Goal: Transaction & Acquisition: Purchase product/service

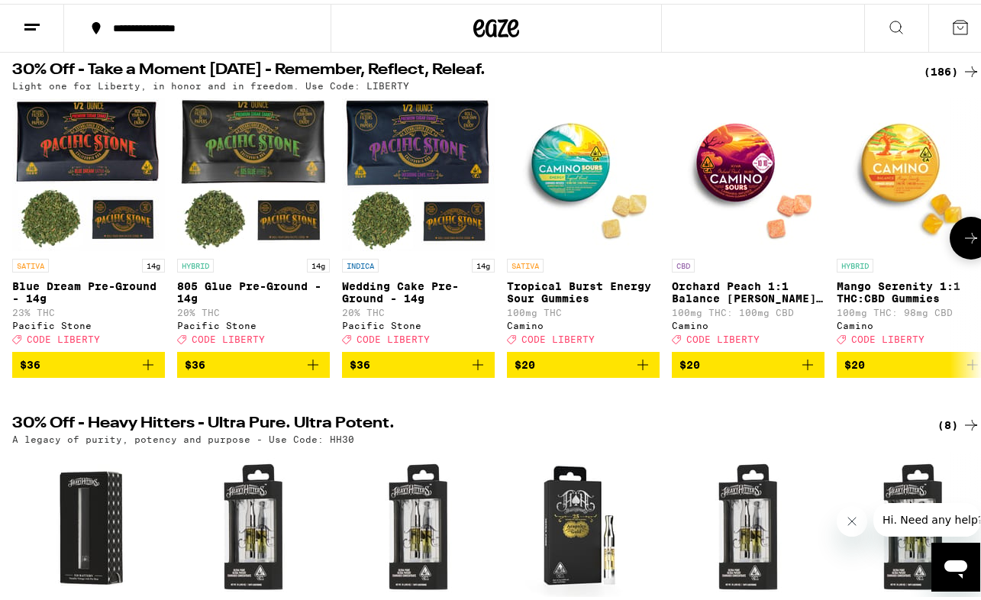
scroll to position [203, 0]
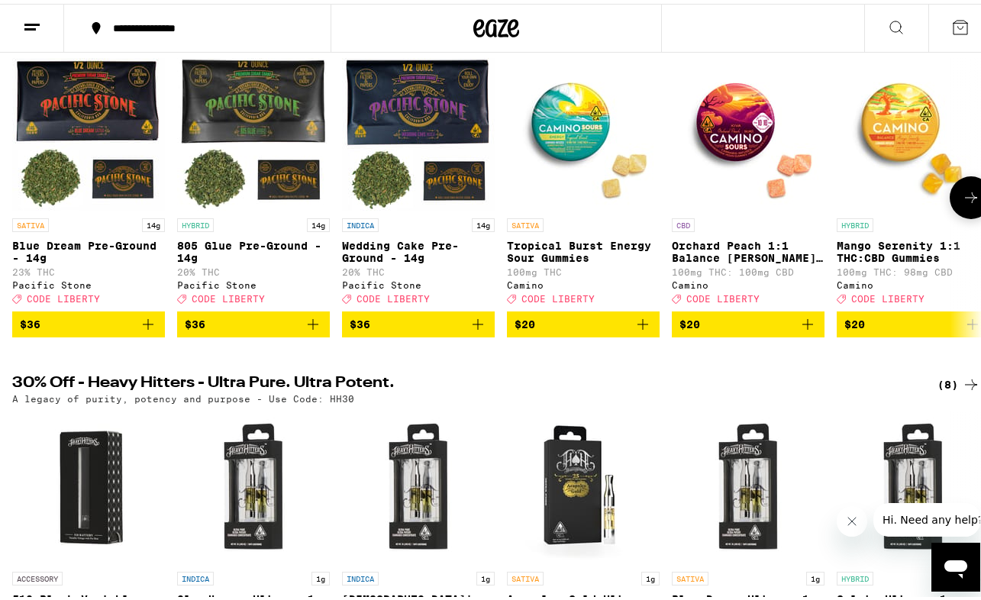
click at [881, 254] on p "Mango Serenity 1:1 THC:CBD Gummies" at bounding box center [913, 248] width 153 height 24
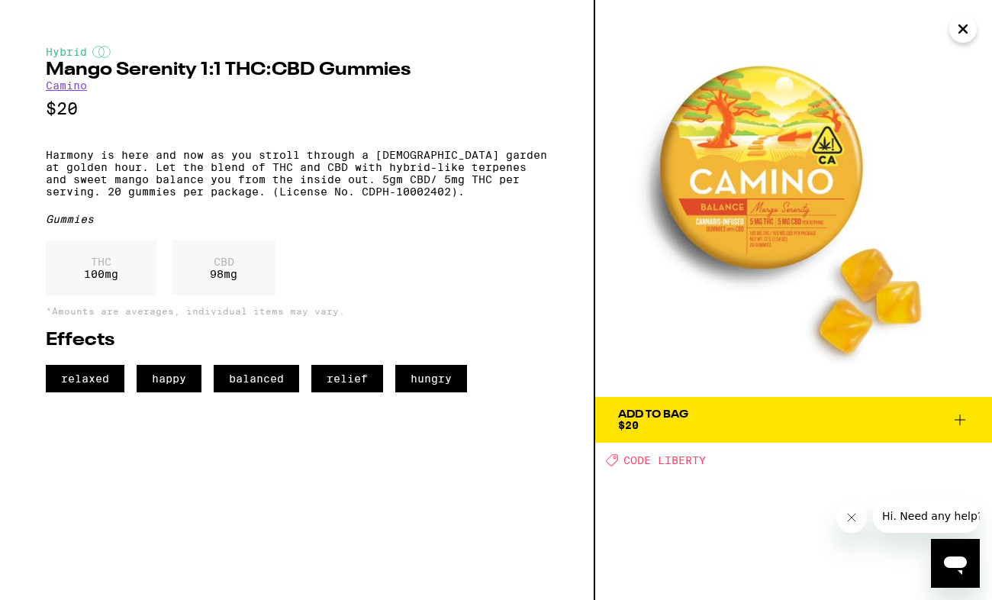
click at [958, 40] on button "Close" at bounding box center [963, 28] width 27 height 27
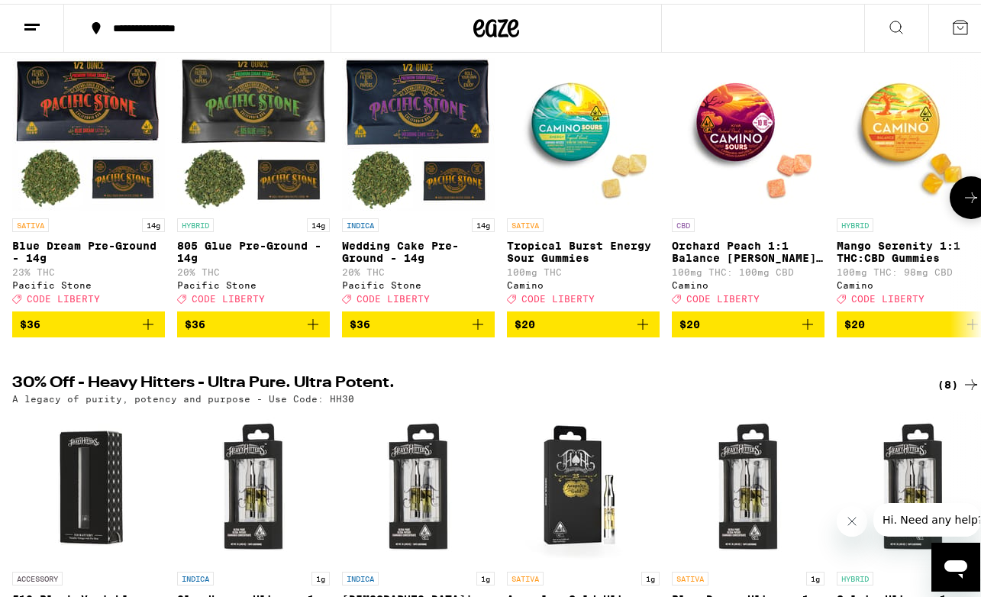
click at [563, 137] on img "Open page for Tropical Burst Energy Sour Gummies from Camino" at bounding box center [583, 130] width 153 height 153
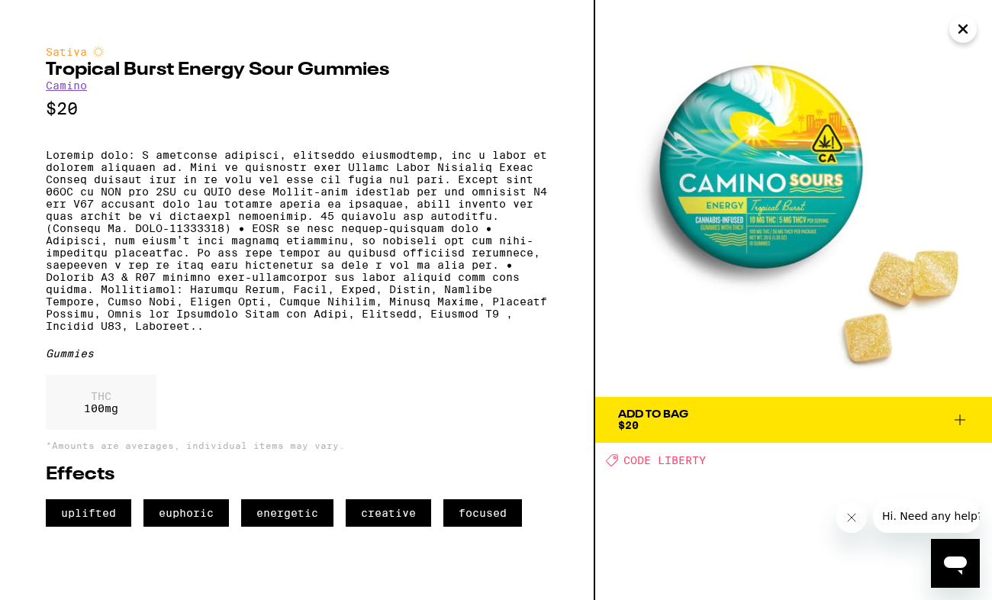
click at [957, 27] on icon "Close" at bounding box center [963, 29] width 18 height 23
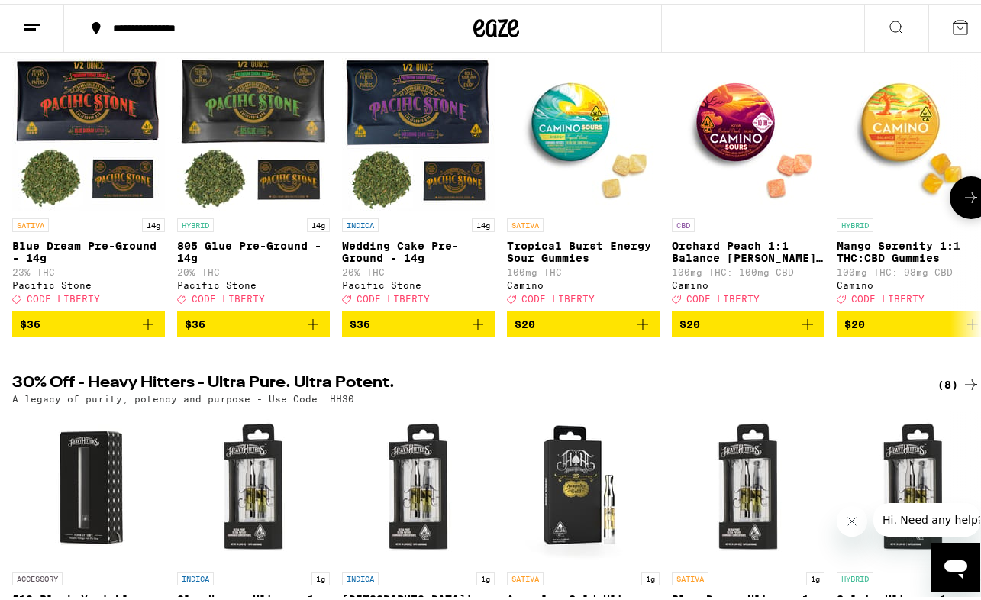
click at [950, 189] on button at bounding box center [971, 194] width 43 height 43
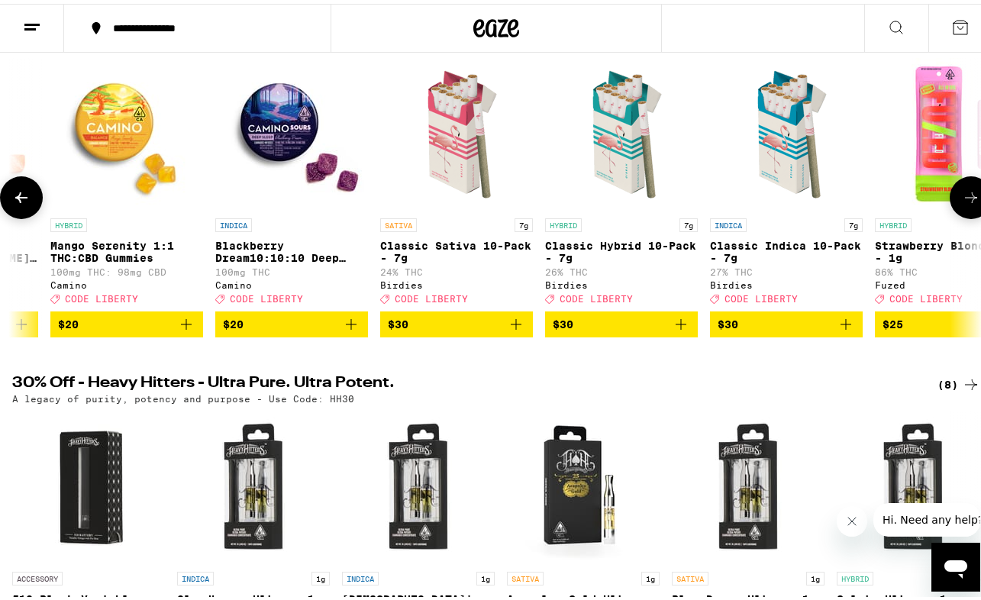
scroll to position [0, 790]
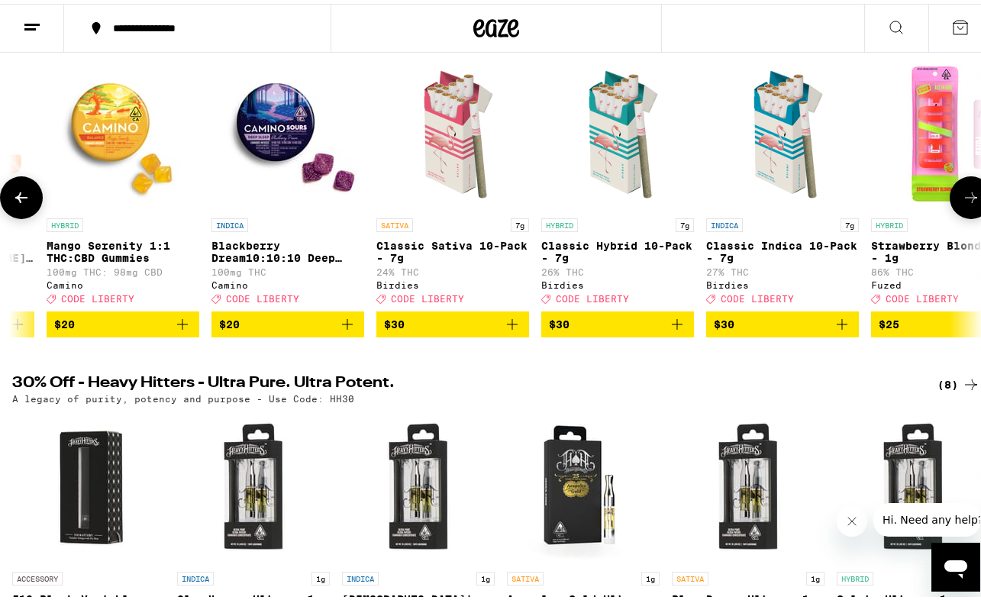
click at [950, 189] on button at bounding box center [971, 194] width 43 height 43
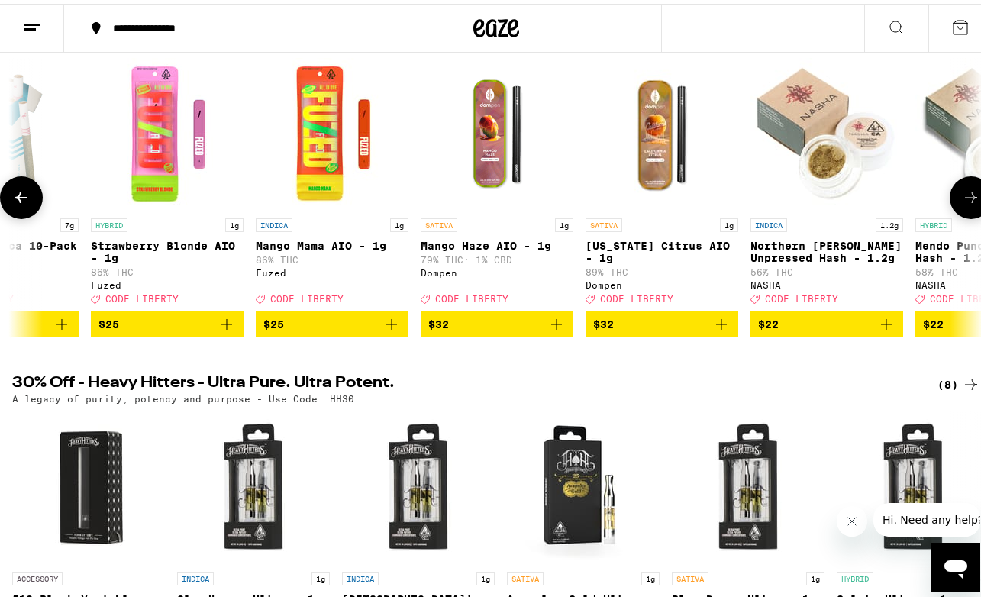
scroll to position [0, 1580]
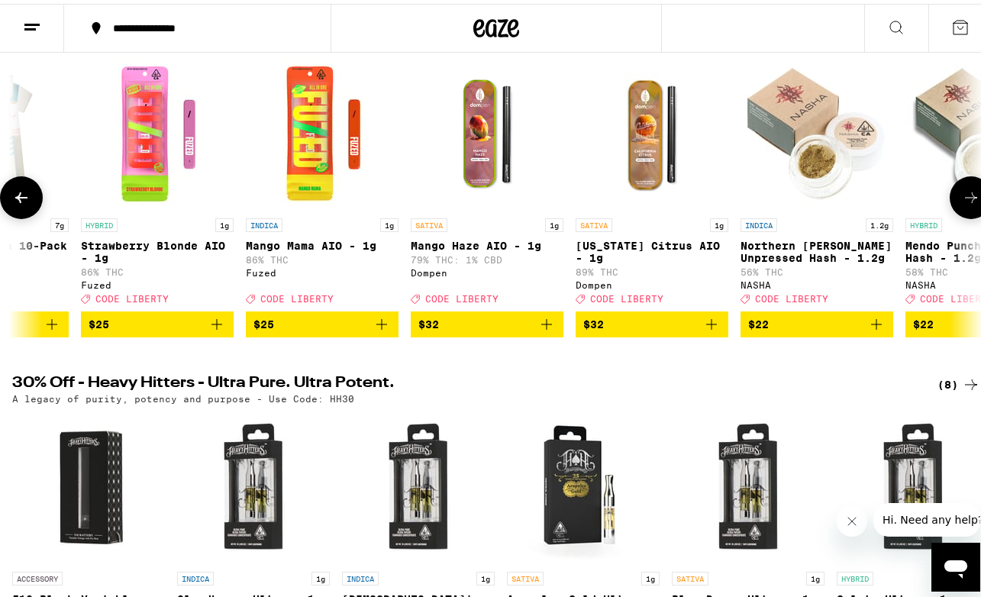
click at [950, 189] on button at bounding box center [971, 194] width 43 height 43
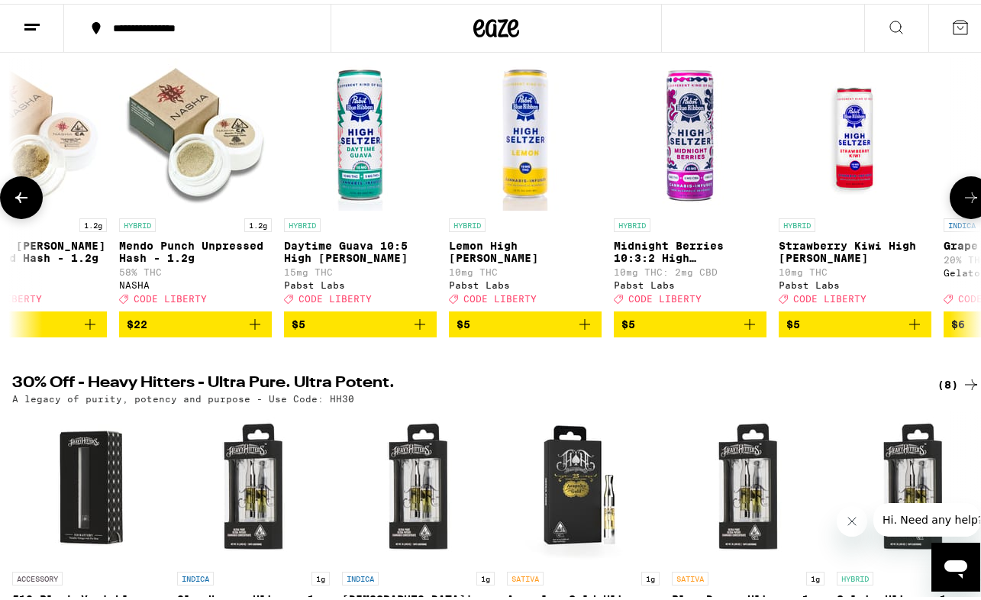
scroll to position [0, 2370]
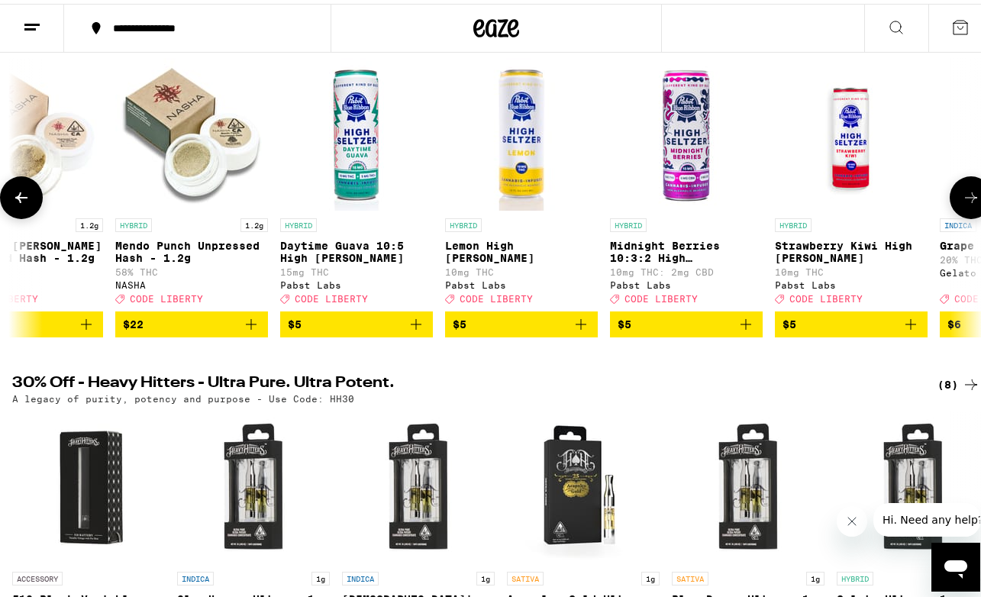
click at [950, 189] on button at bounding box center [971, 194] width 43 height 43
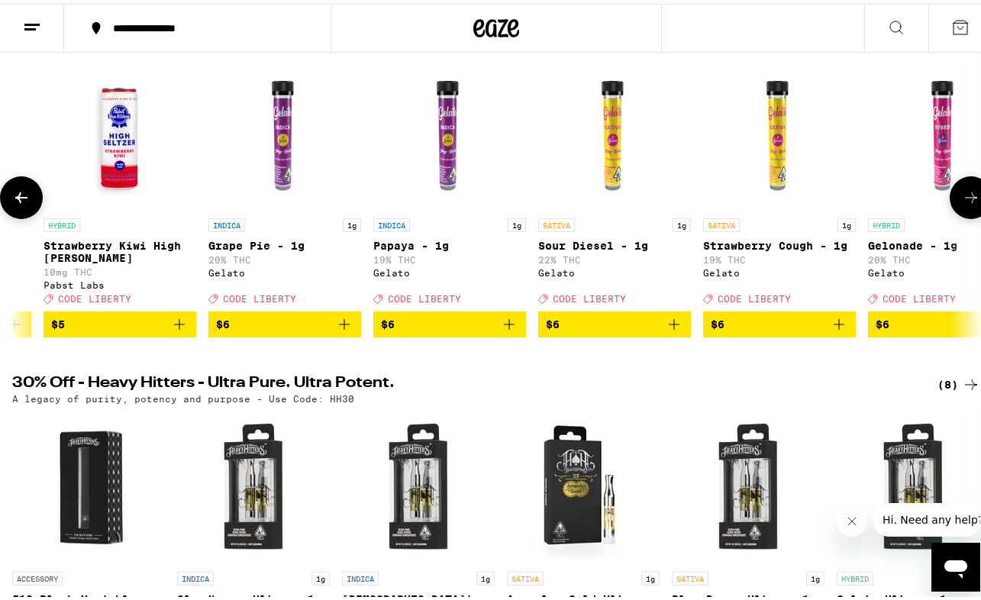
scroll to position [0, 3161]
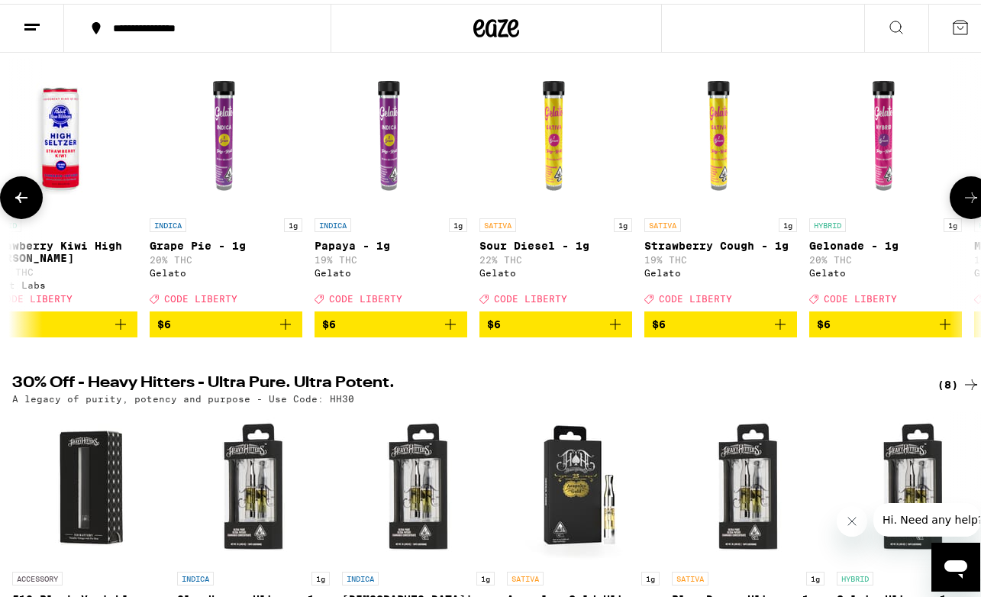
click at [962, 202] on icon at bounding box center [971, 194] width 18 height 18
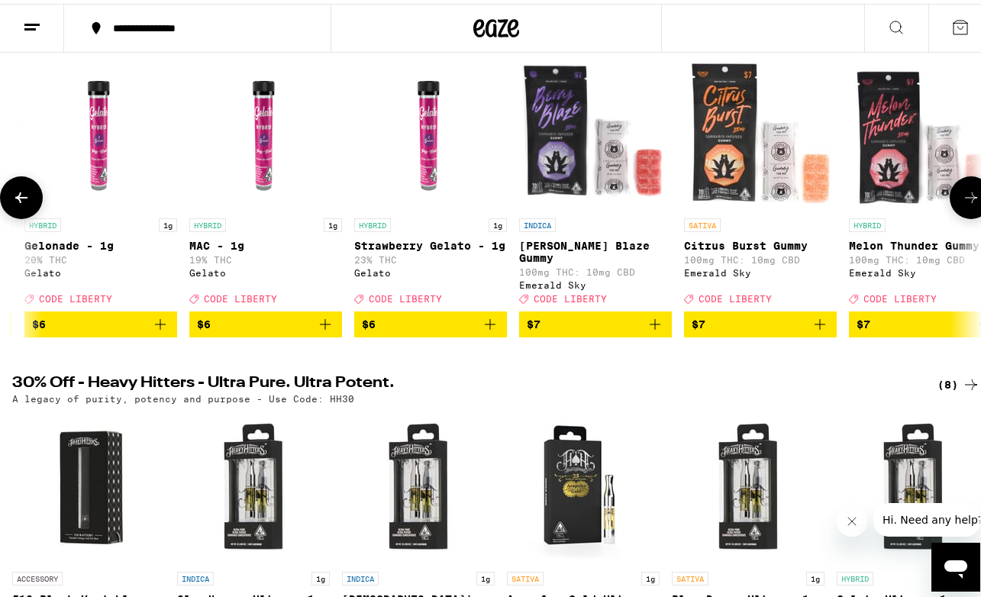
scroll to position [0, 3951]
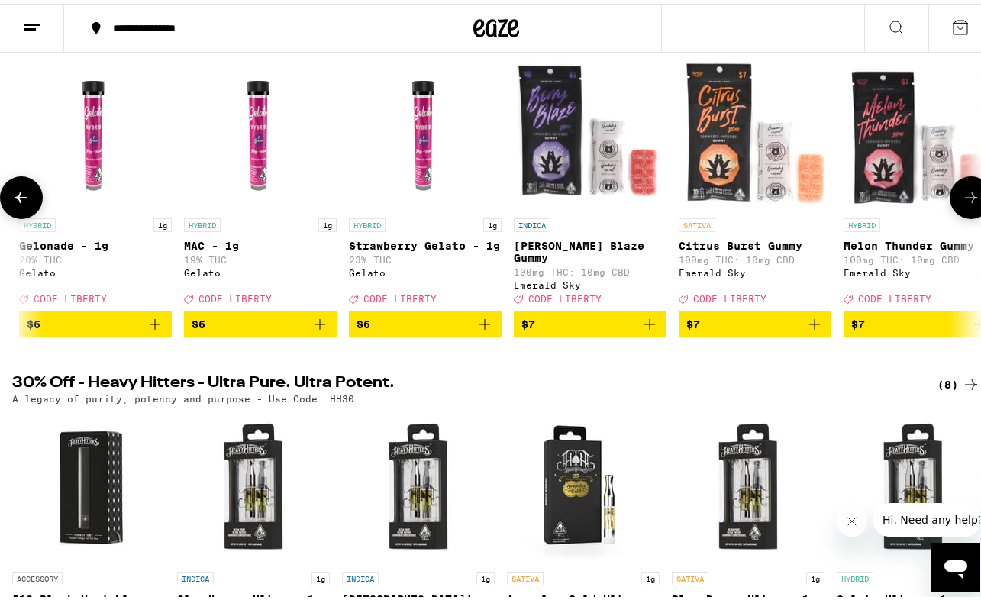
click at [962, 202] on icon at bounding box center [971, 194] width 18 height 18
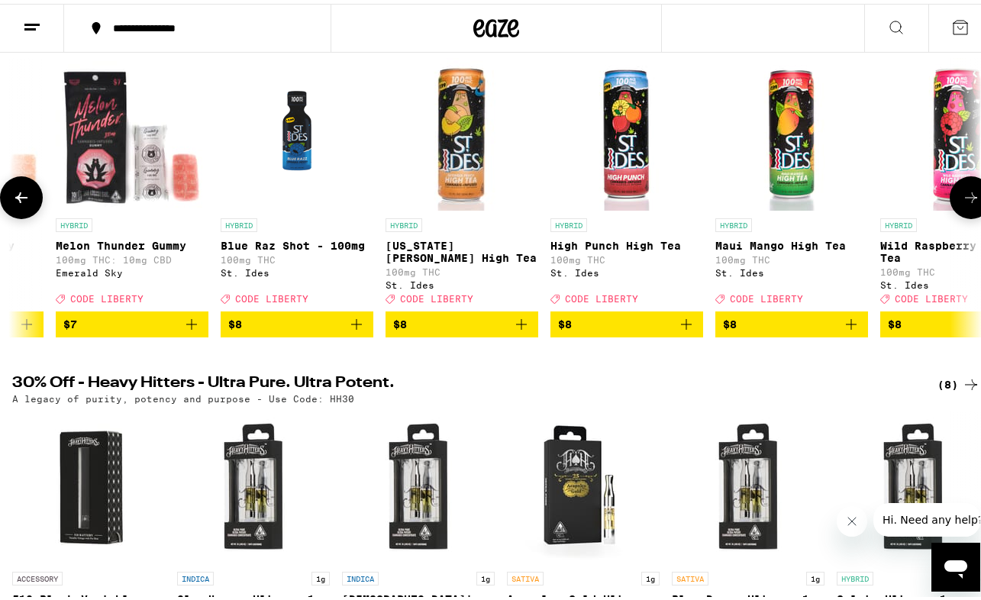
scroll to position [0, 4741]
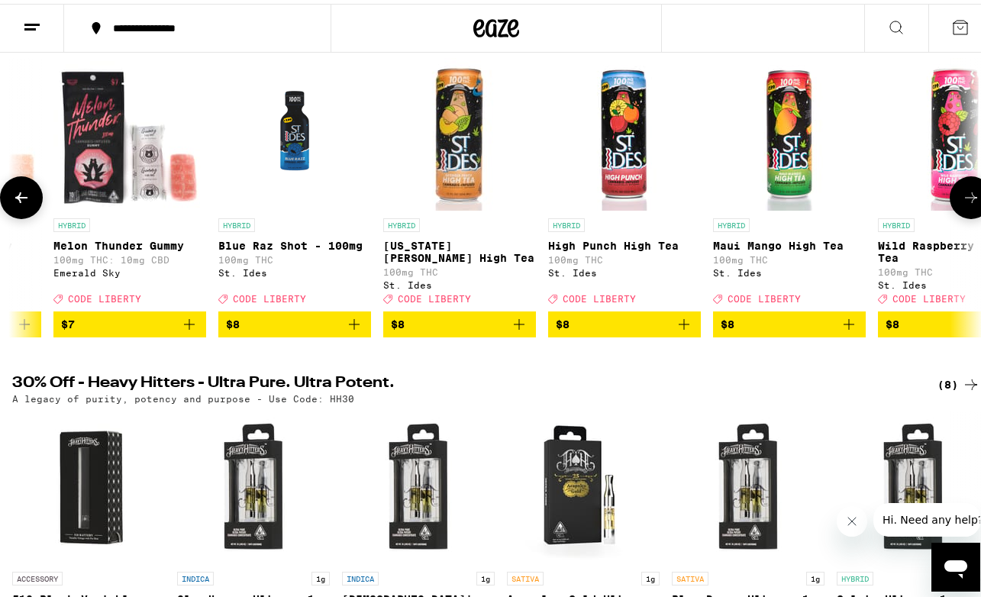
click at [962, 202] on icon at bounding box center [971, 194] width 18 height 18
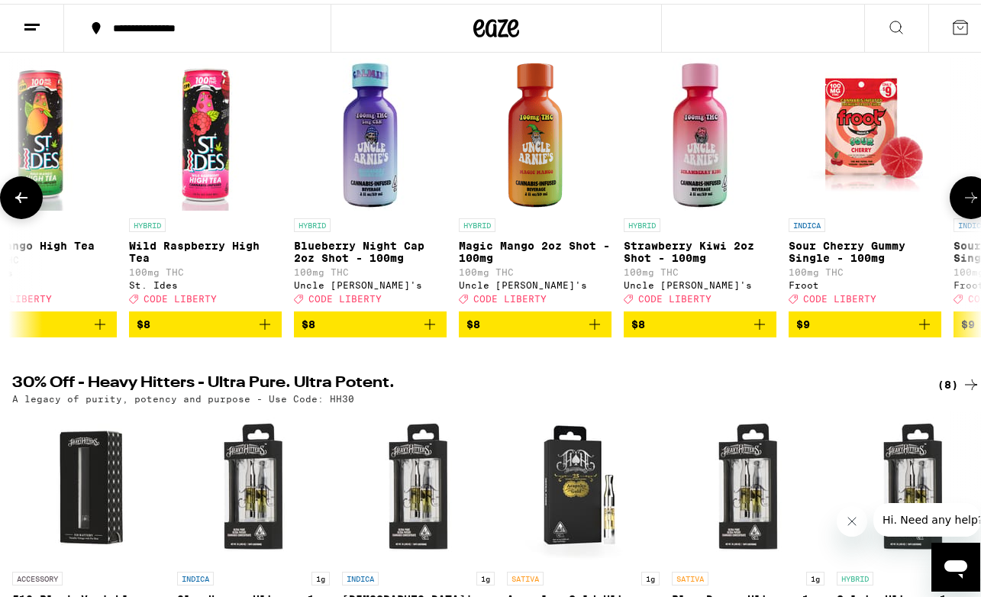
scroll to position [0, 5531]
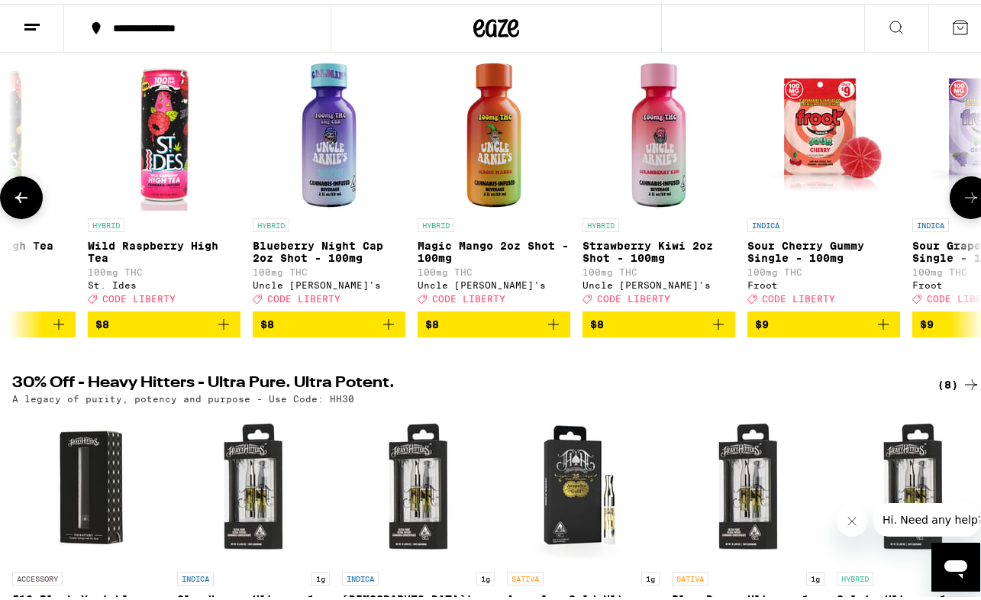
click at [962, 202] on icon at bounding box center [971, 194] width 18 height 18
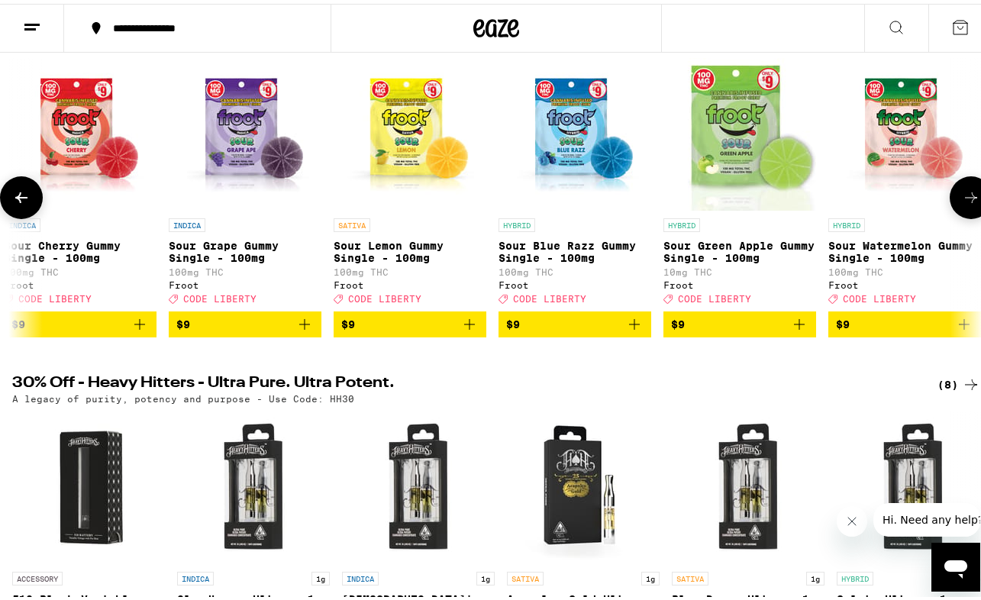
scroll to position [0, 6321]
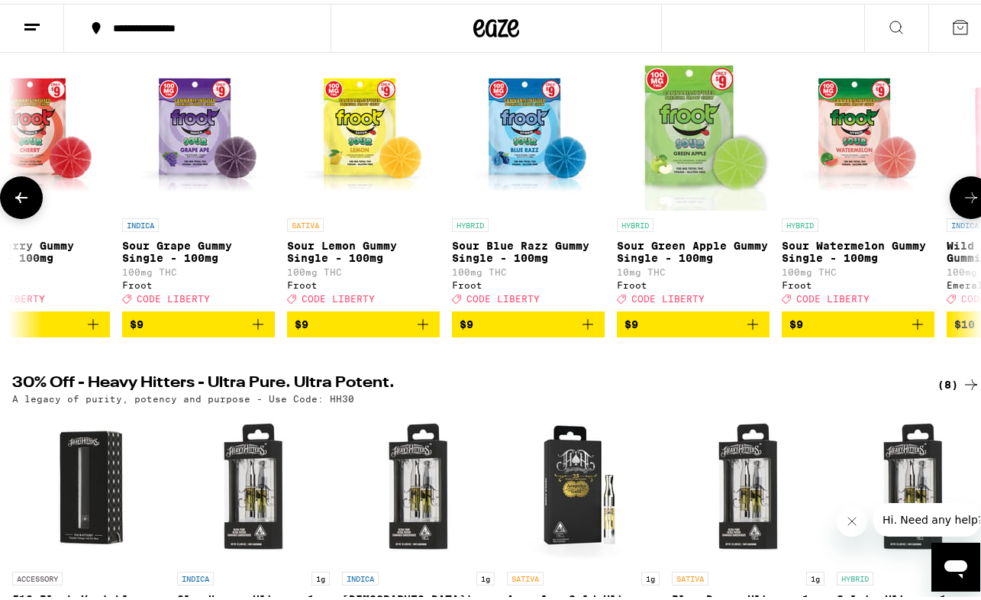
click at [962, 202] on icon at bounding box center [971, 194] width 18 height 18
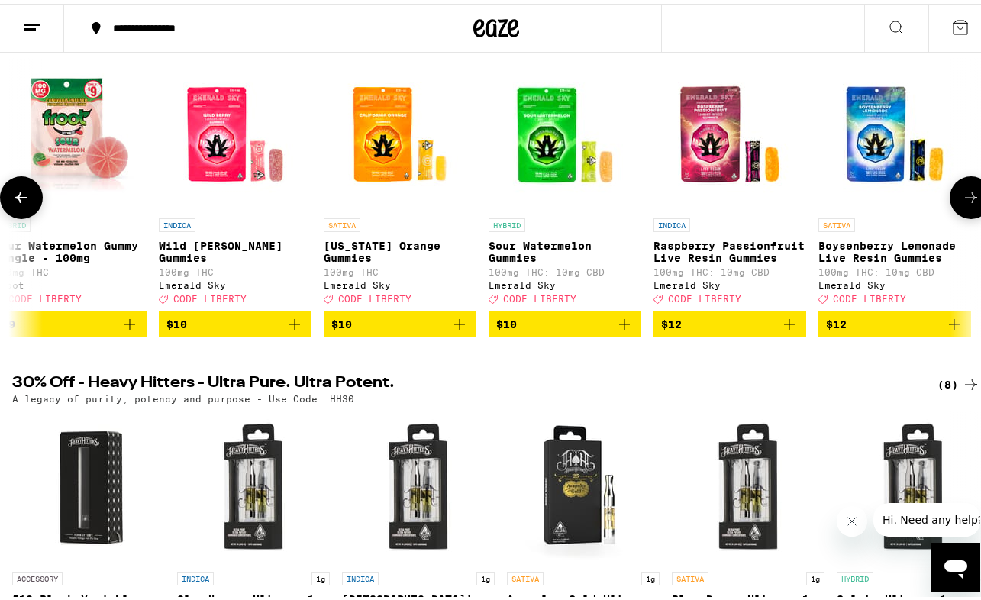
scroll to position [0, 7111]
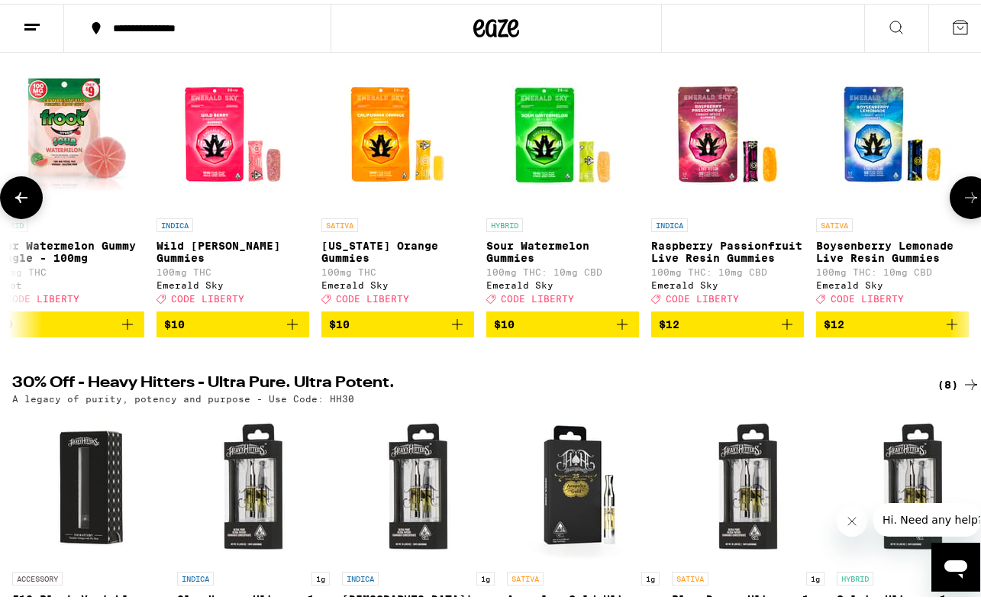
click at [7, 195] on button at bounding box center [21, 194] width 43 height 43
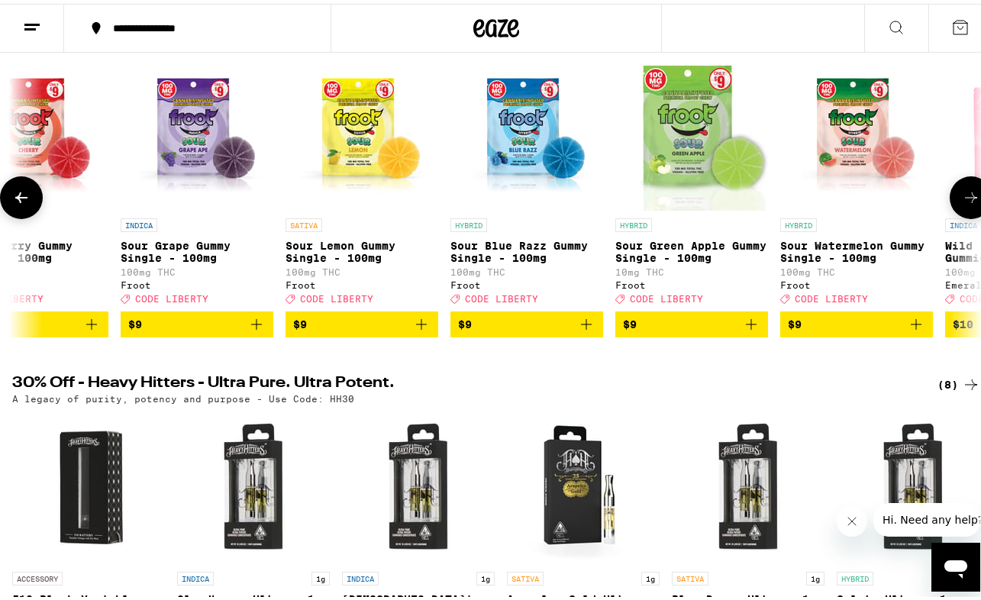
scroll to position [0, 6321]
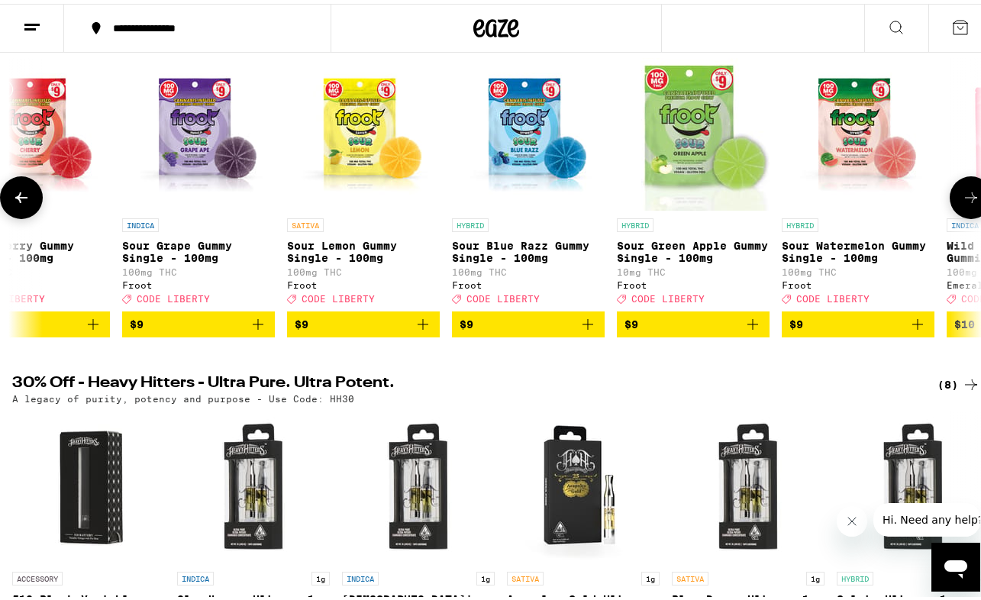
click at [580, 330] on icon "Add to bag" at bounding box center [588, 320] width 18 height 18
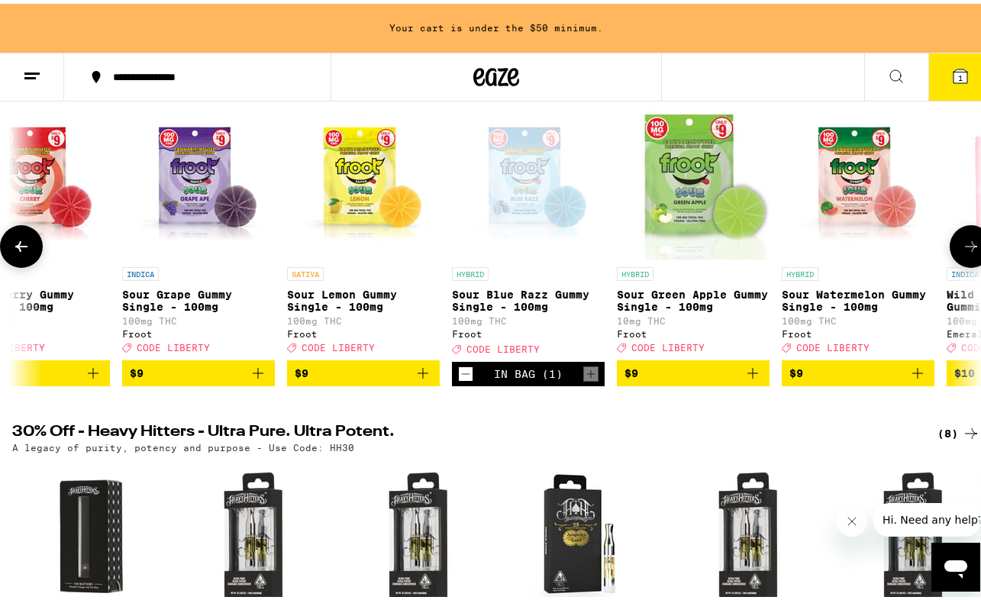
scroll to position [252, 0]
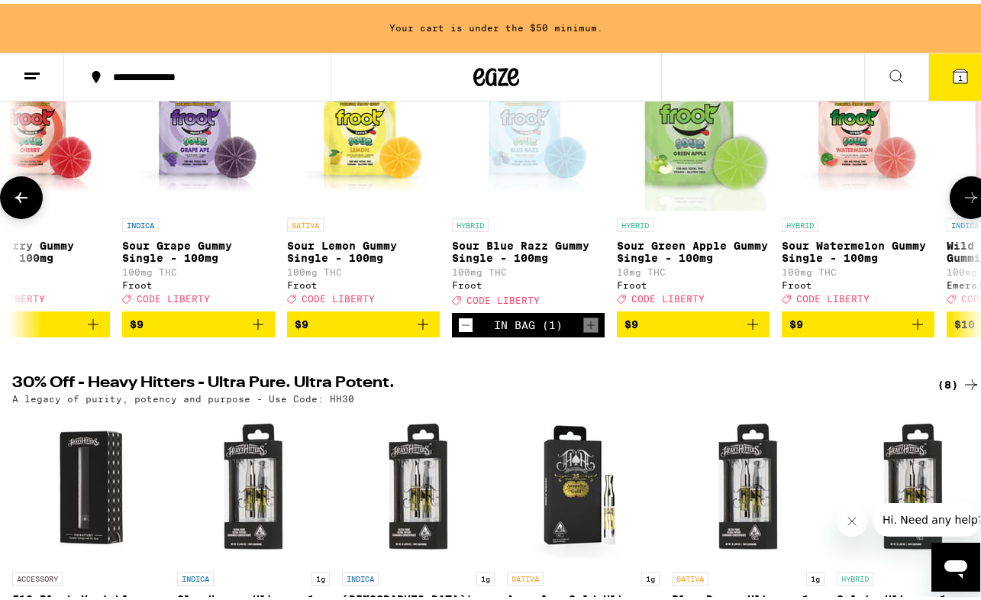
click at [962, 198] on icon at bounding box center [971, 194] width 18 height 18
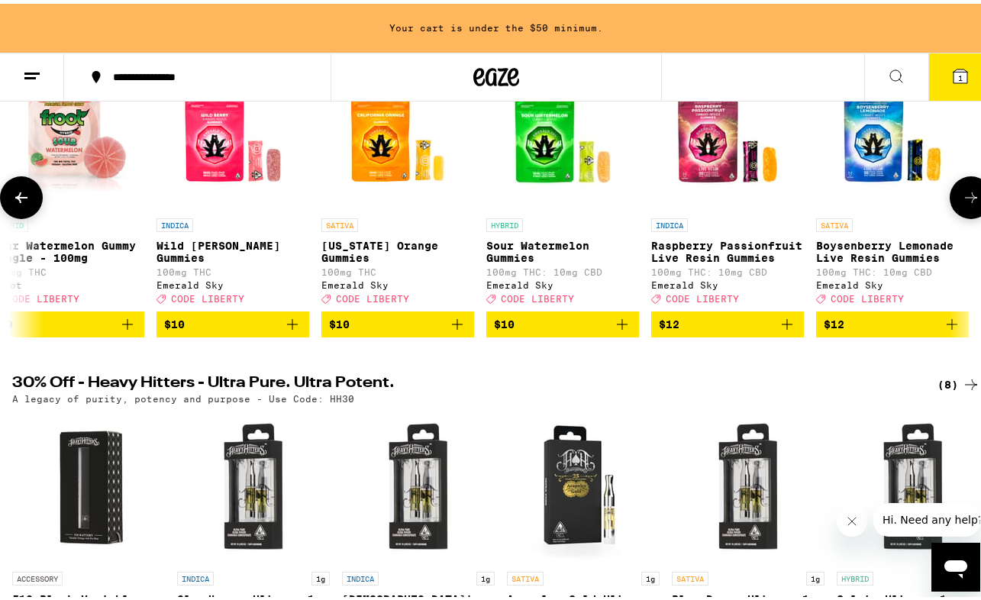
click at [962, 198] on icon at bounding box center [971, 194] width 18 height 18
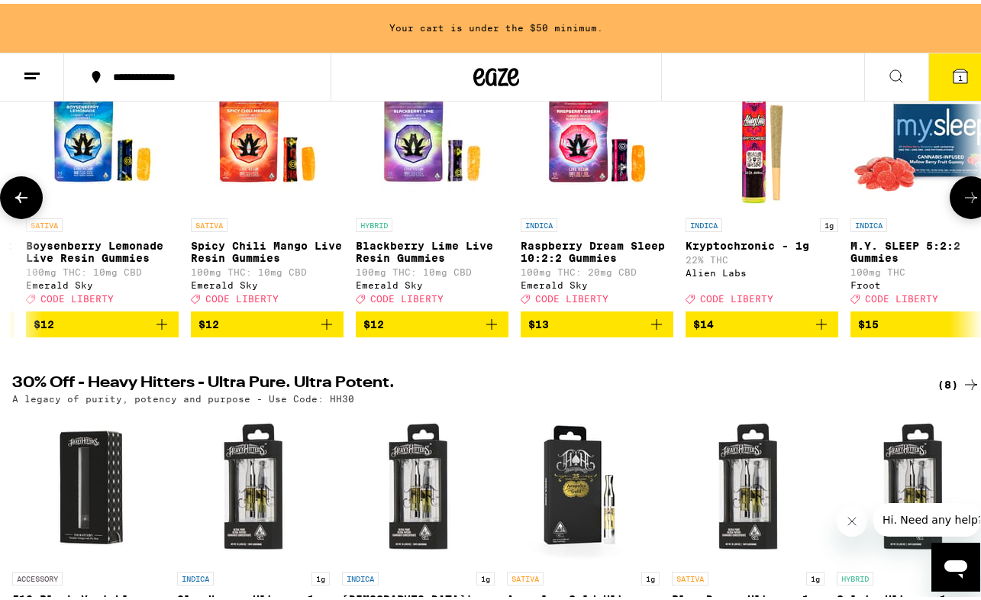
click at [962, 198] on icon at bounding box center [971, 194] width 18 height 18
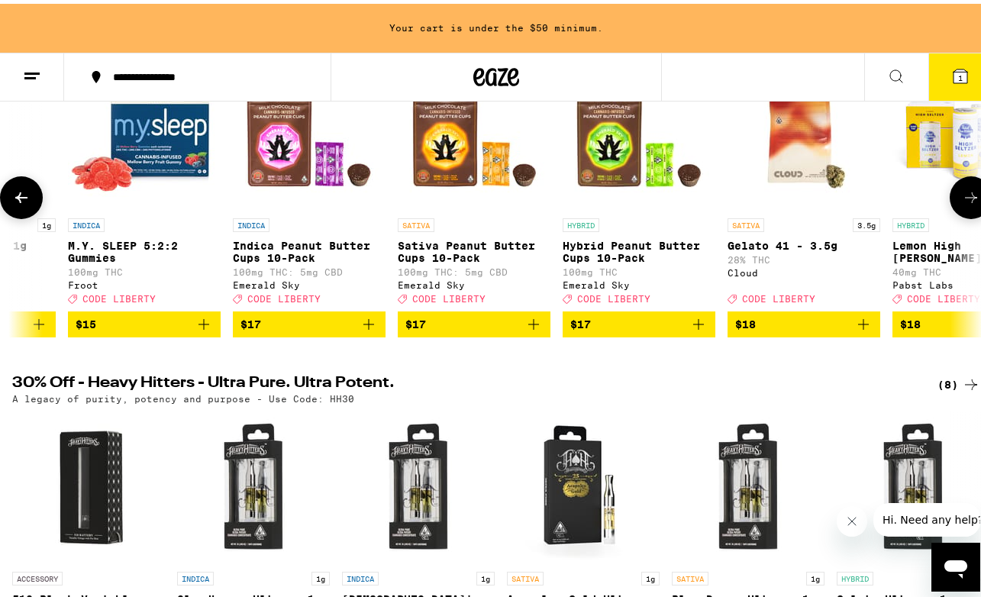
scroll to position [0, 8692]
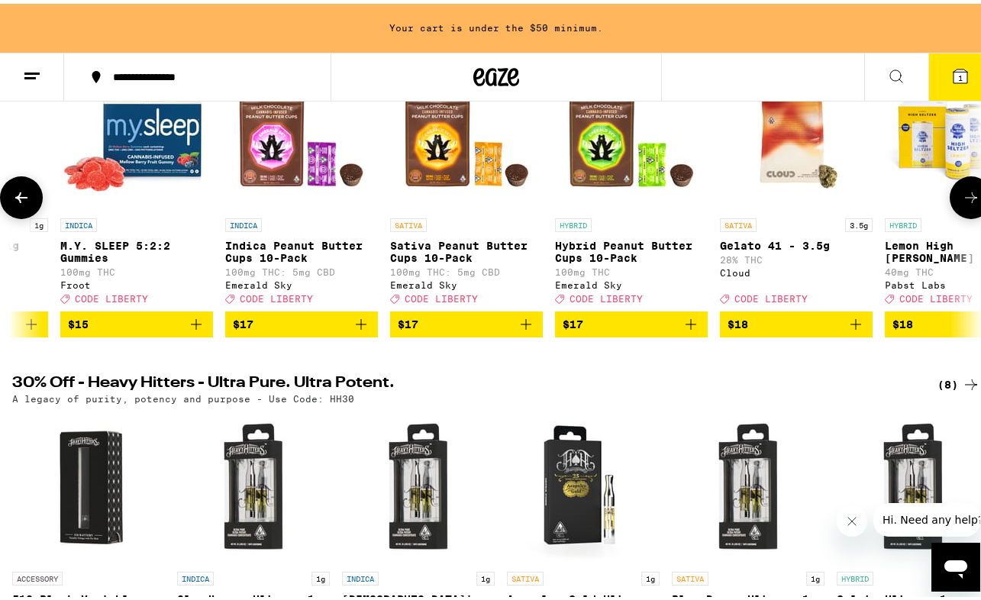
click at [194, 330] on icon "Add to bag" at bounding box center [196, 320] width 18 height 18
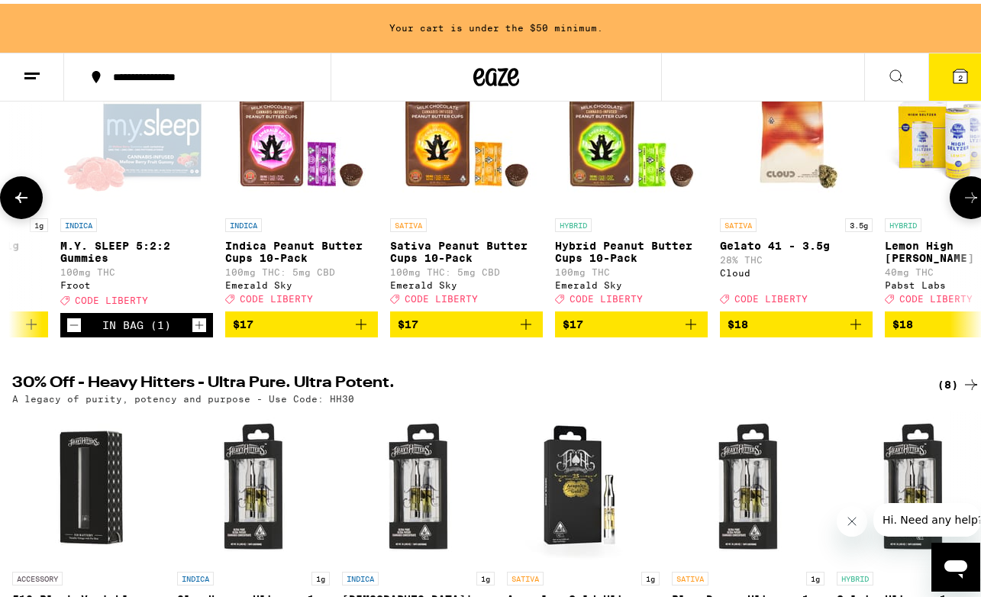
click at [745, 248] on p "Gelato 41 - 3.5g" at bounding box center [796, 242] width 153 height 12
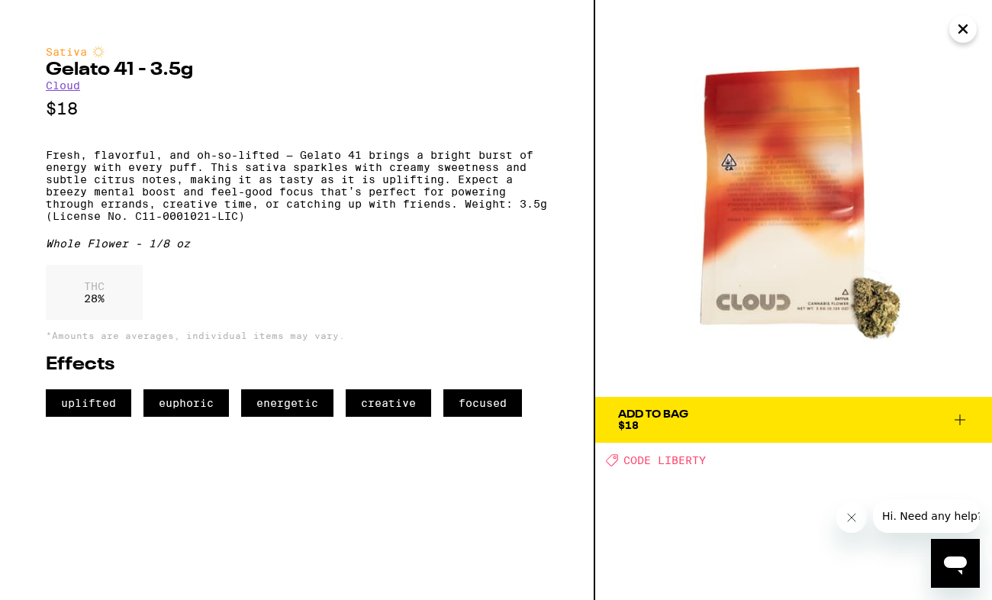
click at [964, 31] on icon "Close" at bounding box center [963, 29] width 18 height 23
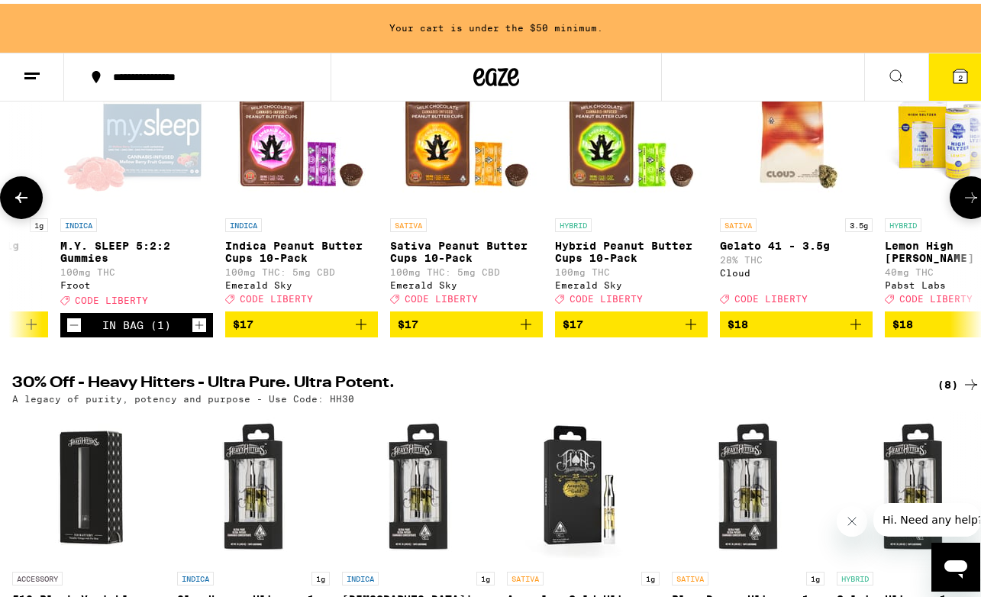
click at [789, 330] on span "$18" at bounding box center [796, 320] width 137 height 18
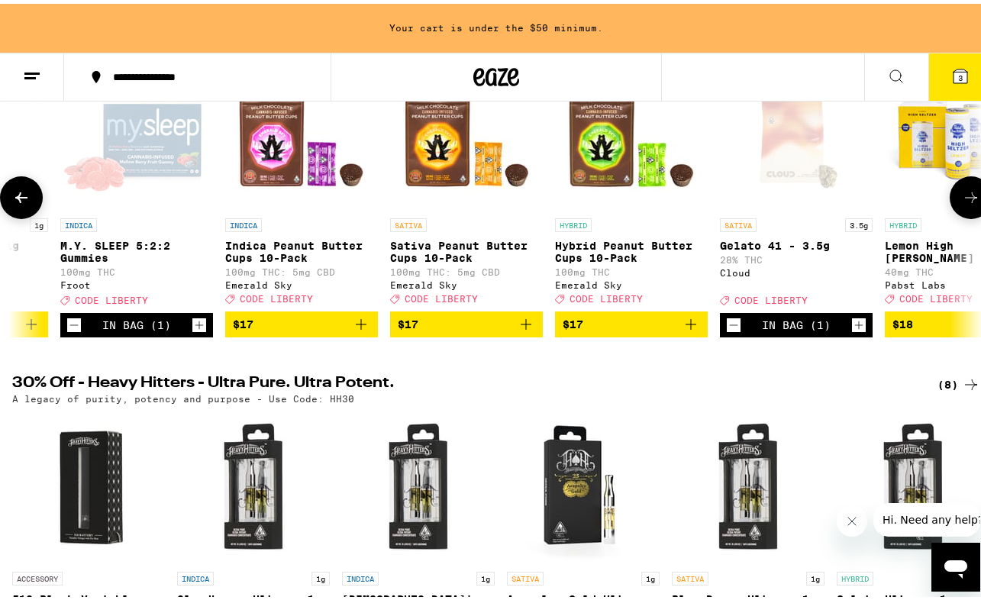
click at [962, 197] on icon at bounding box center [971, 194] width 18 height 18
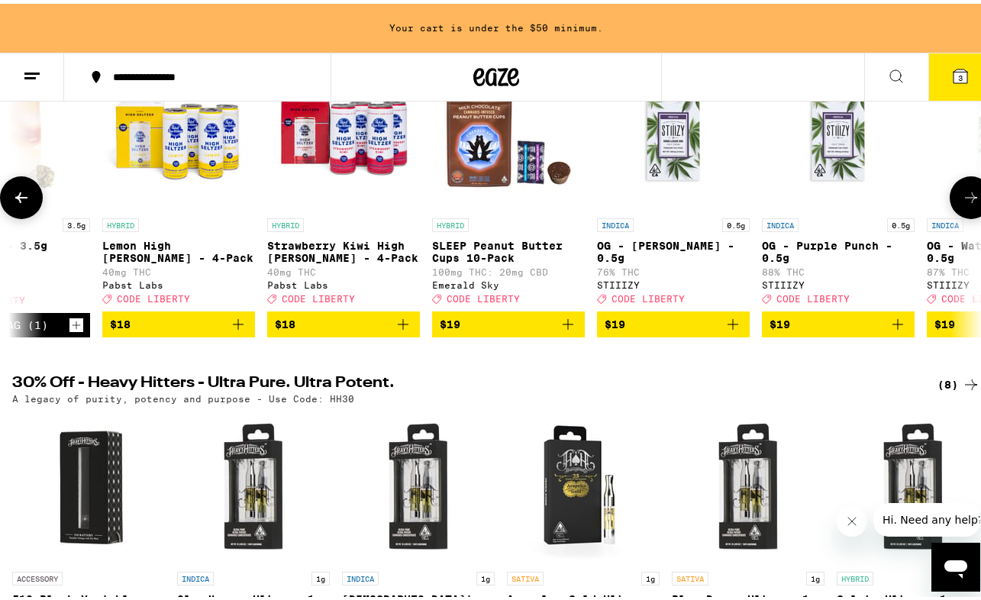
scroll to position [0, 9482]
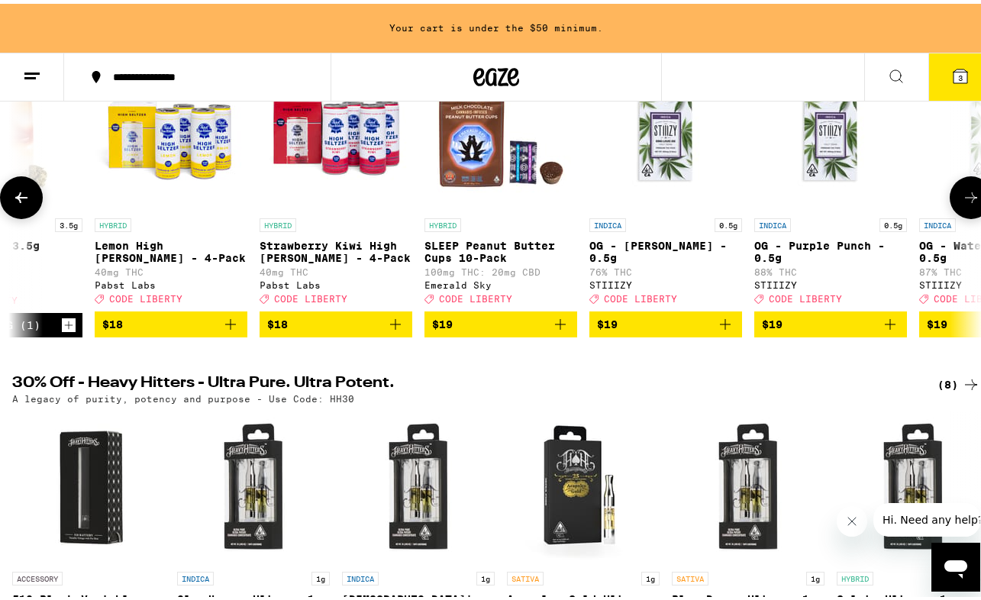
click at [962, 199] on icon at bounding box center [971, 194] width 18 height 18
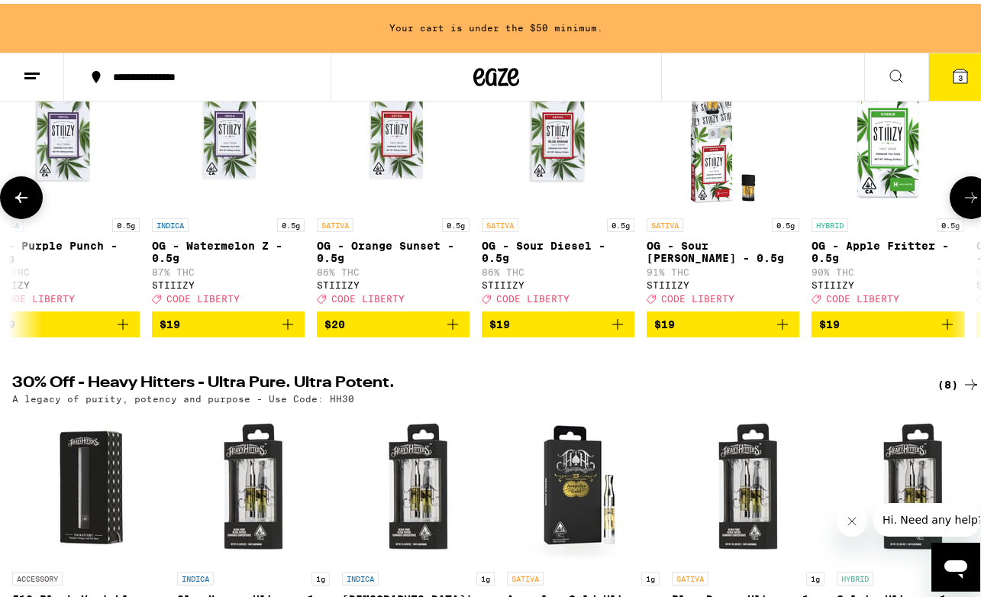
scroll to position [0, 10272]
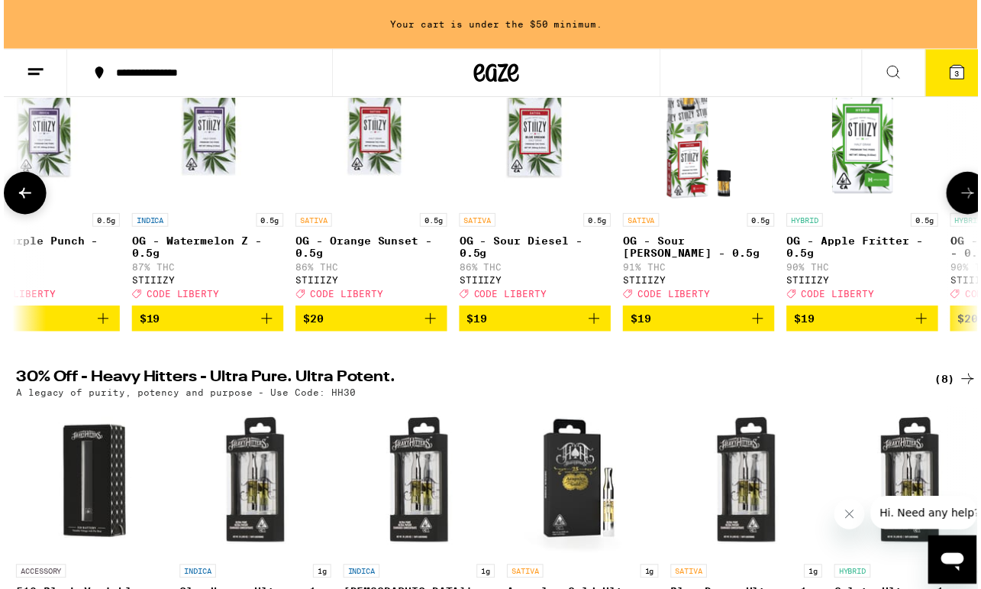
click at [43, 199] on img "Open page for OG - Purple Punch - 0.5g from STIIIZY" at bounding box center [40, 130] width 153 height 153
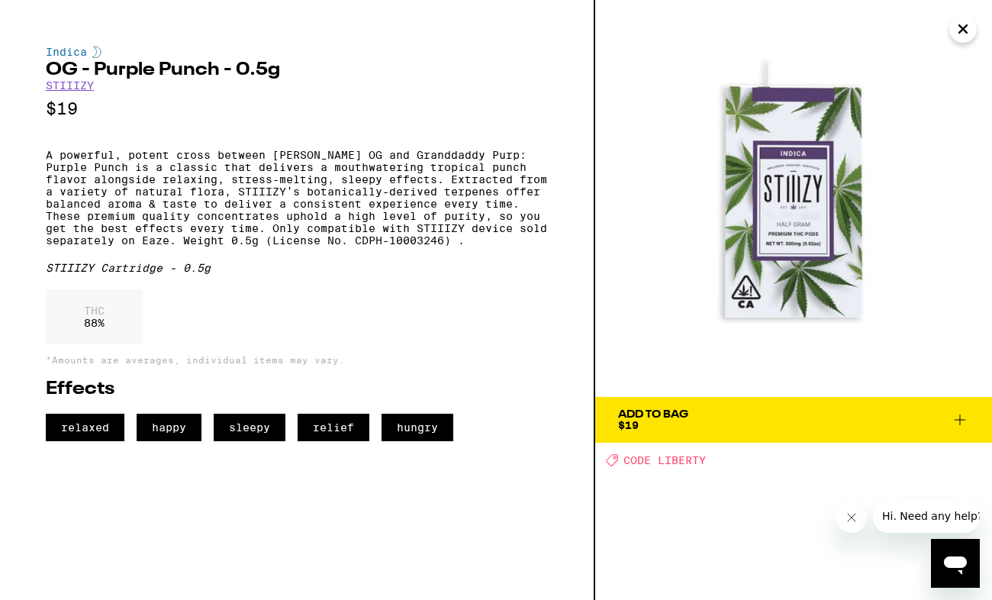
click at [962, 37] on icon "Close" at bounding box center [963, 29] width 18 height 23
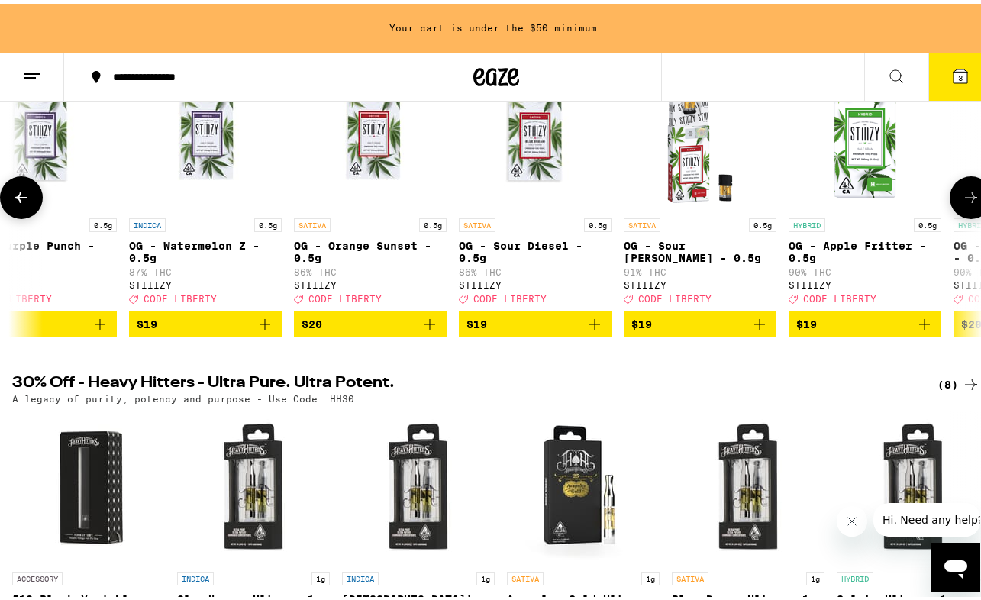
click at [8, 202] on button at bounding box center [21, 194] width 43 height 43
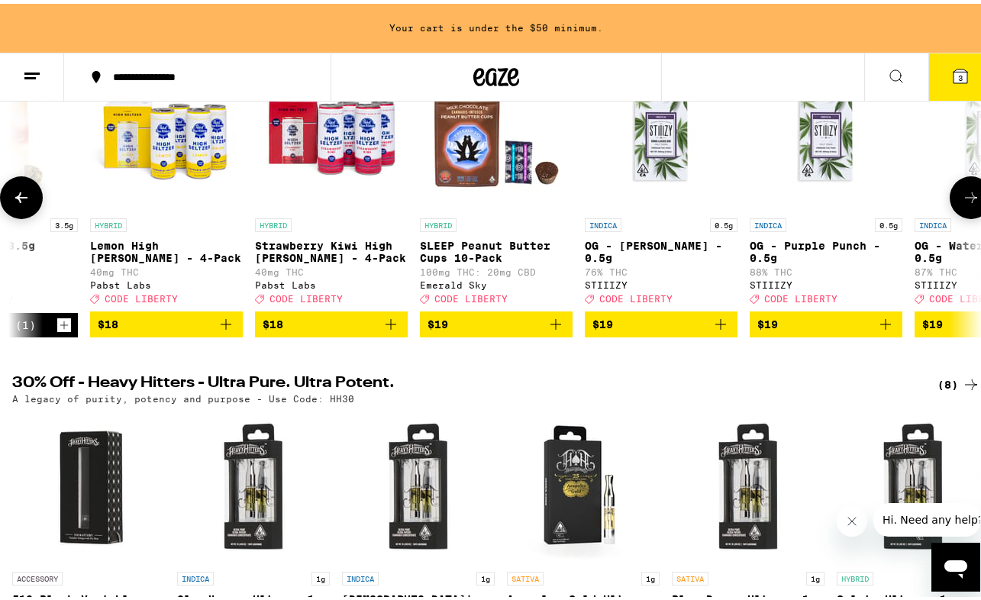
scroll to position [0, 9482]
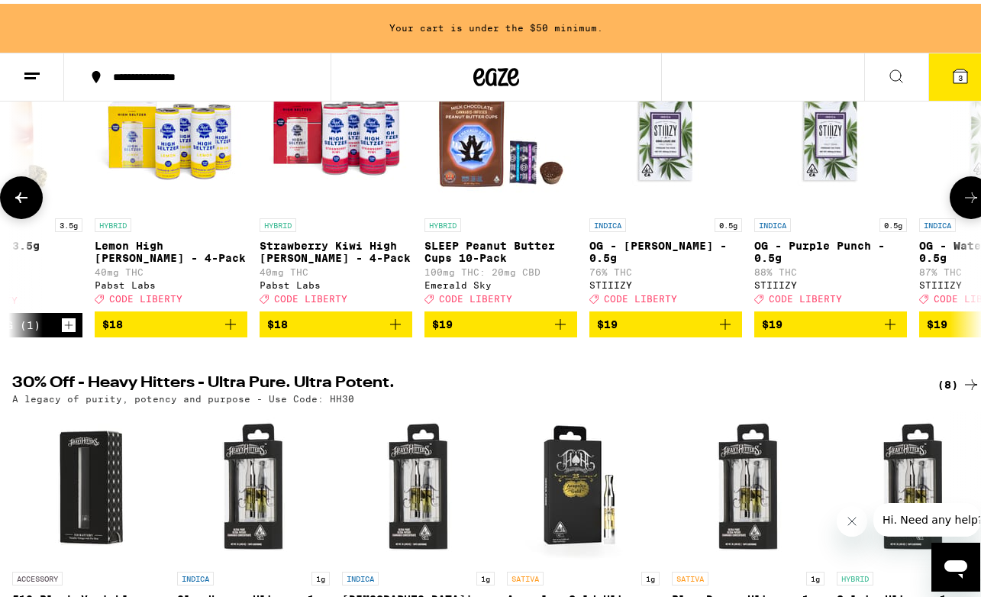
click at [954, 211] on button at bounding box center [971, 194] width 43 height 43
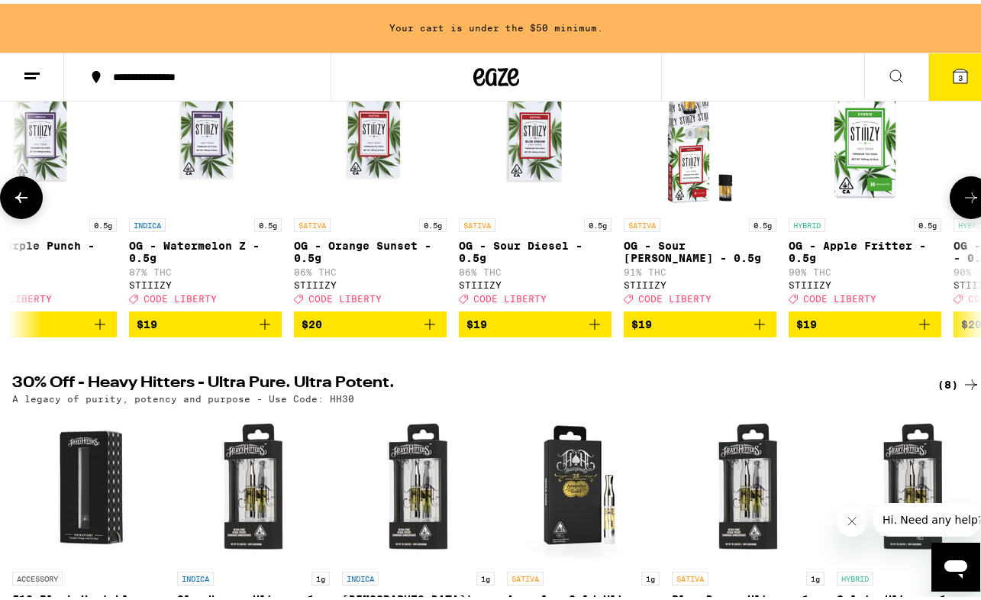
click at [954, 210] on button at bounding box center [971, 194] width 43 height 43
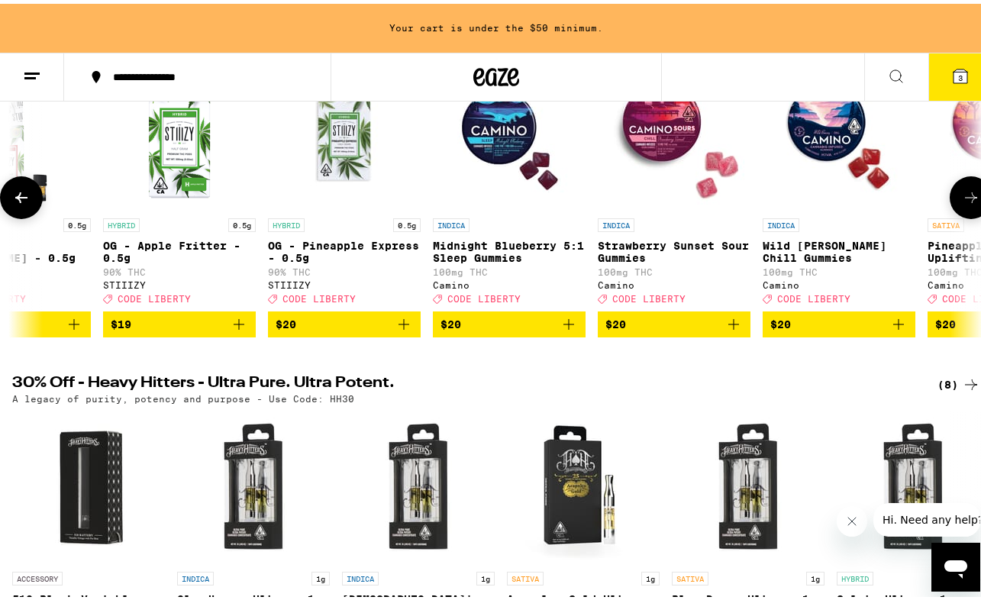
scroll to position [0, 11062]
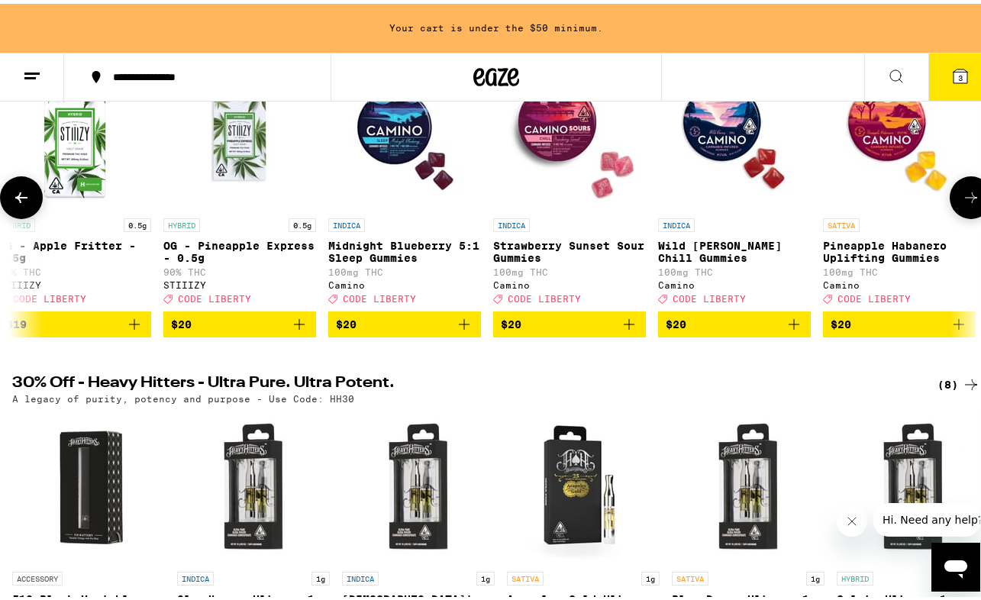
click at [954, 210] on button at bounding box center [971, 194] width 43 height 43
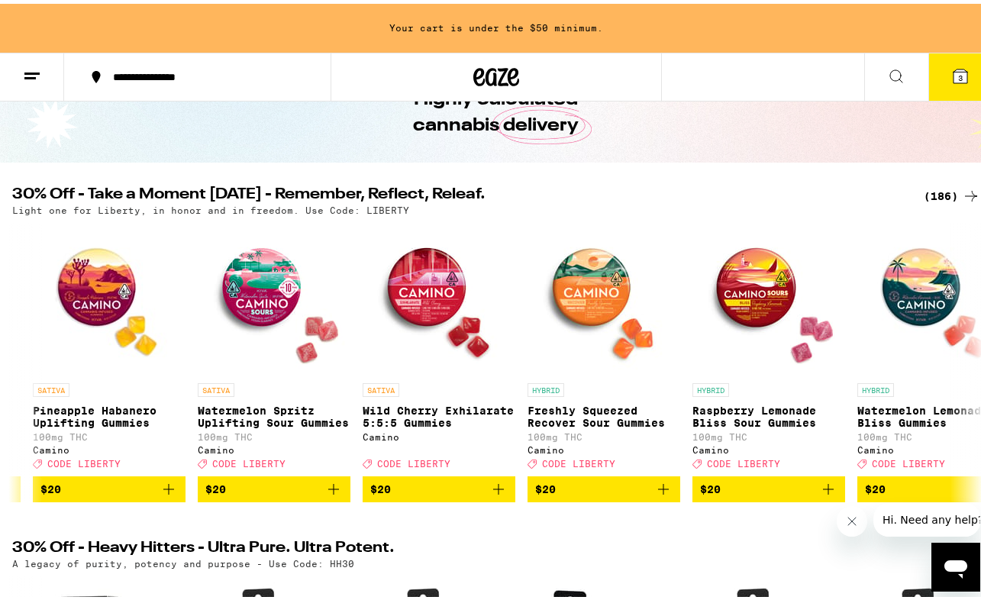
scroll to position [48, 0]
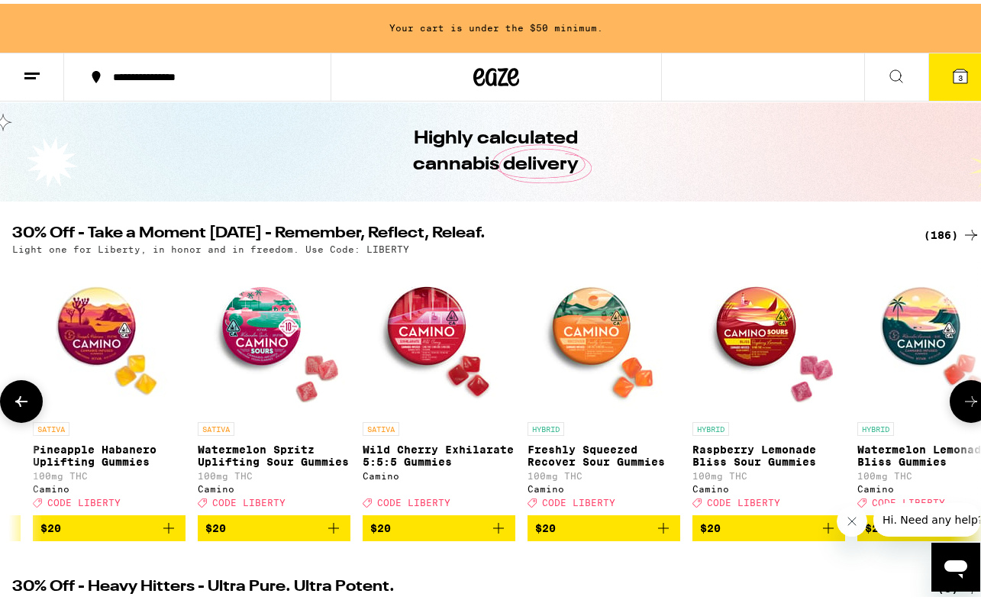
click at [962, 405] on icon at bounding box center [971, 398] width 18 height 18
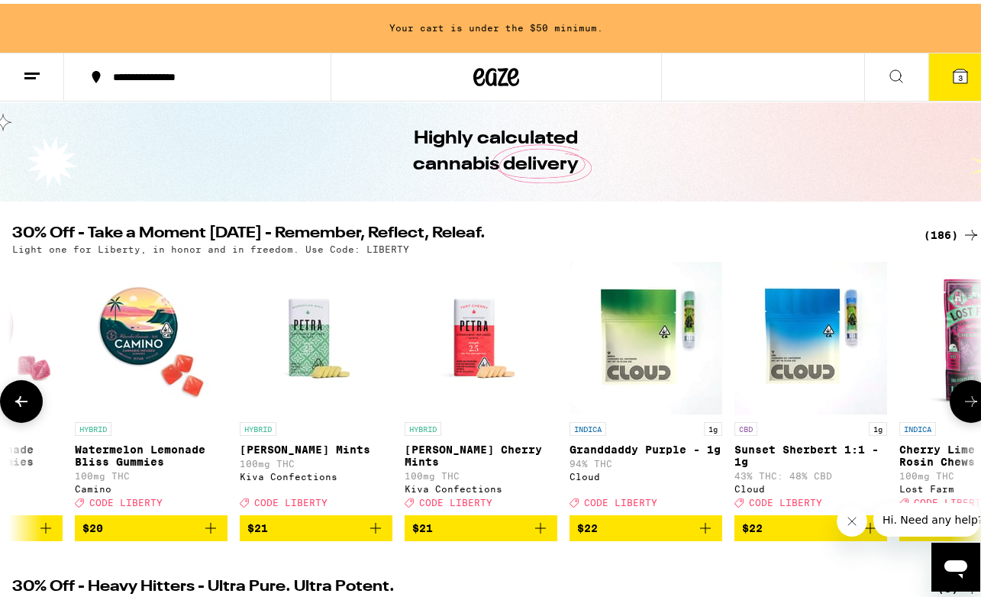
scroll to position [0, 12643]
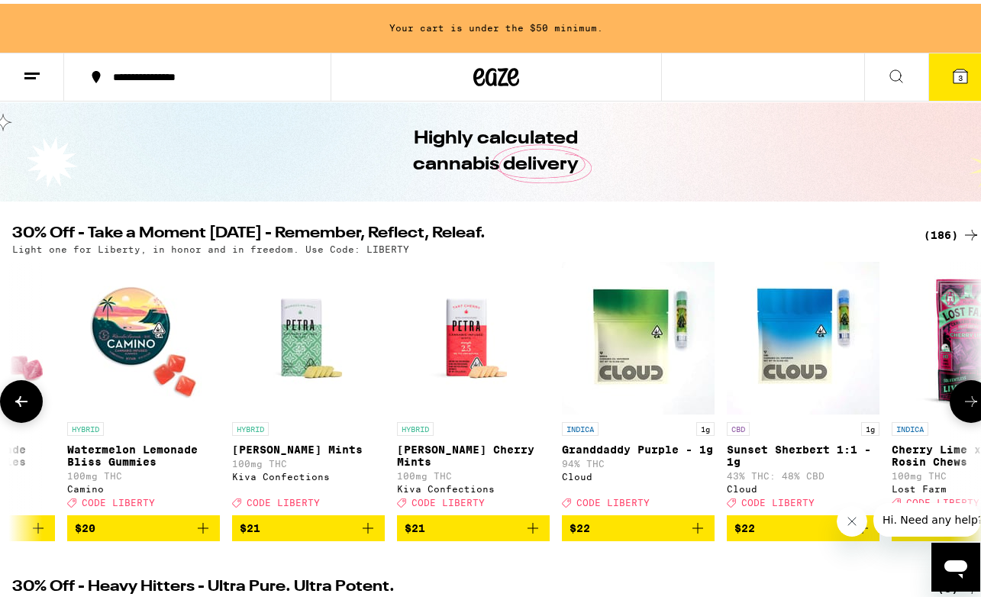
click at [962, 403] on icon at bounding box center [971, 398] width 18 height 18
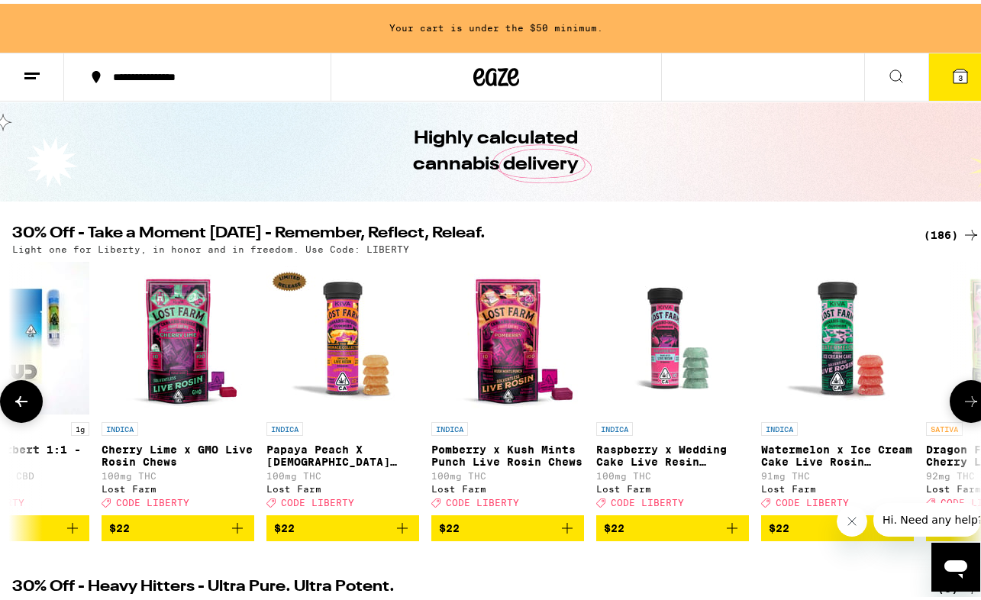
click at [962, 403] on icon at bounding box center [971, 398] width 18 height 18
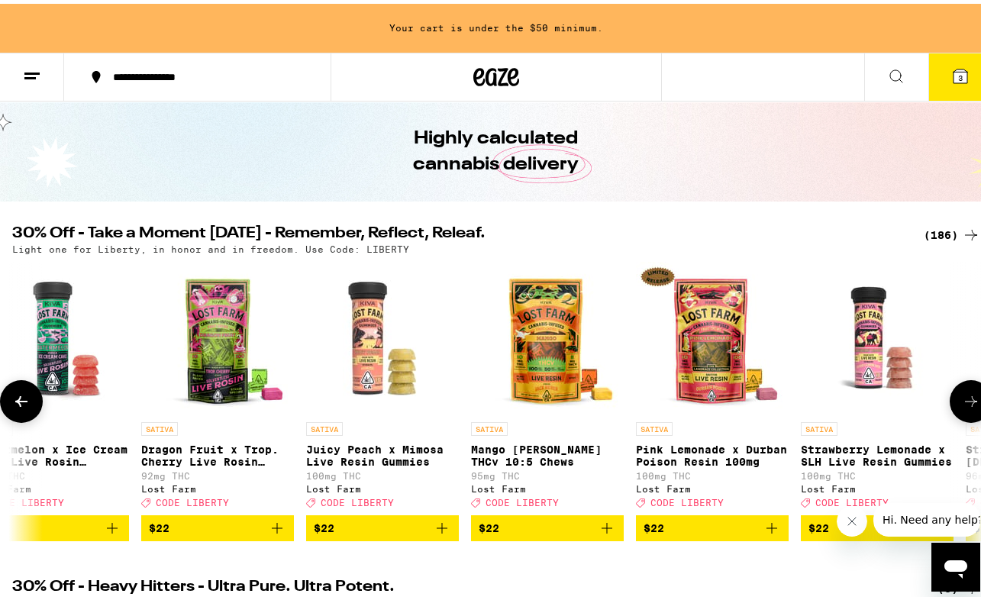
scroll to position [0, 14223]
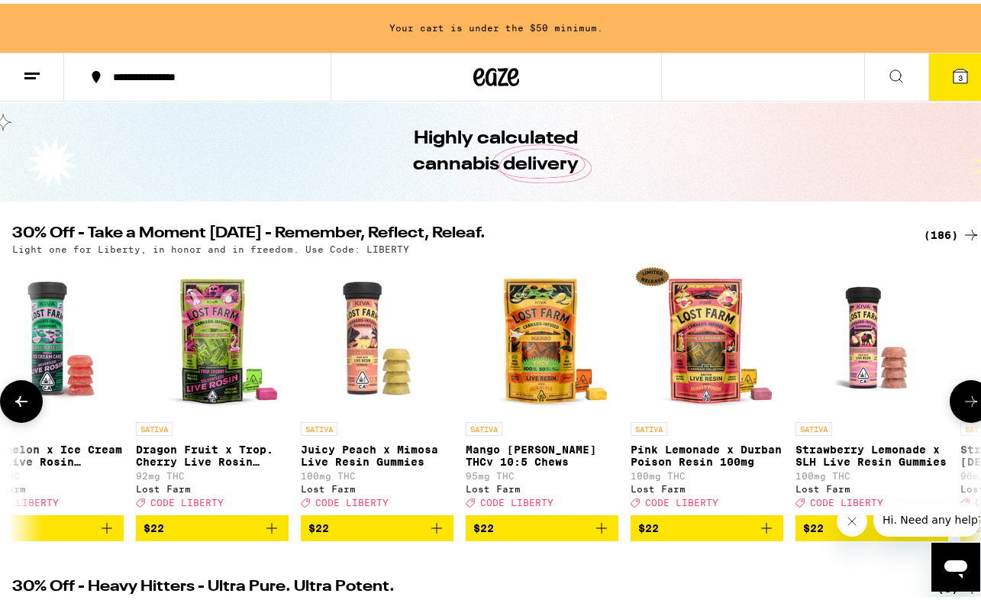
click at [962, 403] on icon at bounding box center [971, 398] width 18 height 18
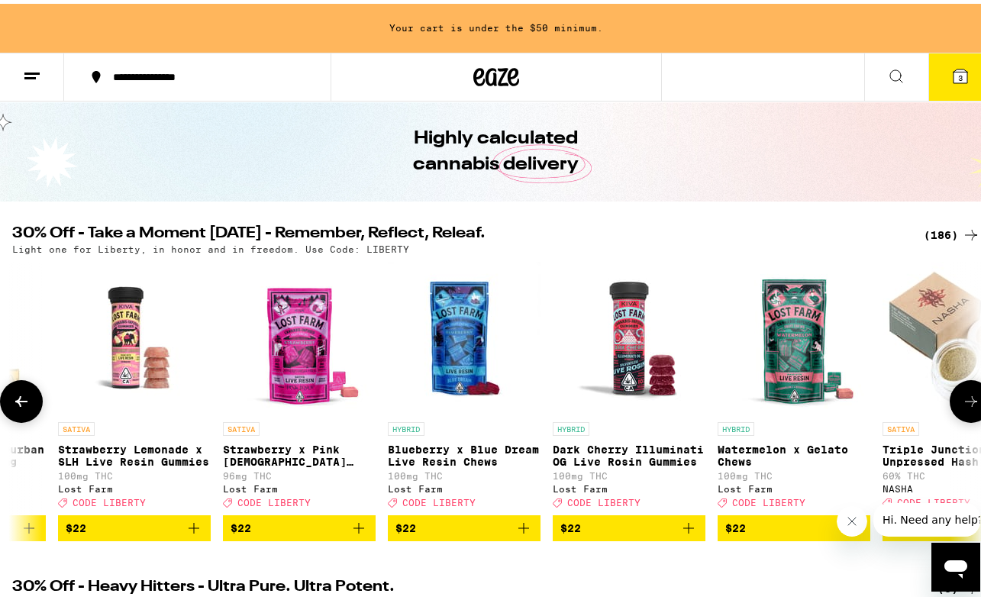
scroll to position [0, 15013]
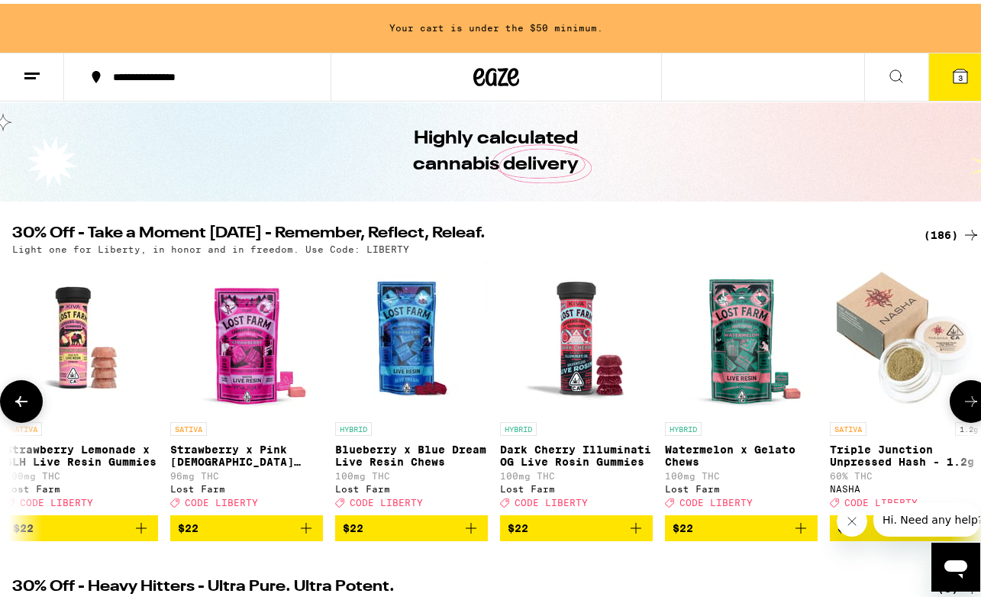
click at [962, 403] on icon at bounding box center [971, 398] width 18 height 18
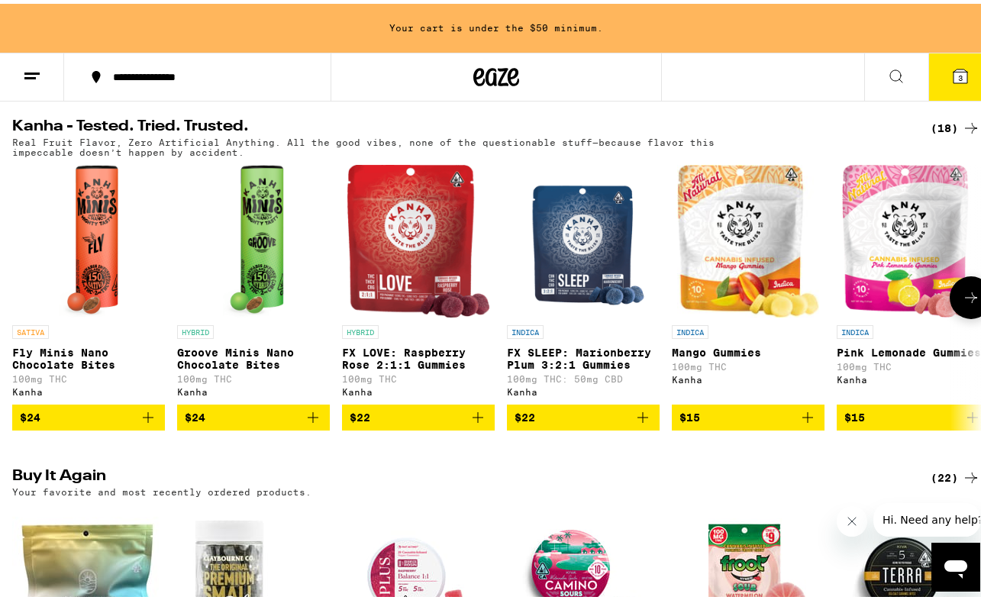
scroll to position [1066, 0]
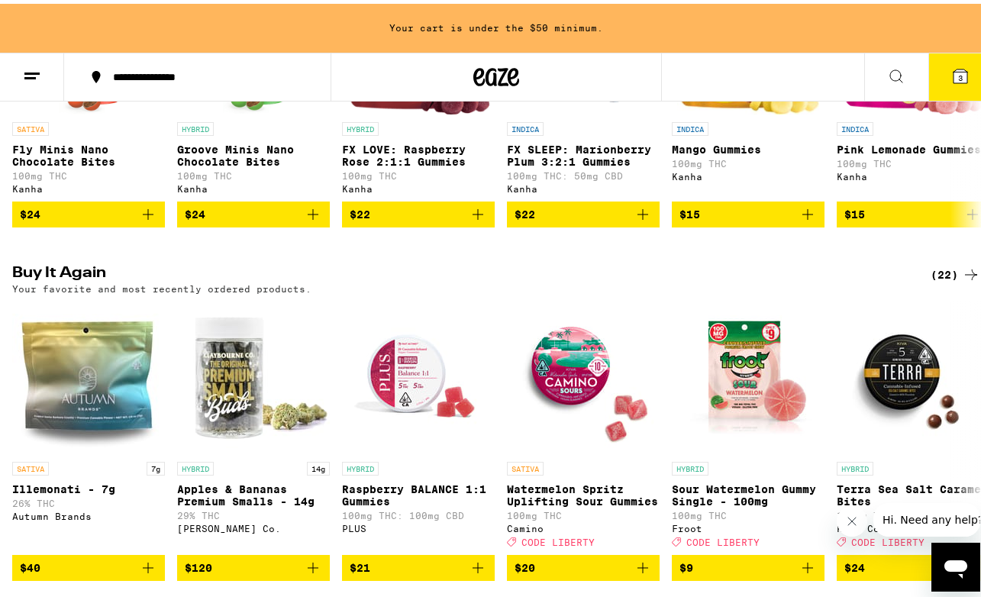
click at [939, 280] on div "(22)" at bounding box center [956, 271] width 50 height 18
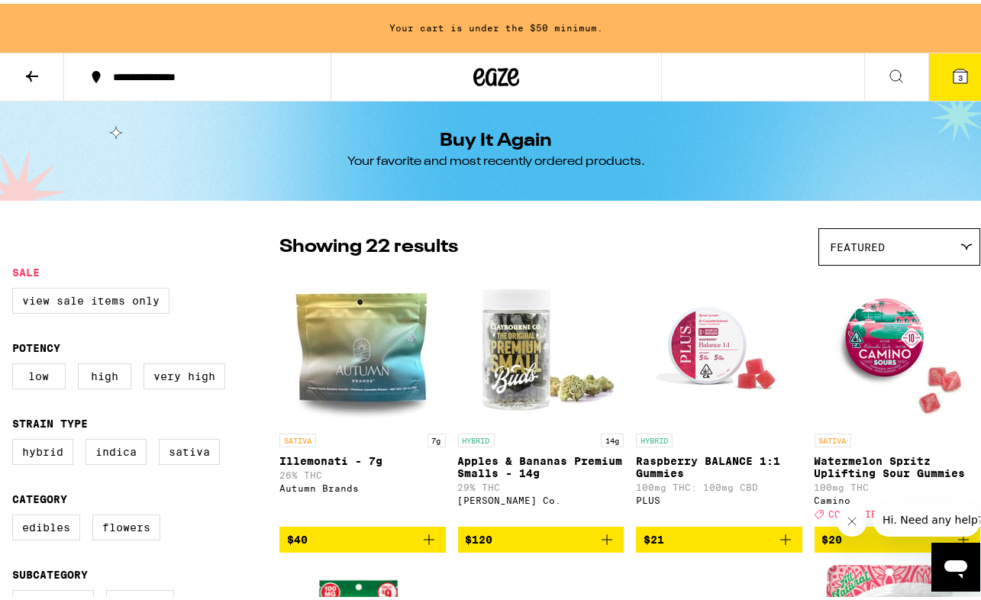
click at [415, 545] on span "$40" at bounding box center [362, 536] width 151 height 18
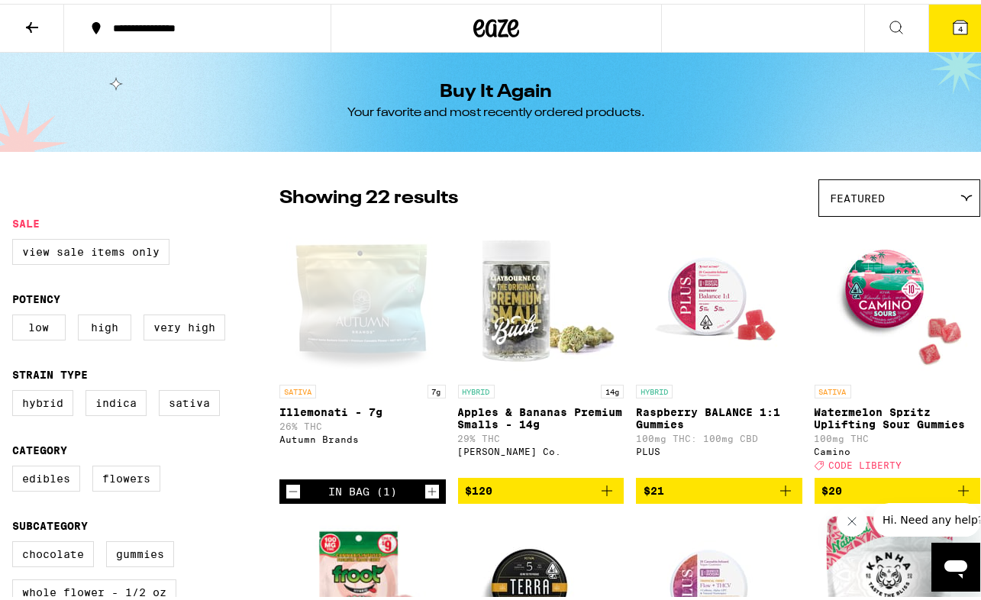
scroll to position [203, 0]
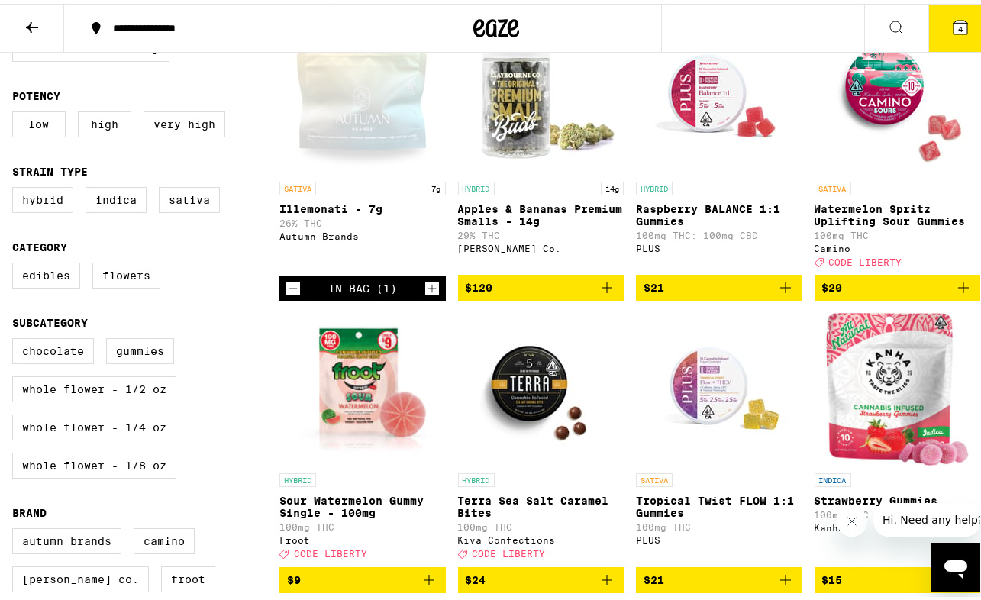
click at [656, 505] on p "Tropical Twist FLOW 1:1 Gummies" at bounding box center [719, 503] width 166 height 24
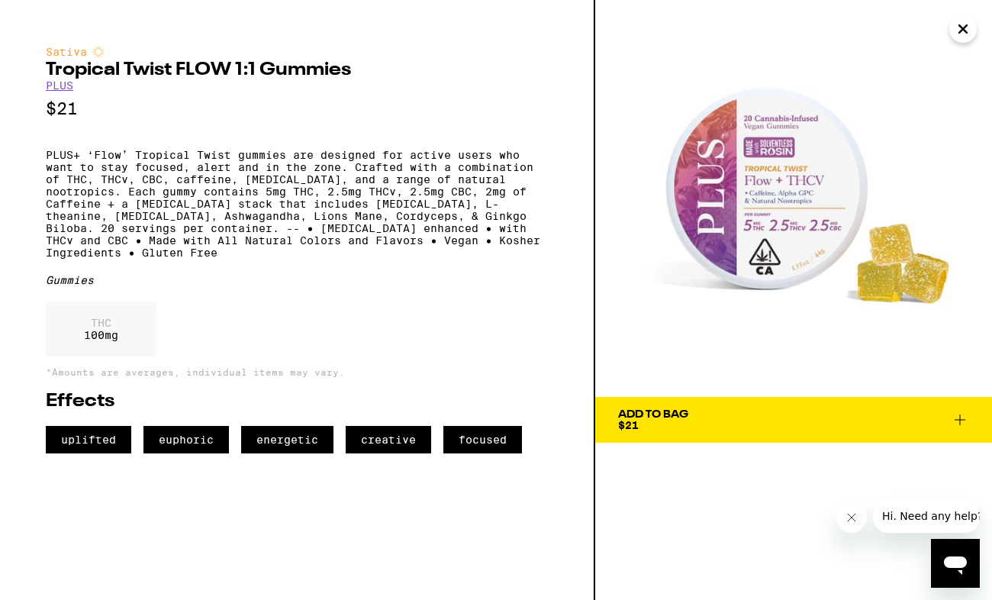
click at [710, 421] on span "Add To Bag $21" at bounding box center [793, 419] width 351 height 21
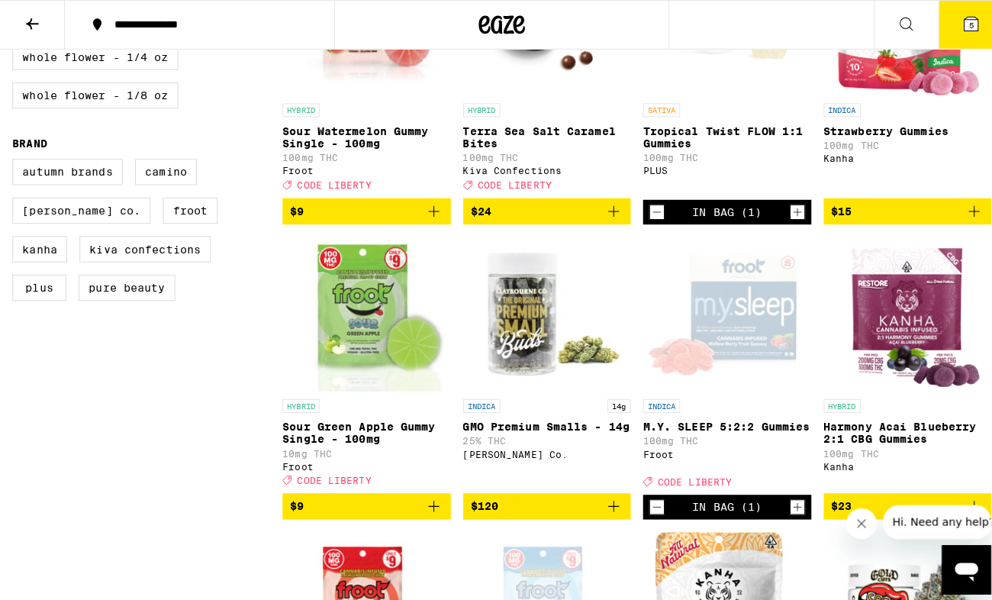
scroll to position [611, 0]
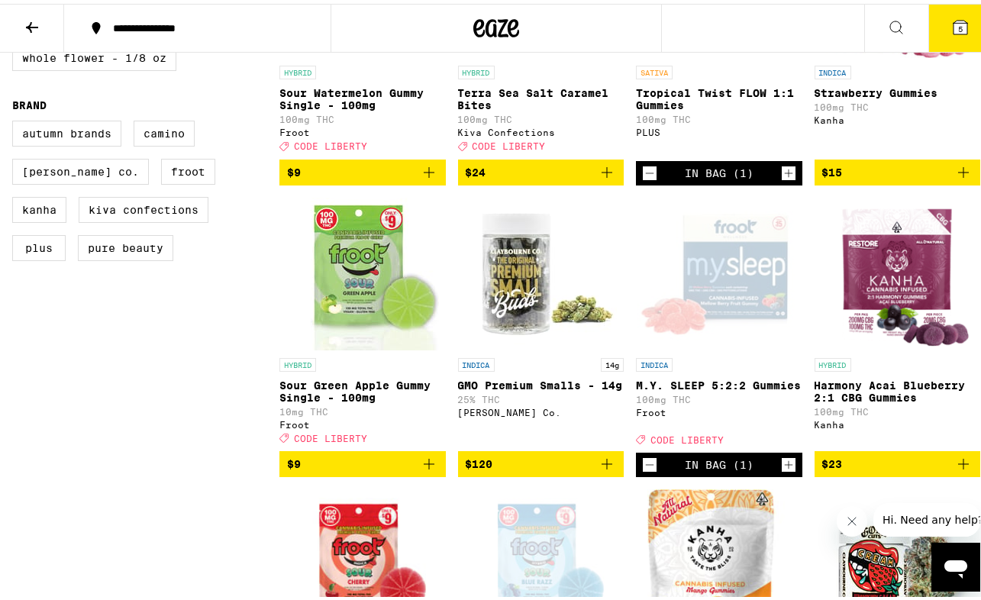
click at [523, 388] on p "GMO Premium Smalls - 14g" at bounding box center [541, 382] width 166 height 12
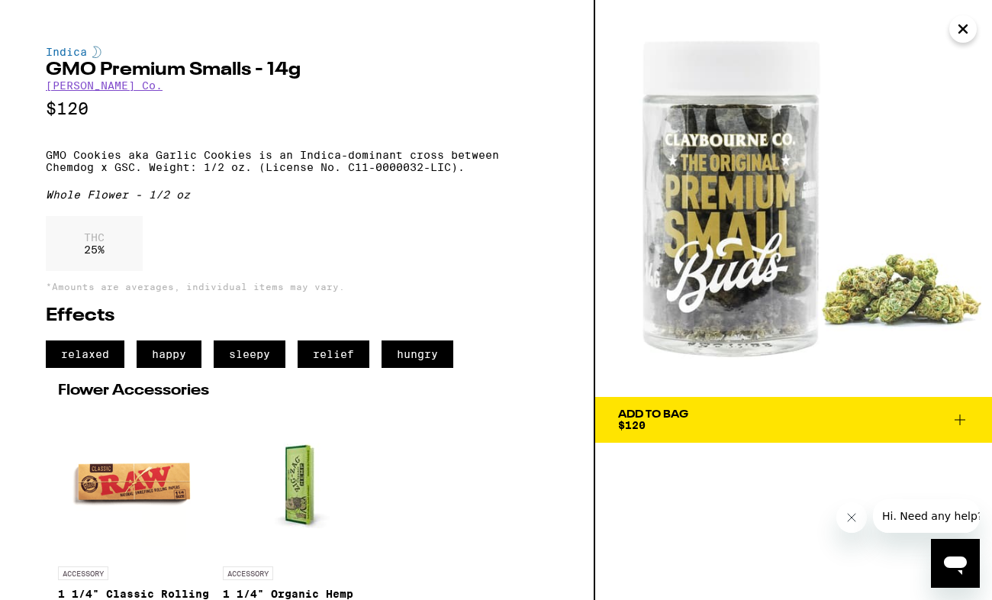
click at [106, 95] on div "Indica GMO Premium Smalls - 14g [PERSON_NAME] Co. $120 GMO Cookies aka Garlic C…" at bounding box center [297, 352] width 502 height 613
click at [105, 92] on link "[PERSON_NAME] Co." at bounding box center [104, 85] width 117 height 12
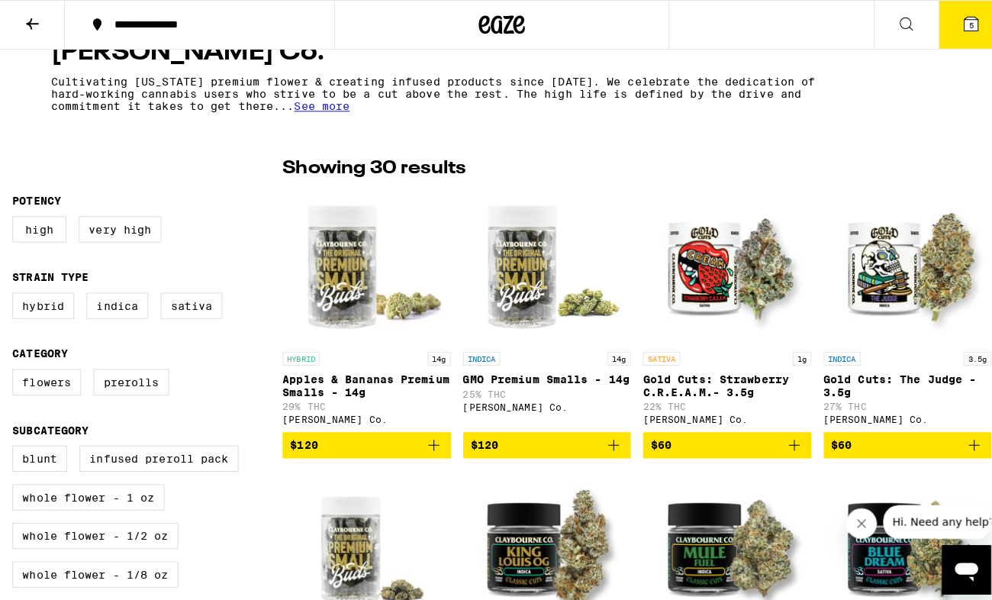
scroll to position [295, 0]
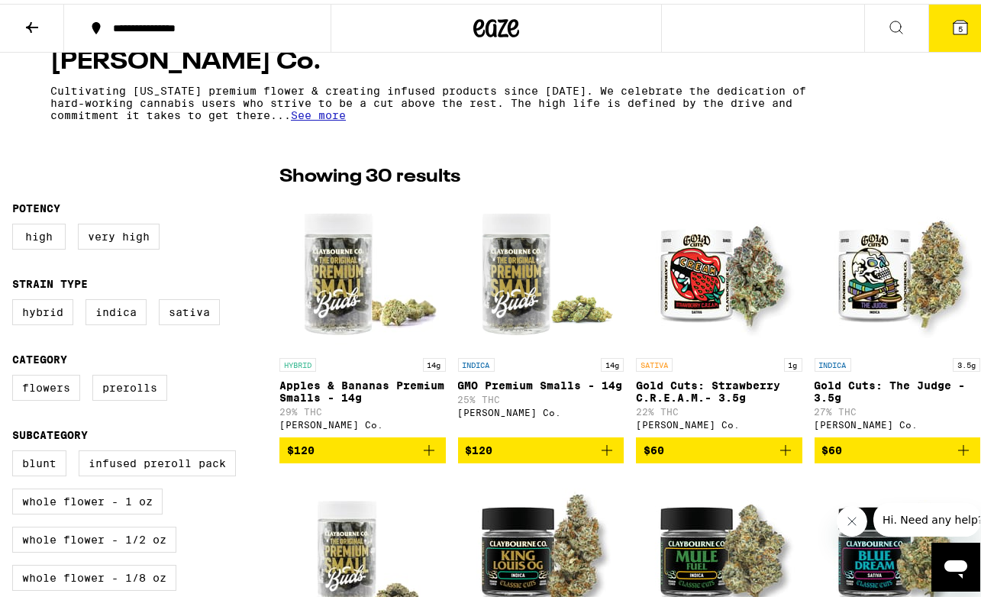
click at [366, 453] on span "$120" at bounding box center [362, 446] width 151 height 18
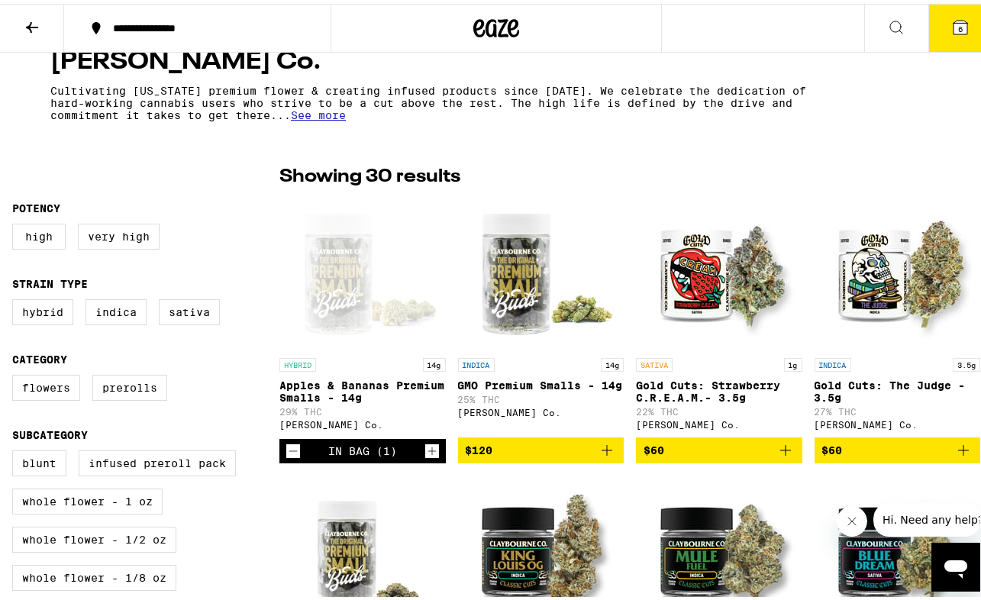
click at [958, 21] on button "6" at bounding box center [960, 24] width 64 height 47
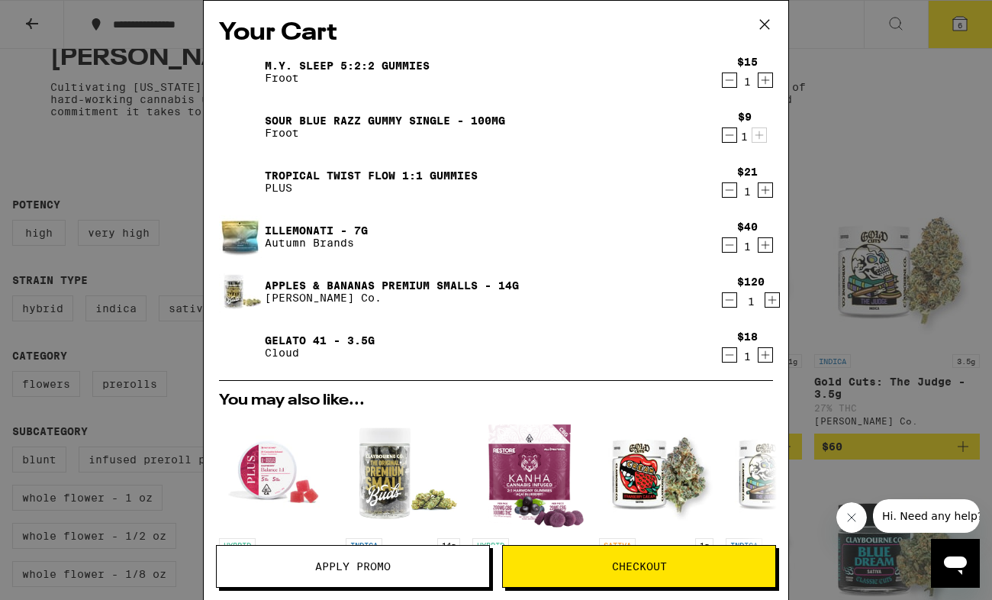
click at [282, 553] on button "Apply Promo" at bounding box center [353, 566] width 274 height 43
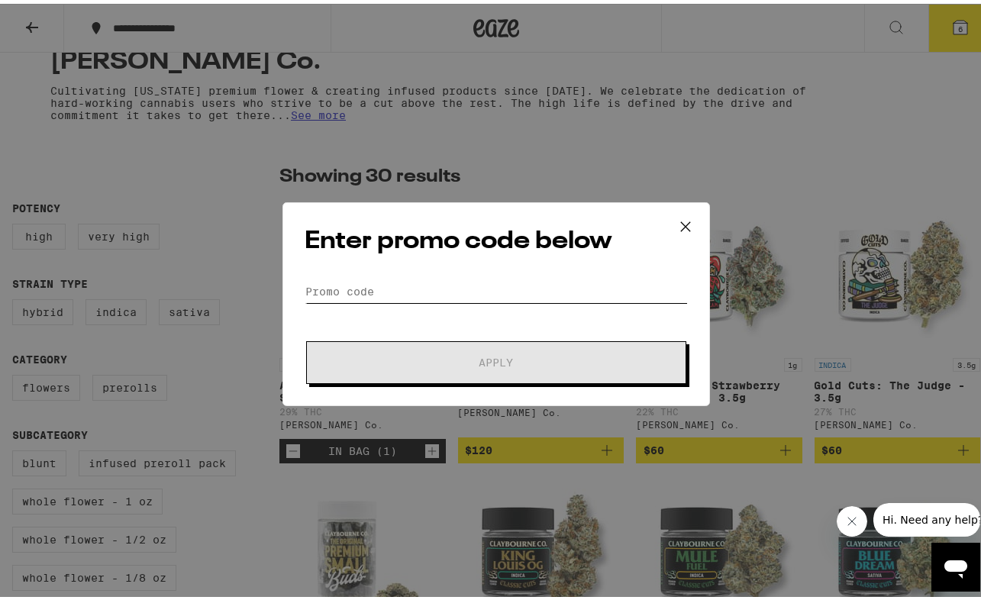
click at [318, 283] on input "Promo Code" at bounding box center [496, 287] width 383 height 23
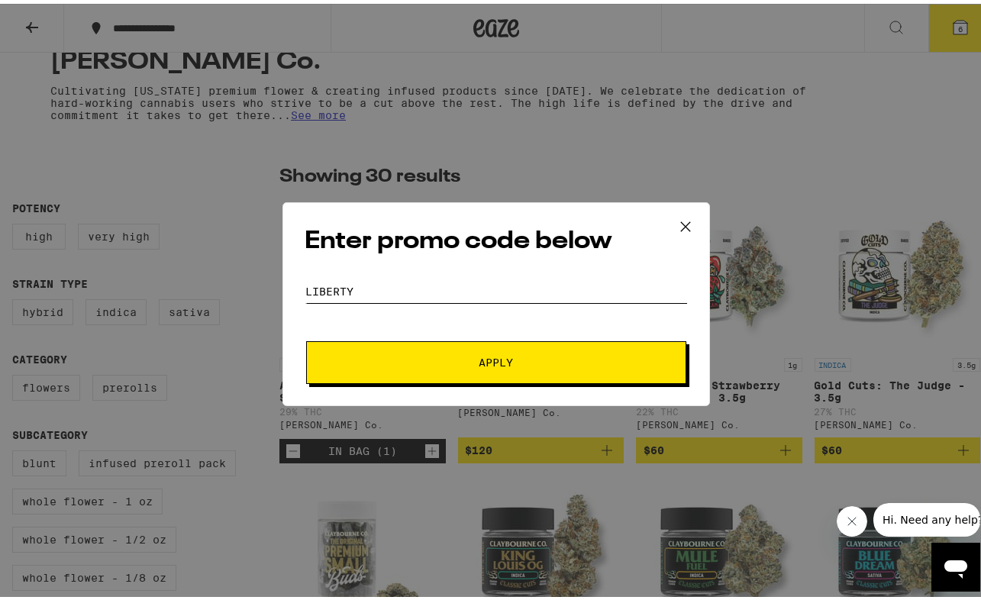
type input "LIBERTY"
click at [435, 346] on button "Apply" at bounding box center [496, 358] width 380 height 43
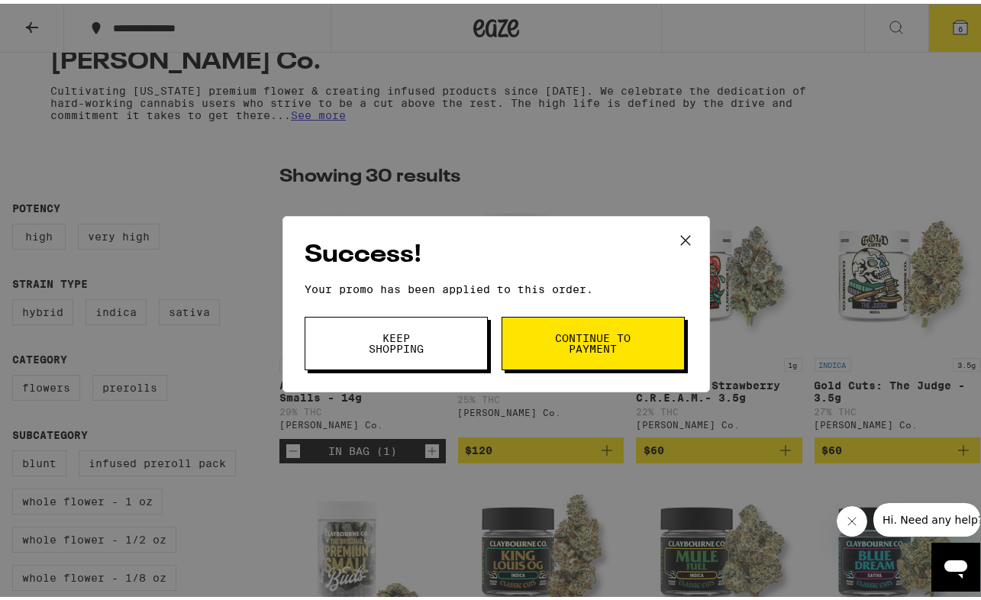
click at [442, 346] on button "Keep Shopping" at bounding box center [396, 339] width 183 height 53
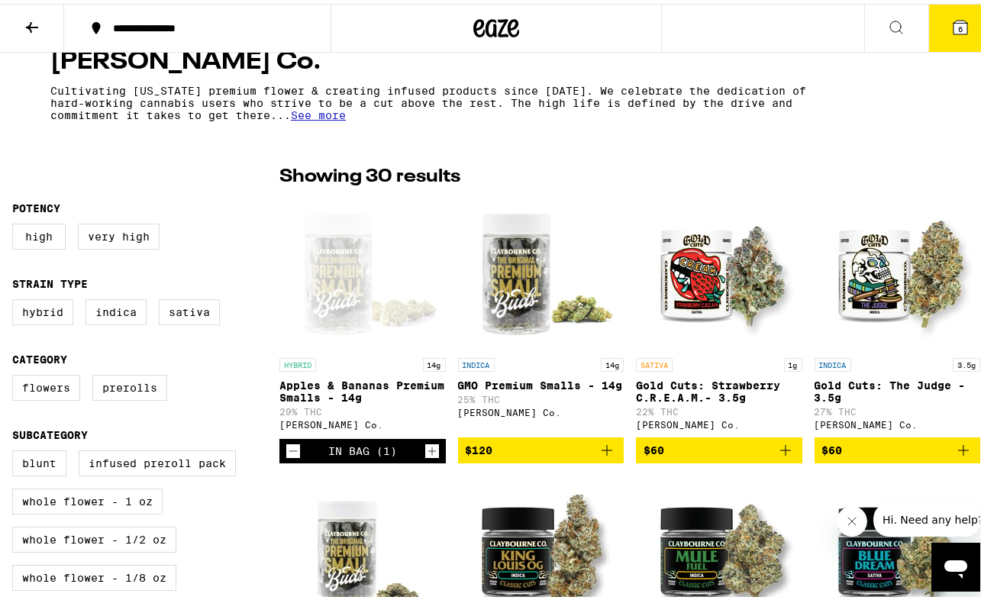
click at [954, 25] on icon at bounding box center [961, 24] width 14 height 14
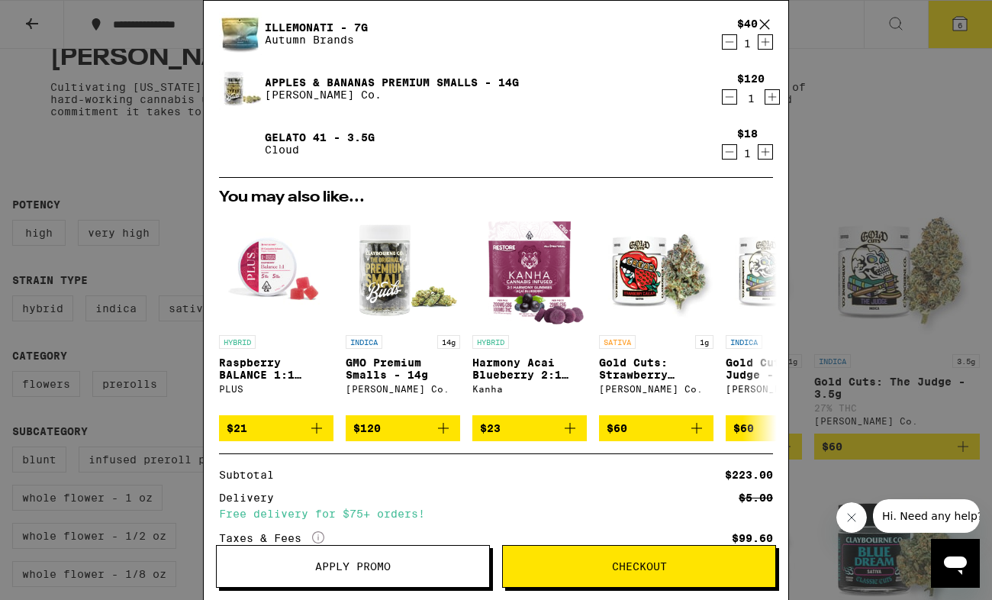
scroll to position [344, 0]
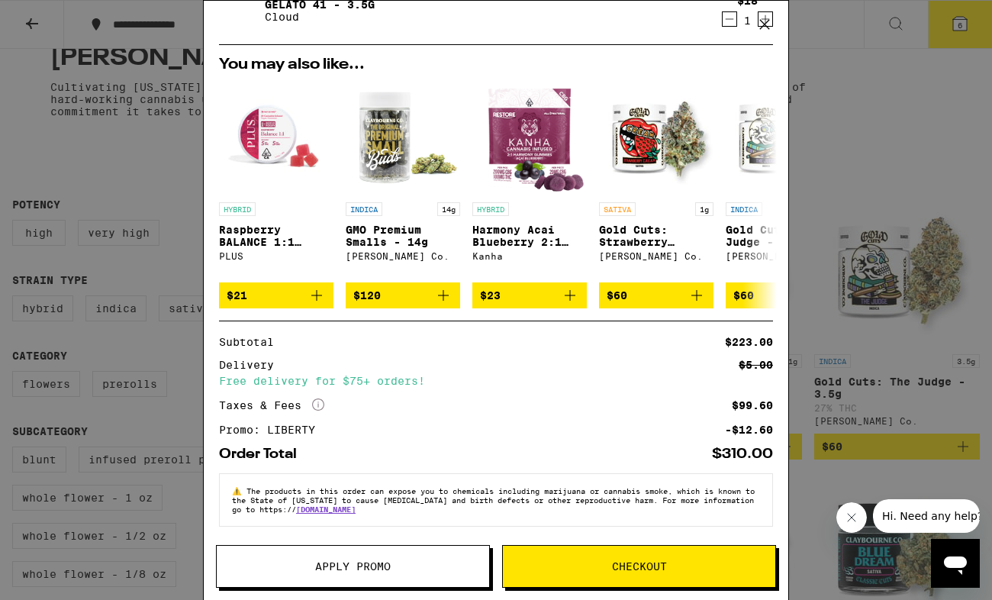
click at [318, 405] on icon "More Info" at bounding box center [318, 405] width 12 height 12
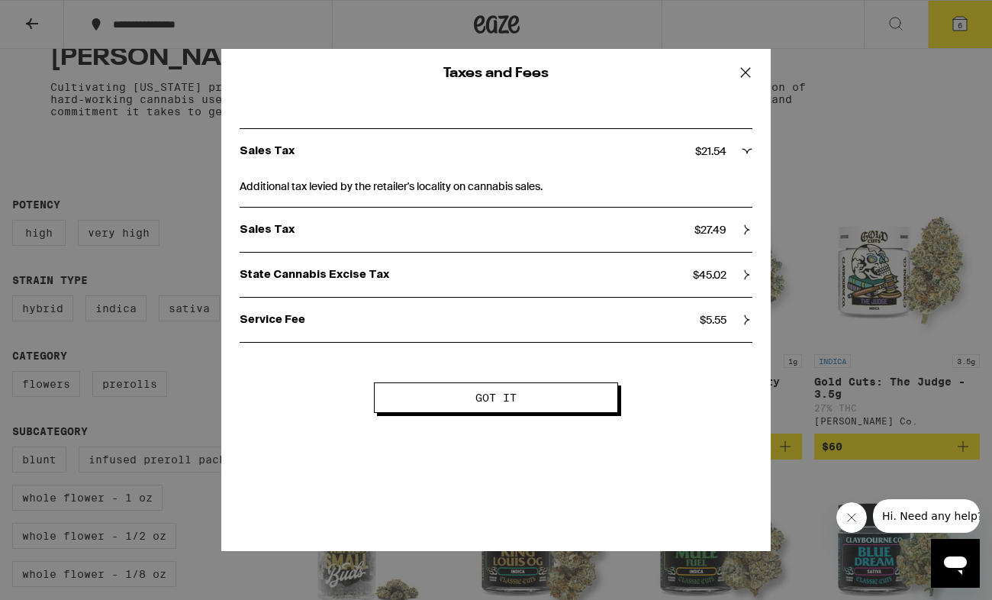
click at [746, 231] on icon at bounding box center [747, 229] width 11 height 11
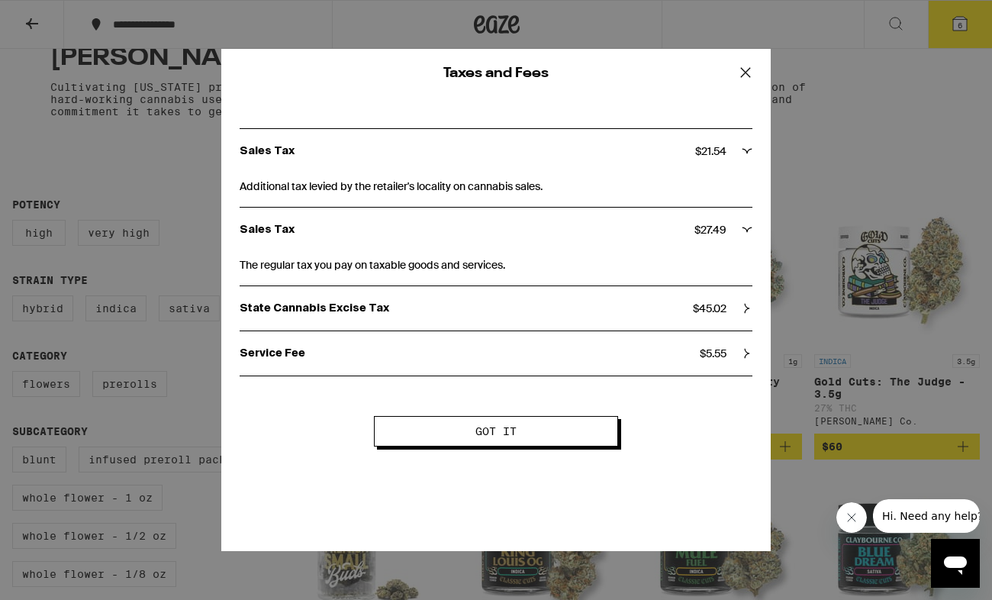
click at [743, 309] on icon at bounding box center [747, 308] width 11 height 11
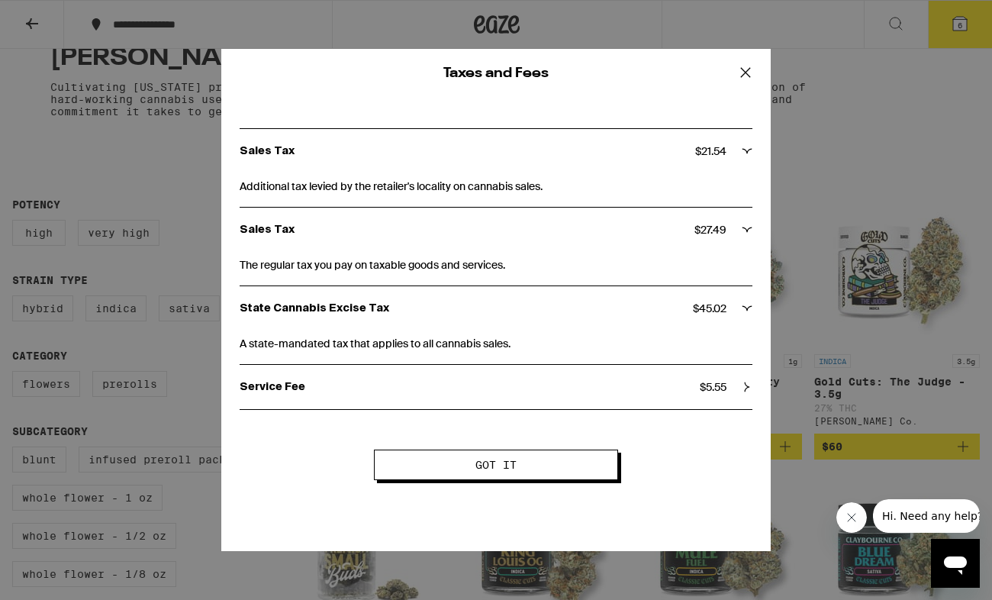
click at [754, 76] on icon at bounding box center [745, 72] width 23 height 23
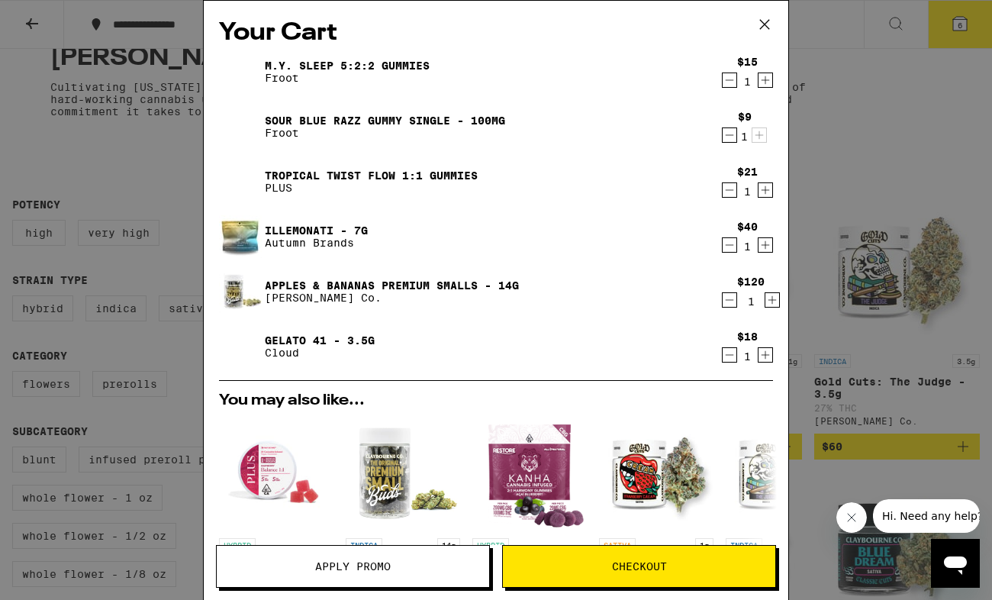
click at [723, 247] on icon "Decrement" at bounding box center [730, 245] width 14 height 18
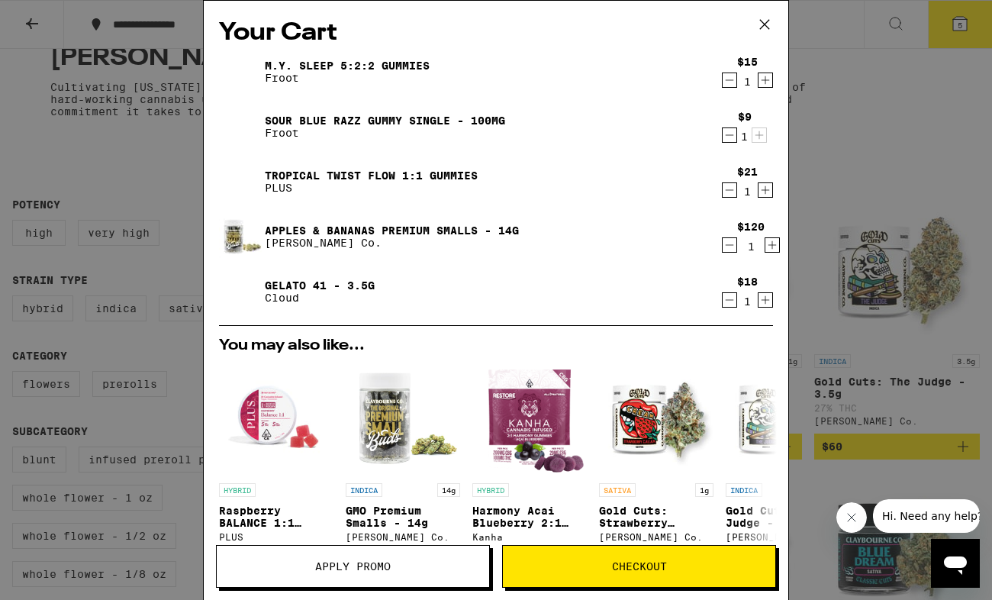
click at [760, 298] on icon "Increment" at bounding box center [766, 300] width 14 height 18
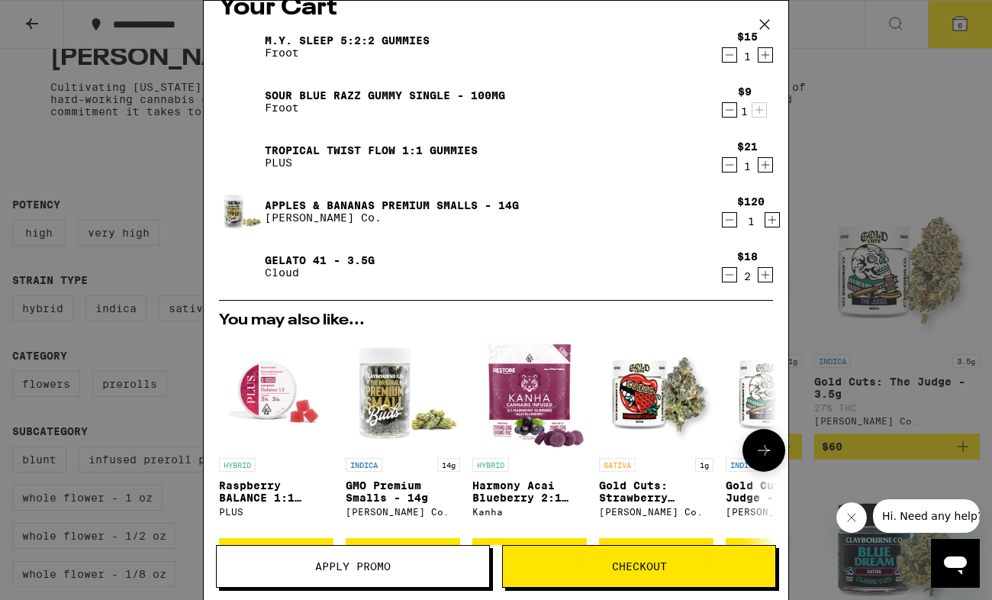
scroll to position [0, 0]
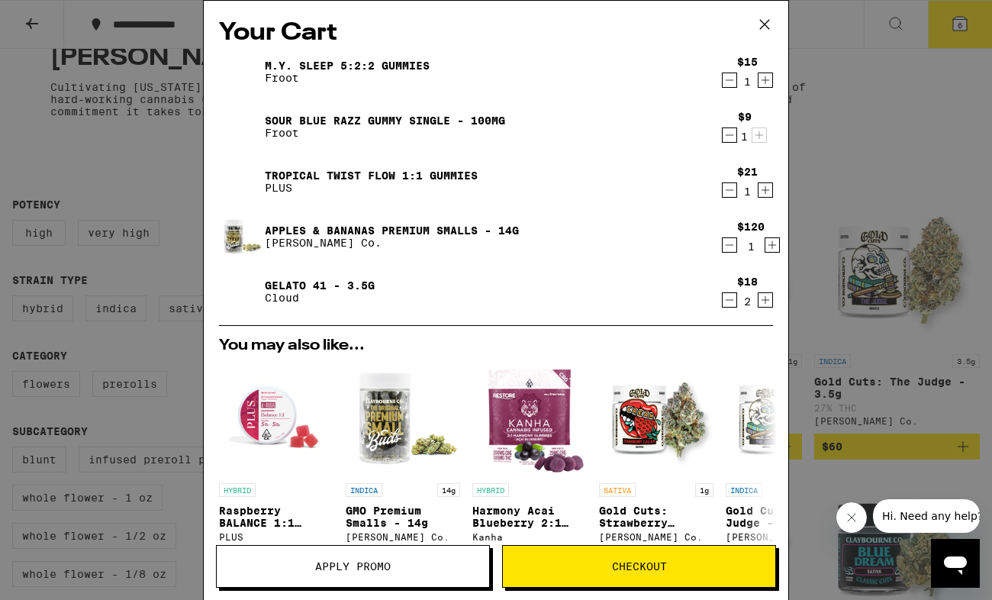
click at [723, 135] on icon "Decrement" at bounding box center [730, 135] width 14 height 18
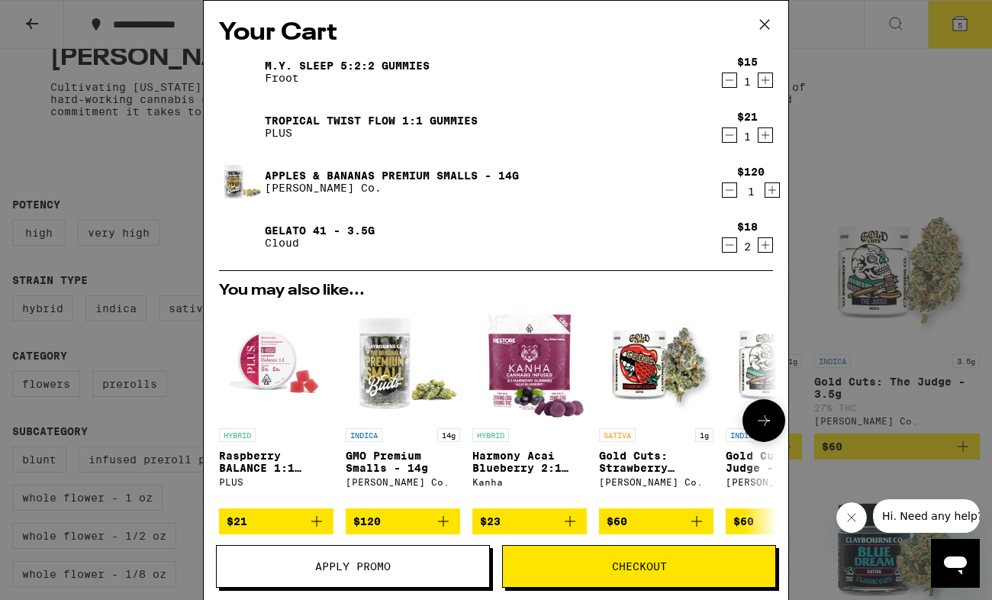
click at [299, 523] on span "$21" at bounding box center [276, 521] width 99 height 18
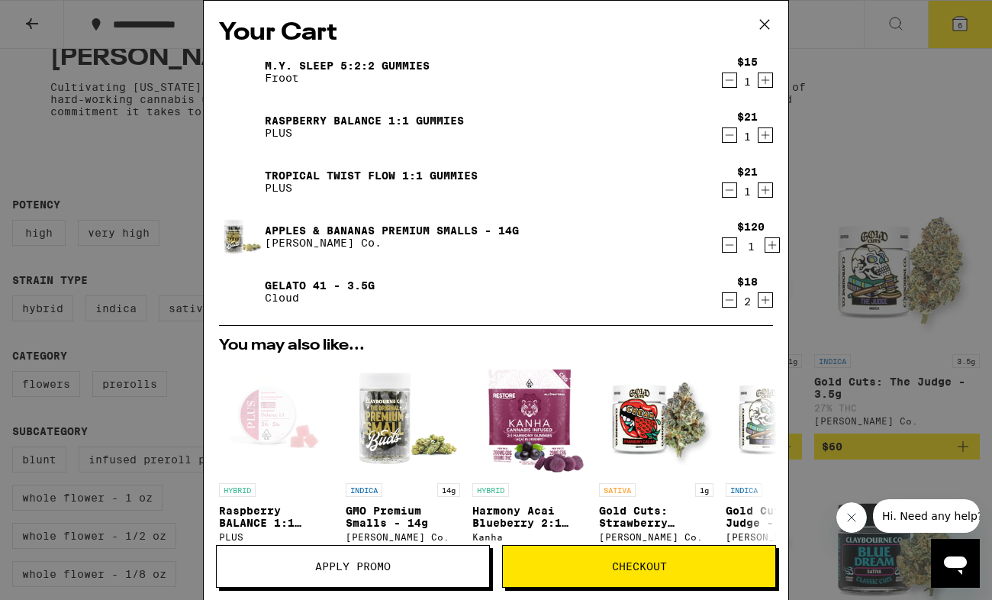
click at [723, 82] on icon "Decrement" at bounding box center [730, 80] width 14 height 18
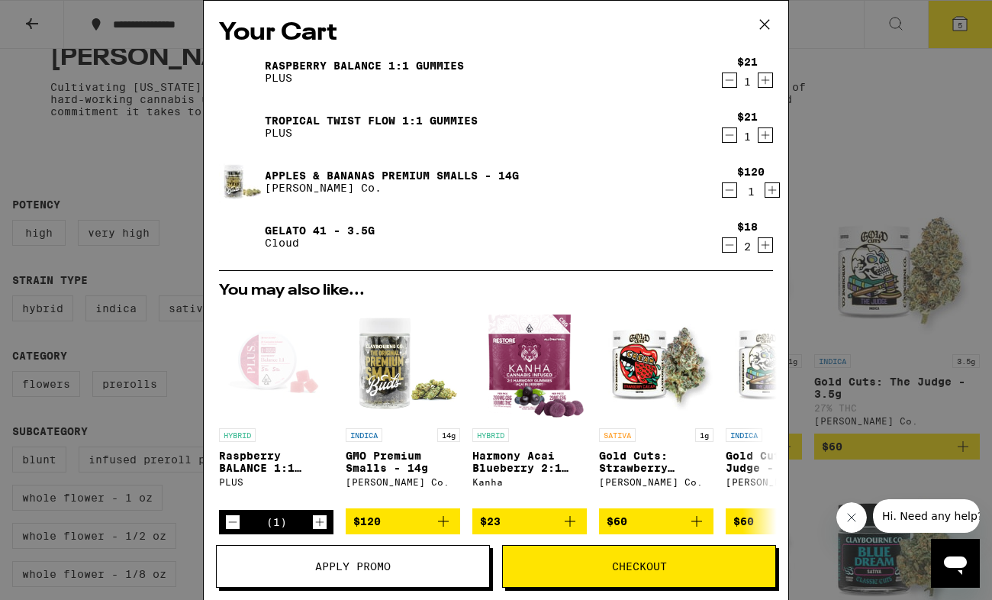
click at [927, 146] on div "Your Cart Raspberry BALANCE 1:1 Gummies PLUS $21 1 Tropical Twist FLOW 1:1 Gumm…" at bounding box center [496, 300] width 992 height 600
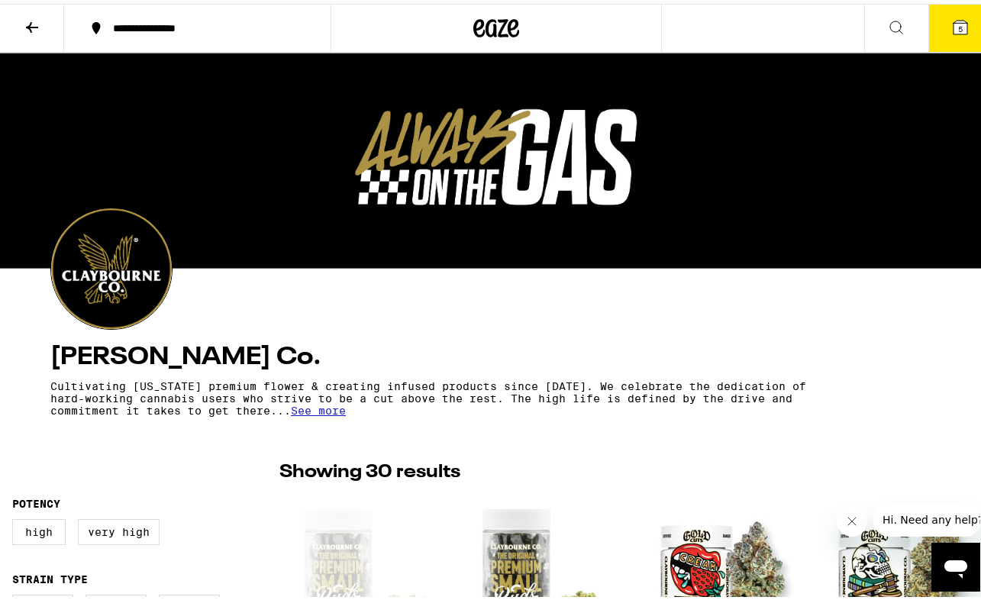
click at [473, 34] on icon at bounding box center [496, 24] width 46 height 27
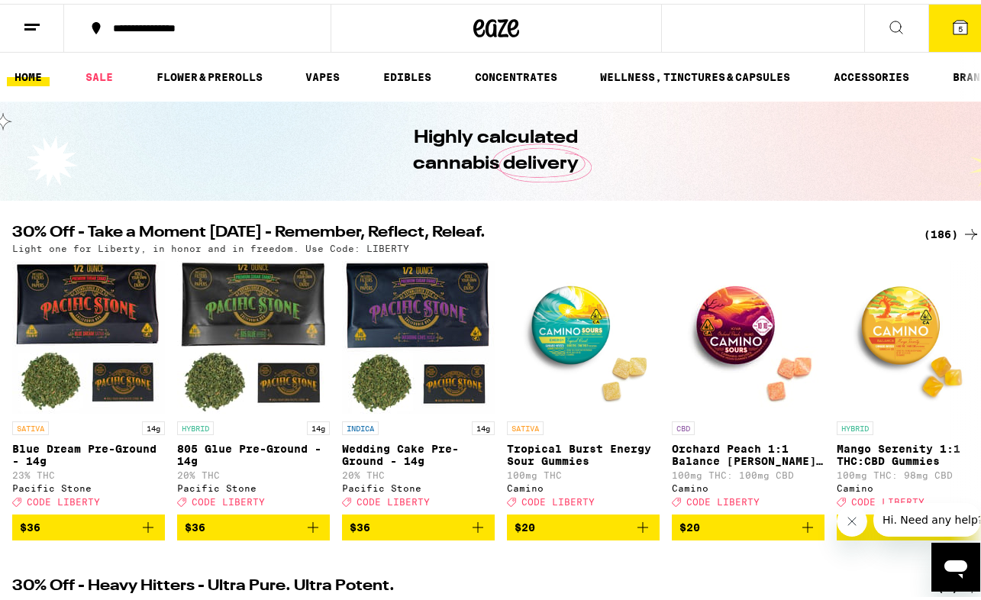
click at [931, 234] on div "(186)" at bounding box center [952, 230] width 56 height 18
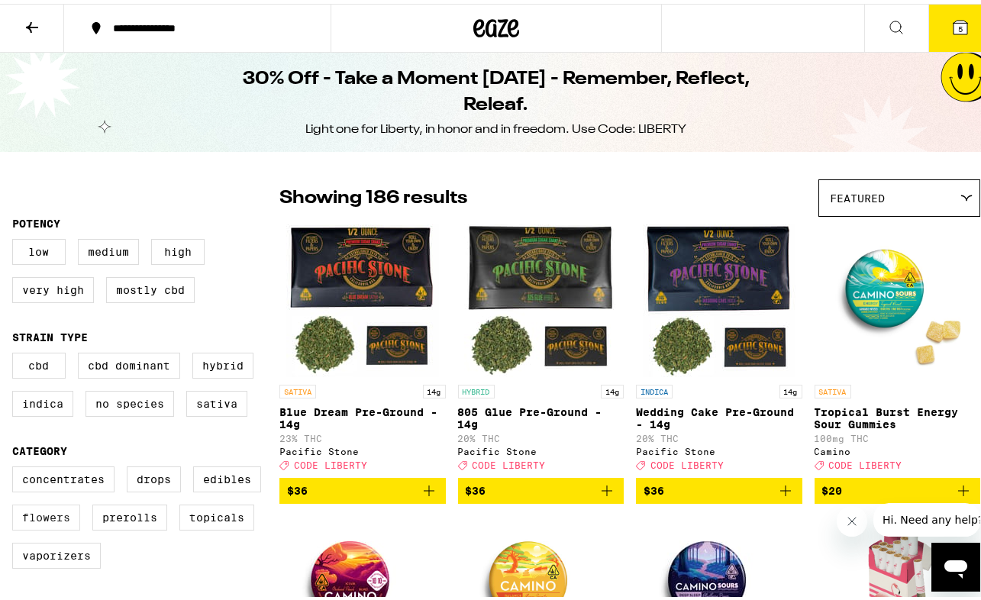
click at [55, 521] on label "Flowers" at bounding box center [46, 514] width 68 height 26
click at [16, 466] on input "Flowers" at bounding box center [15, 465] width 1 height 1
checkbox input "true"
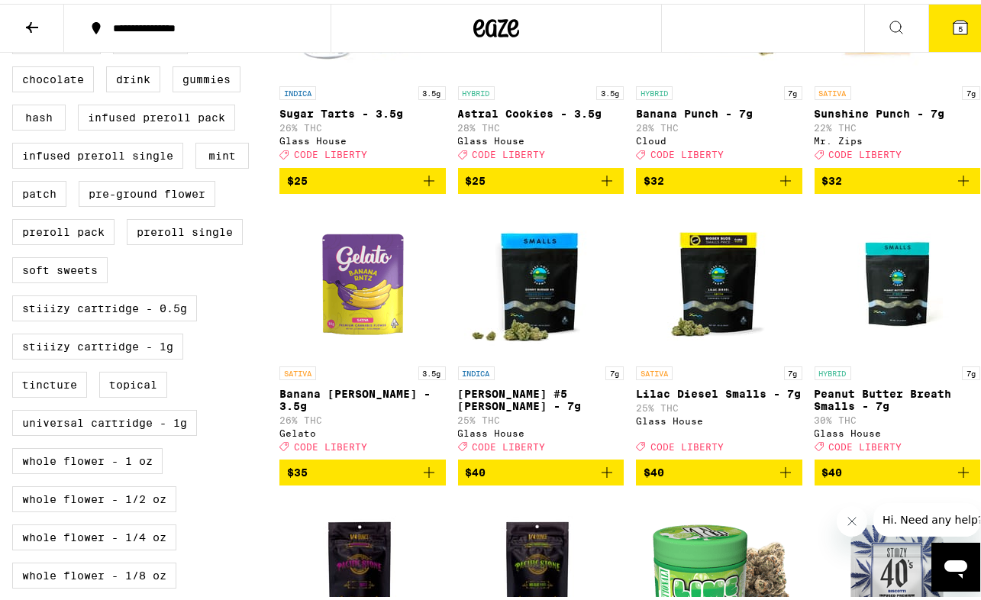
scroll to position [621, 0]
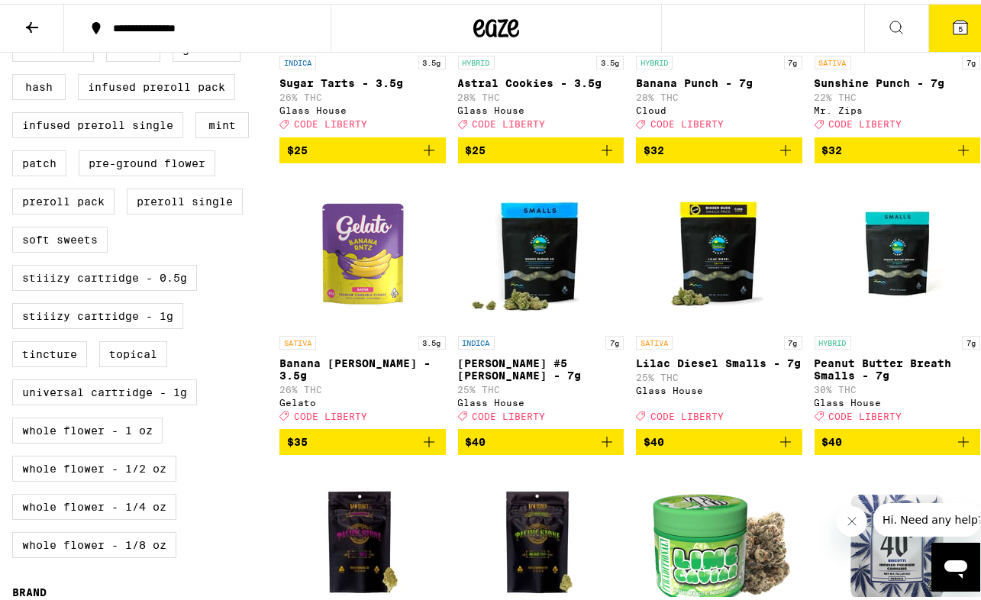
click at [954, 447] on icon "Add to bag" at bounding box center [963, 438] width 18 height 18
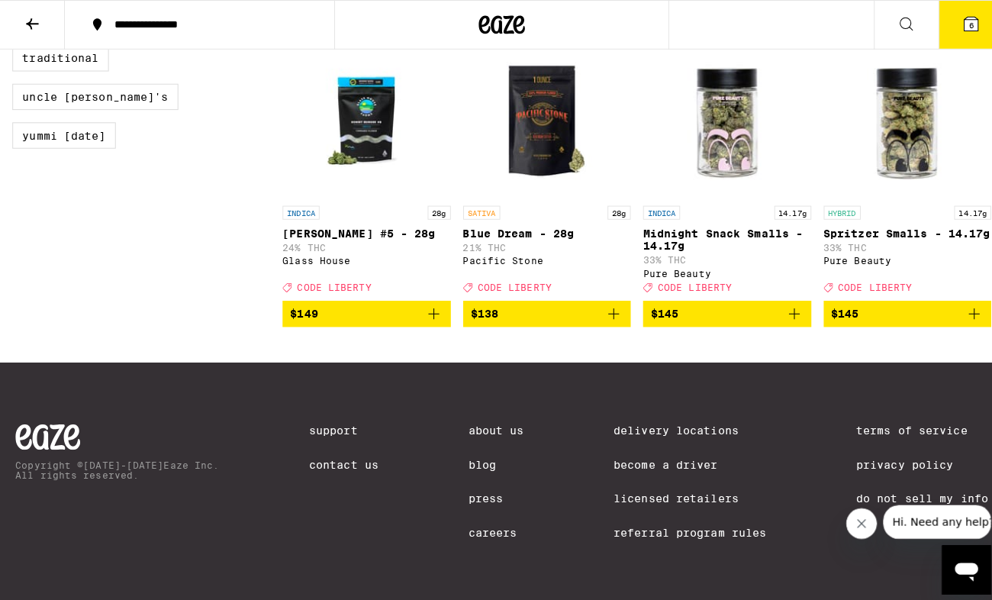
scroll to position [1638, 0]
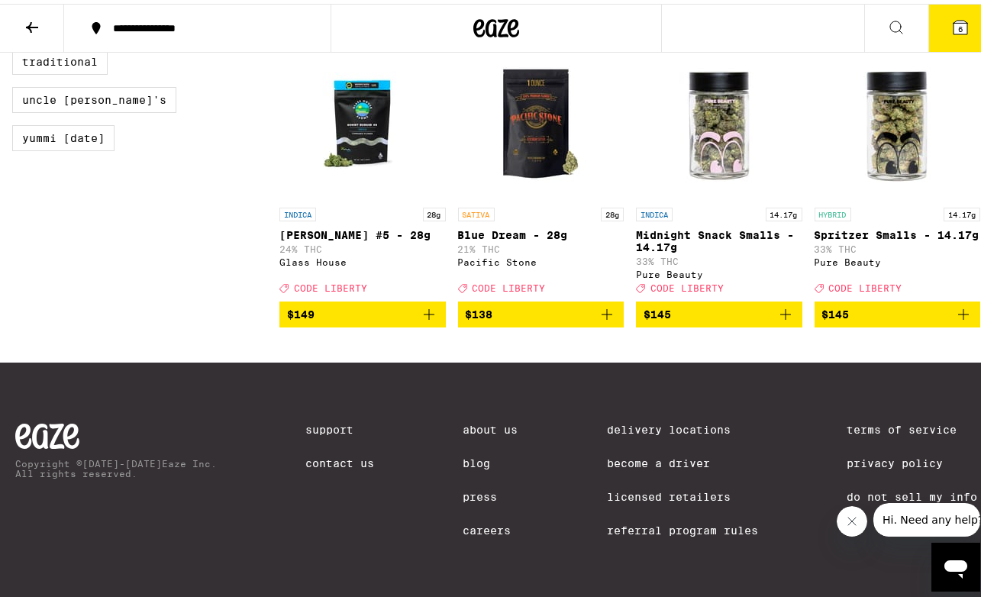
click at [863, 320] on span "$145" at bounding box center [897, 311] width 151 height 18
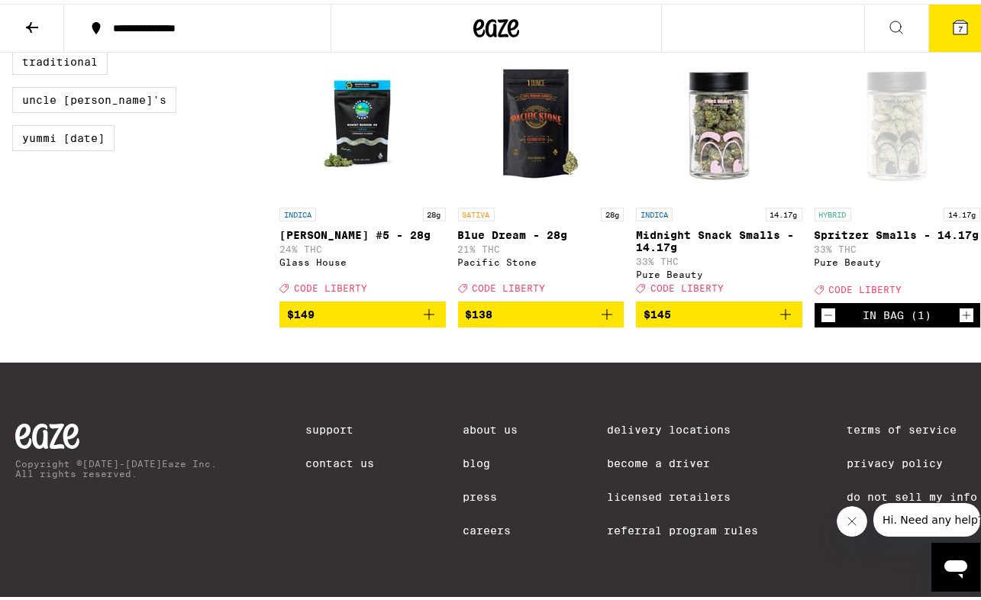
click at [954, 17] on icon at bounding box center [961, 24] width 14 height 14
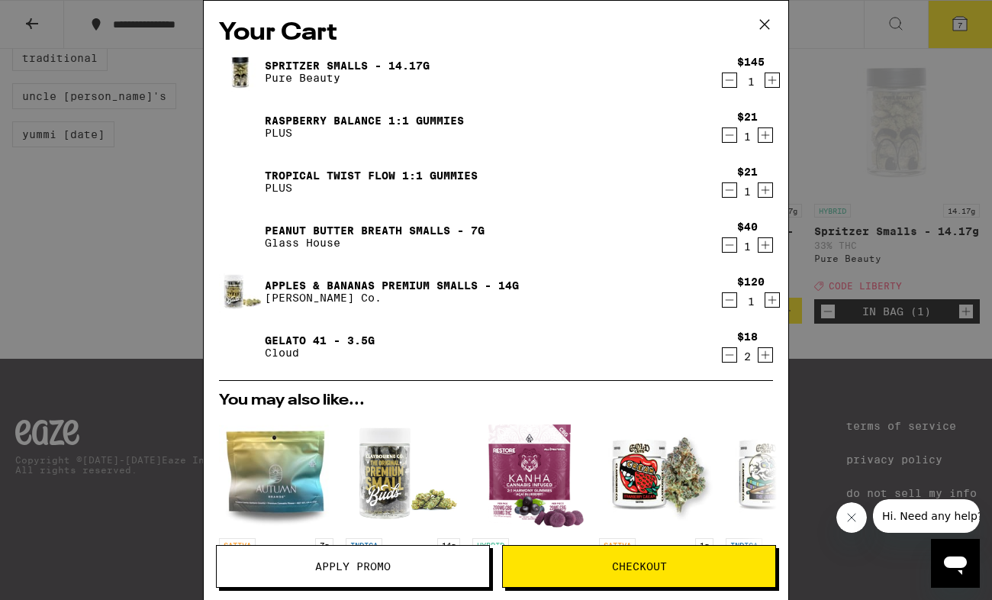
click at [723, 305] on icon "Decrement" at bounding box center [730, 300] width 14 height 18
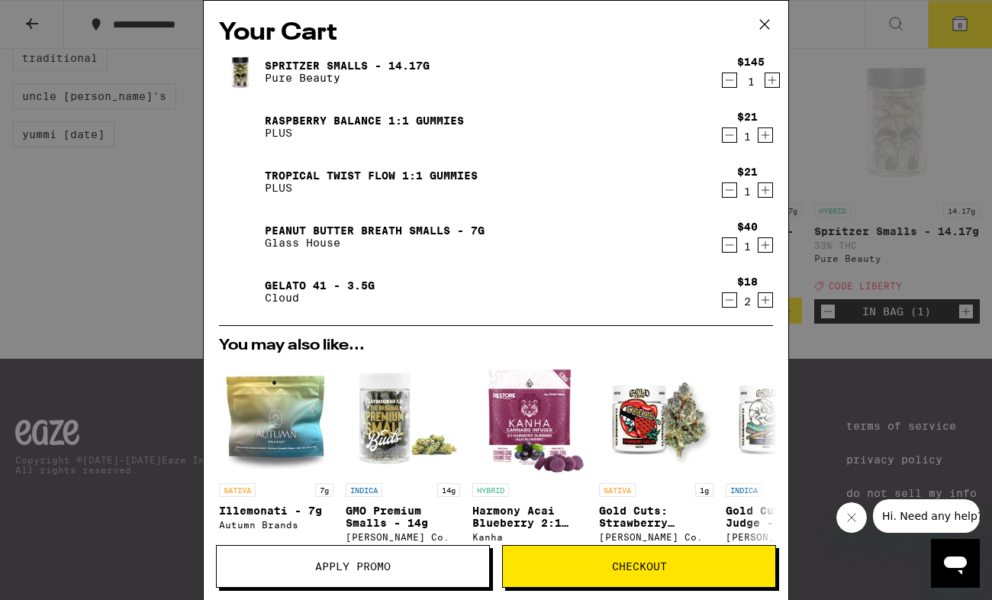
click at [240, 239] on img at bounding box center [240, 236] width 43 height 43
click at [295, 228] on link "Peanut Butter Breath Smalls - 7g" at bounding box center [375, 230] width 220 height 12
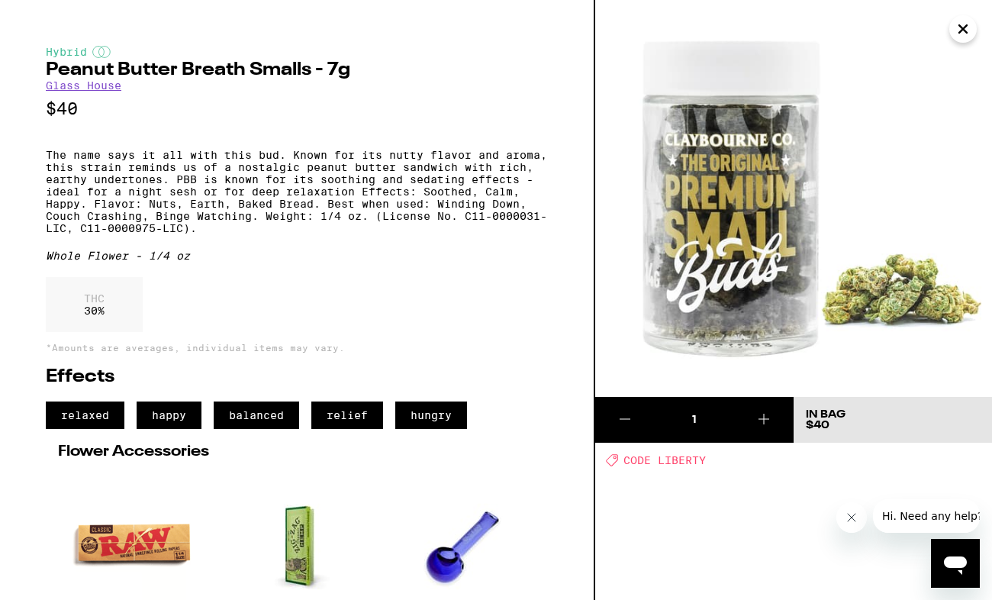
click at [964, 37] on icon "Close" at bounding box center [963, 29] width 18 height 23
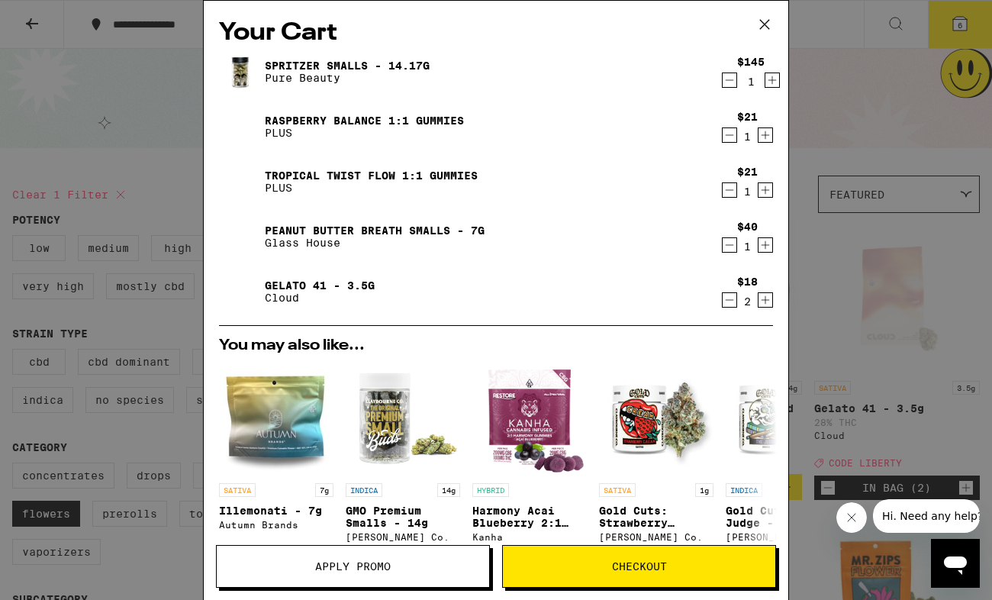
click at [282, 231] on link "Peanut Butter Breath Smalls - 7g" at bounding box center [375, 230] width 220 height 12
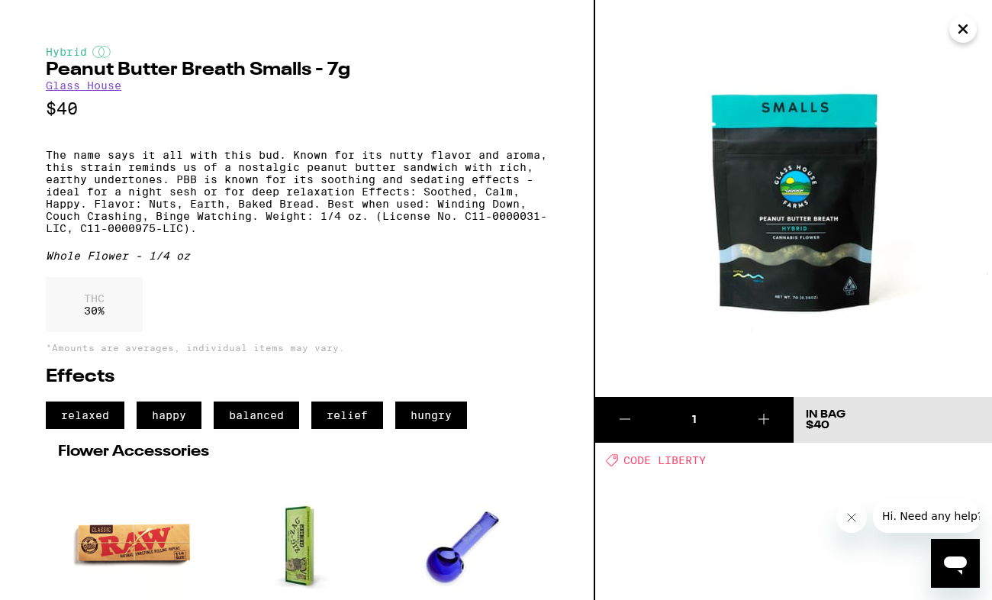
click at [967, 29] on icon "Close" at bounding box center [963, 29] width 18 height 23
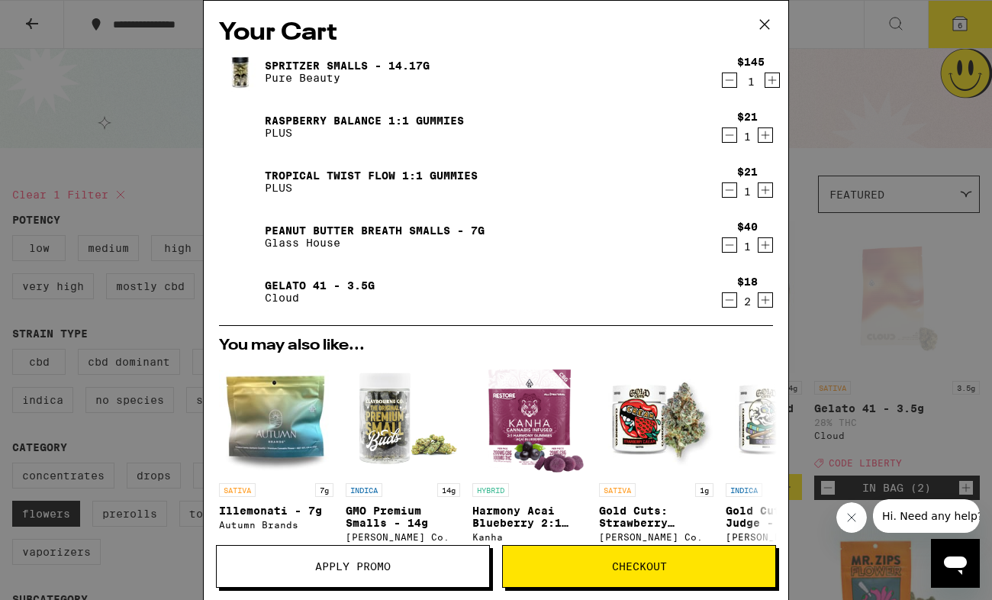
click at [271, 63] on link "Spritzer Smalls - 14.17g" at bounding box center [347, 66] width 165 height 12
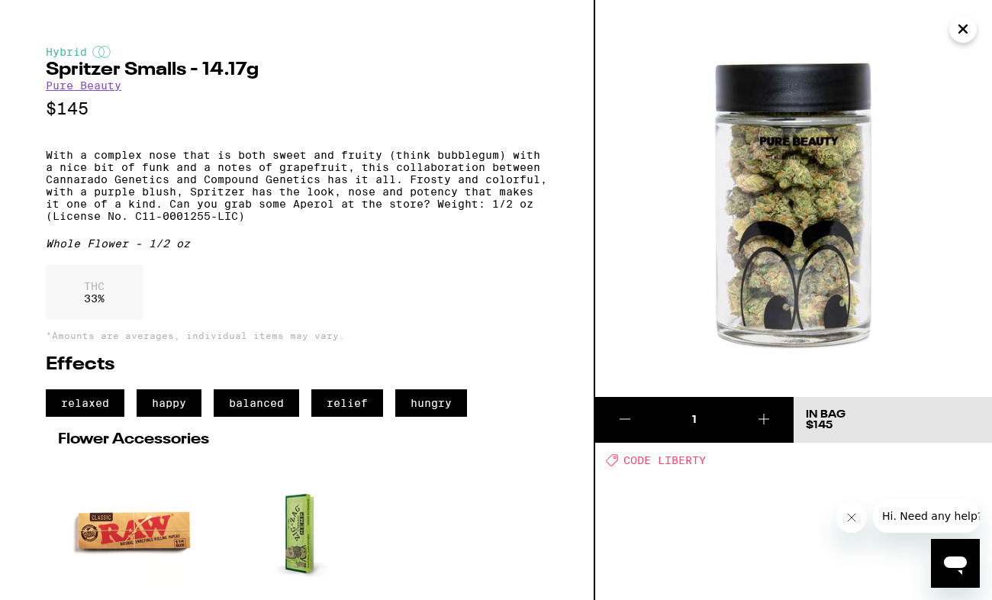
click at [966, 31] on icon "Close" at bounding box center [964, 29] width 8 height 8
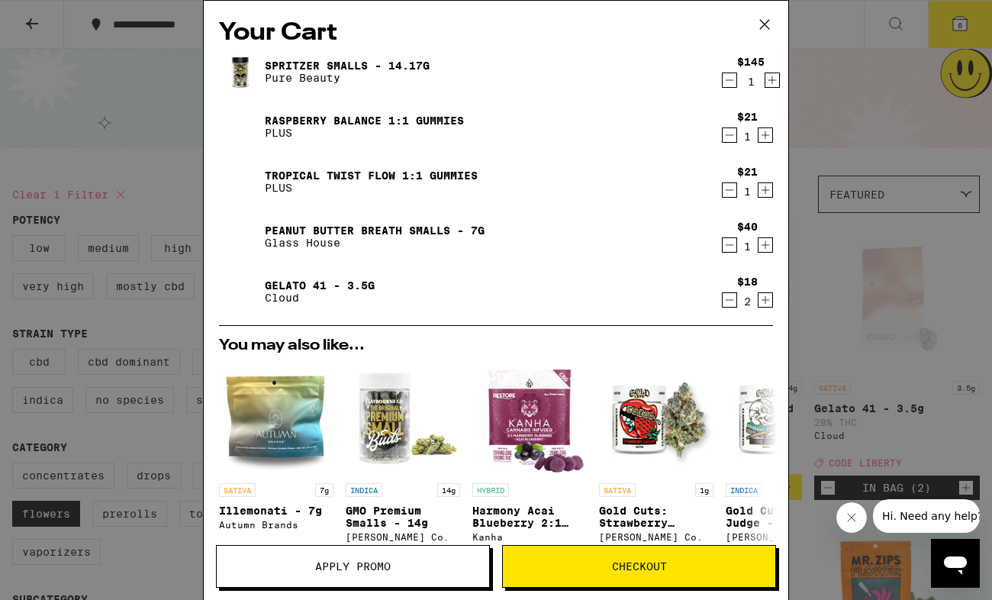
click at [723, 83] on icon "Decrement" at bounding box center [730, 80] width 14 height 18
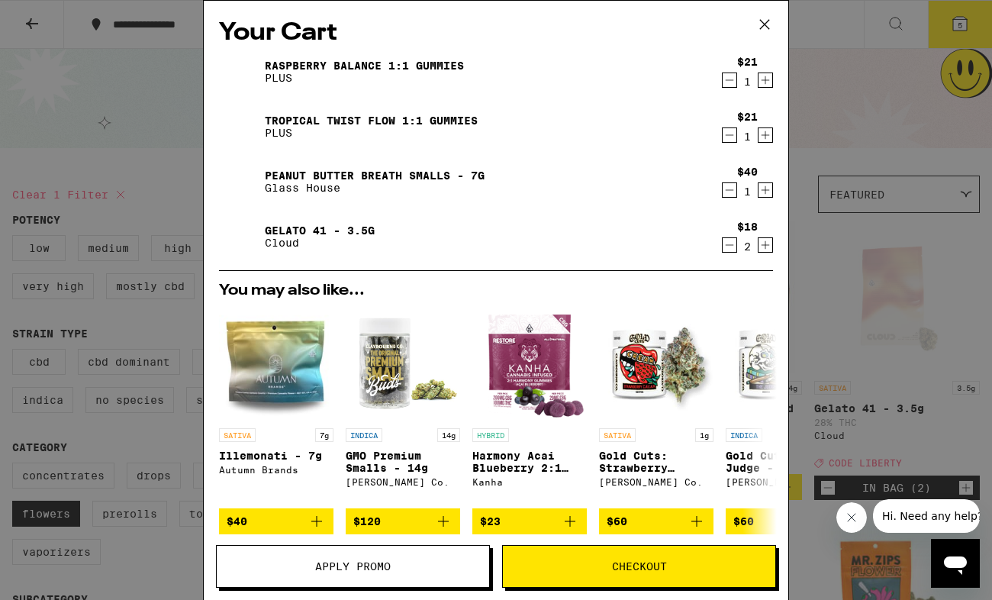
click at [759, 192] on icon "Increment" at bounding box center [766, 190] width 14 height 18
click at [663, 554] on button "Checkout" at bounding box center [639, 566] width 274 height 43
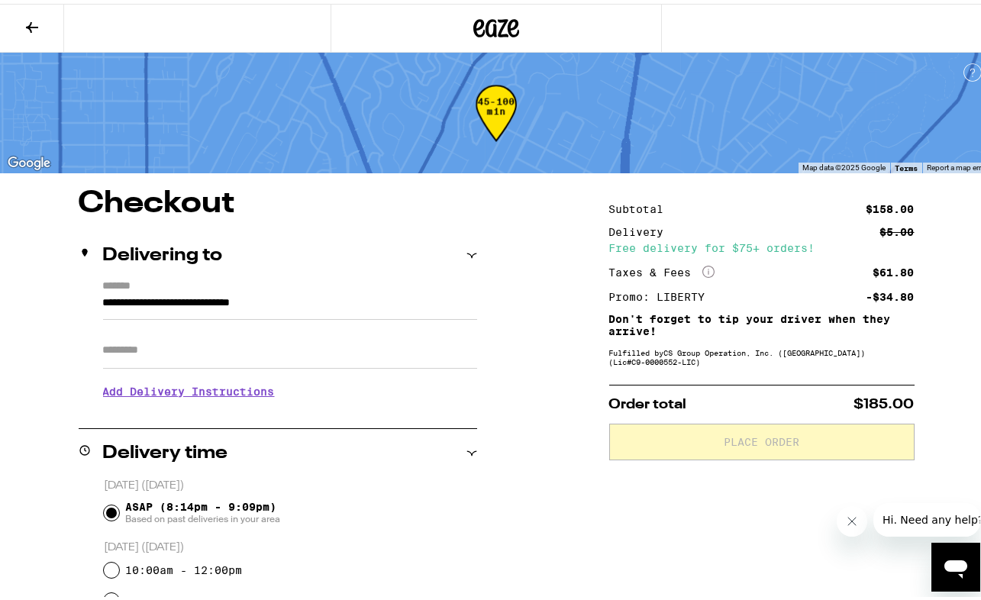
click at [387, 305] on input "**********" at bounding box center [290, 303] width 374 height 26
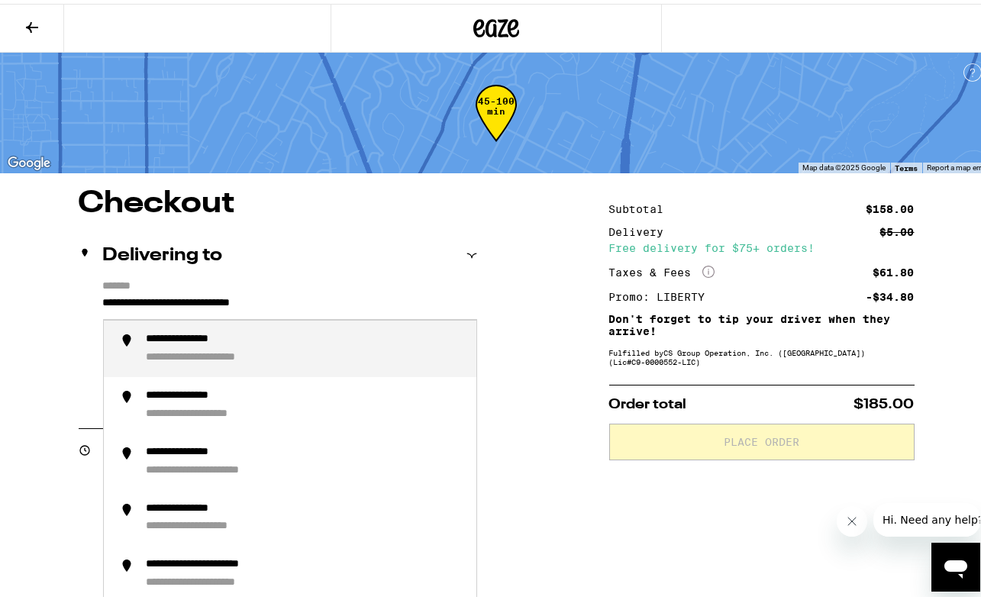
click at [248, 343] on div "**********" at bounding box center [202, 336] width 111 height 14
type input "**********"
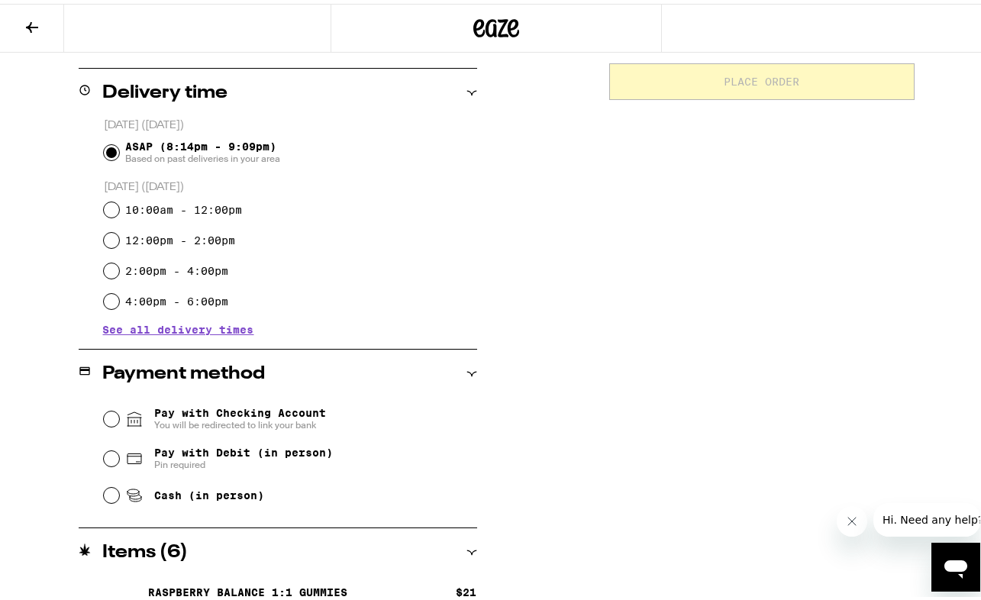
scroll to position [407, 0]
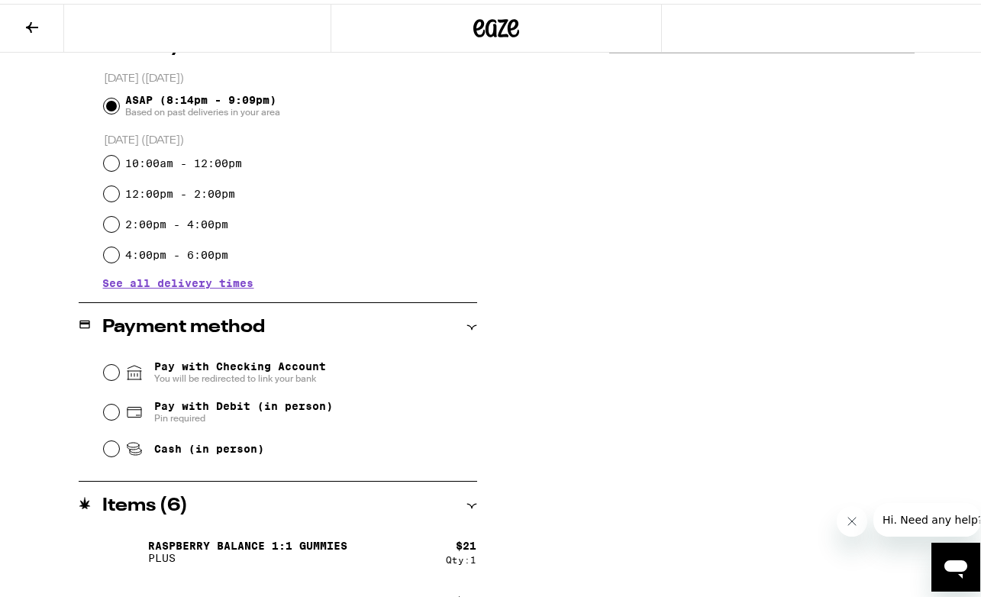
click at [298, 399] on span "Pay with Debit (in person)" at bounding box center [243, 402] width 179 height 12
click at [119, 401] on input "Pay with Debit (in person) Pin required" at bounding box center [111, 408] width 15 height 15
radio input "true"
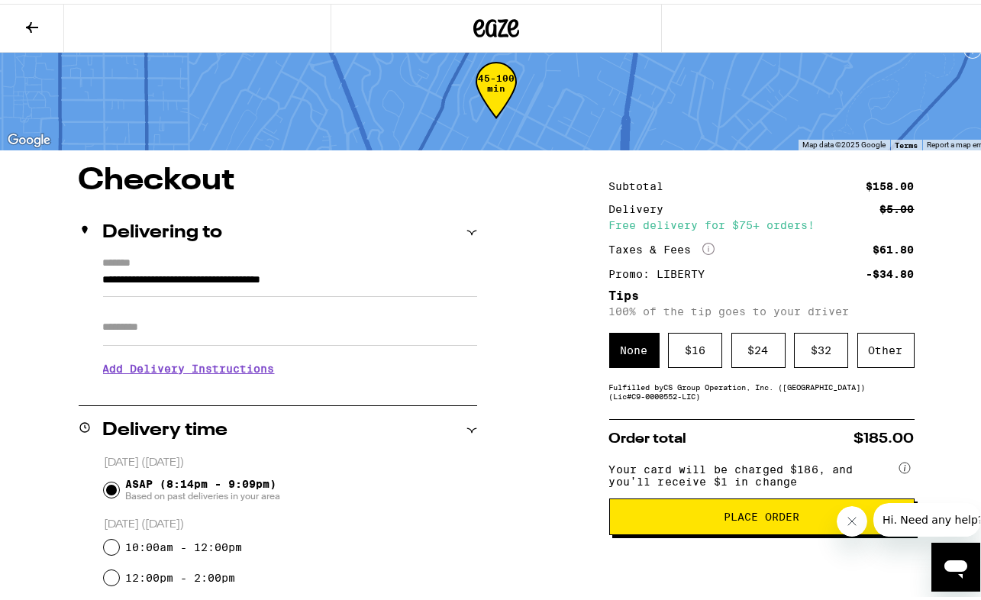
scroll to position [0, 0]
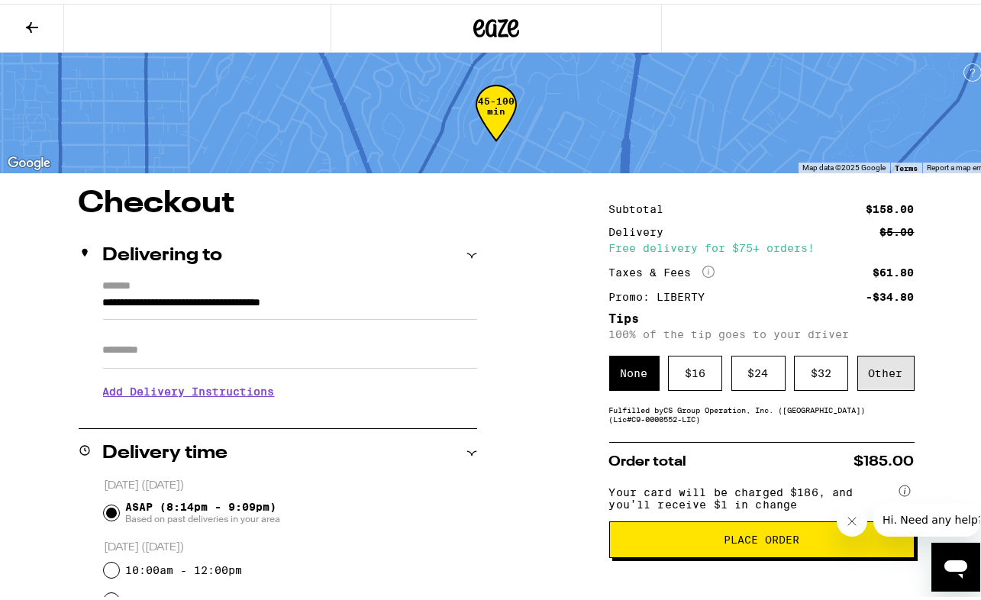
click at [860, 373] on div "Other" at bounding box center [885, 369] width 57 height 35
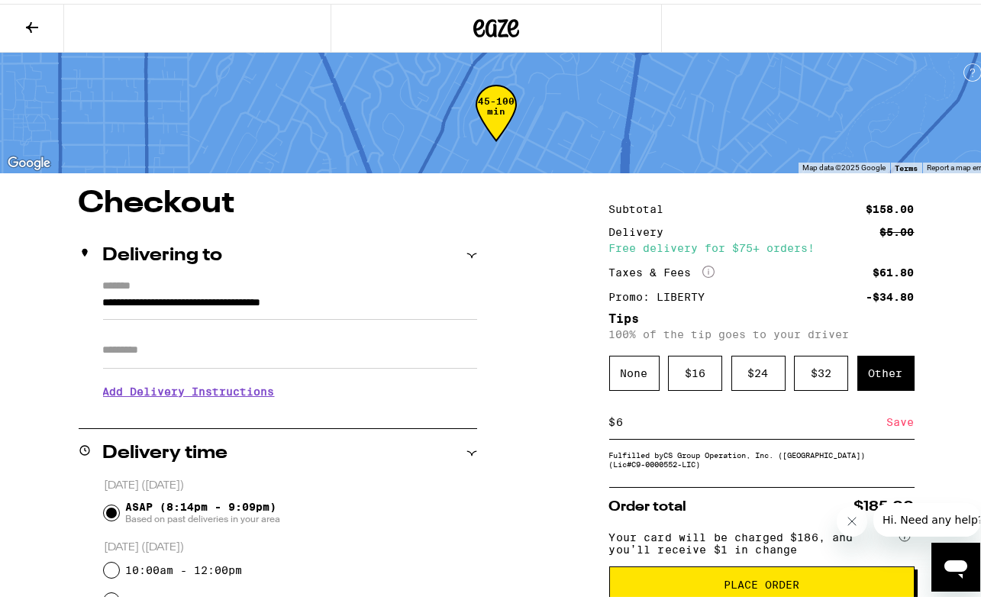
type input "6"
click at [888, 421] on div "Save" at bounding box center [900, 419] width 27 height 34
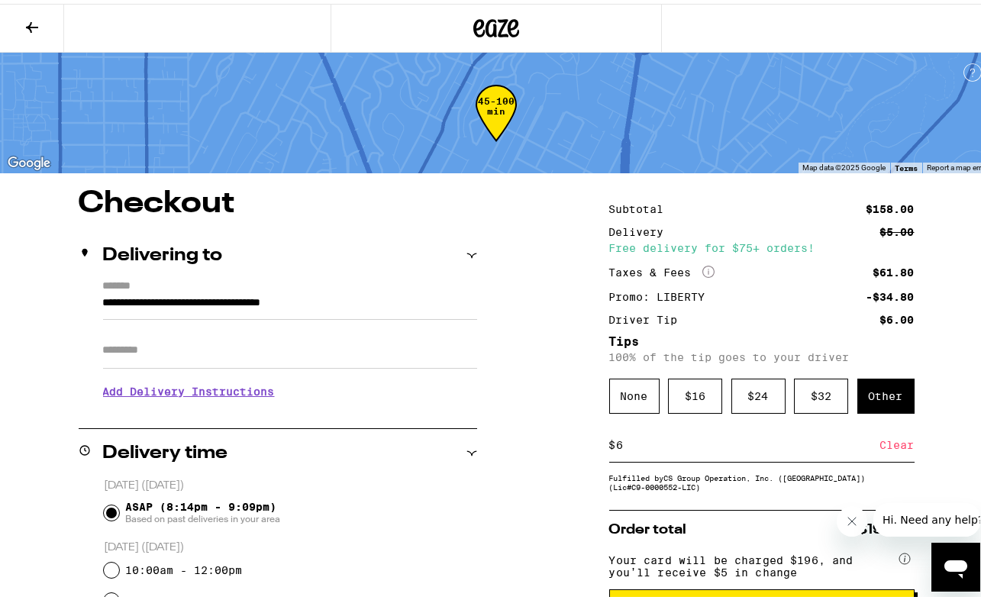
scroll to position [203, 0]
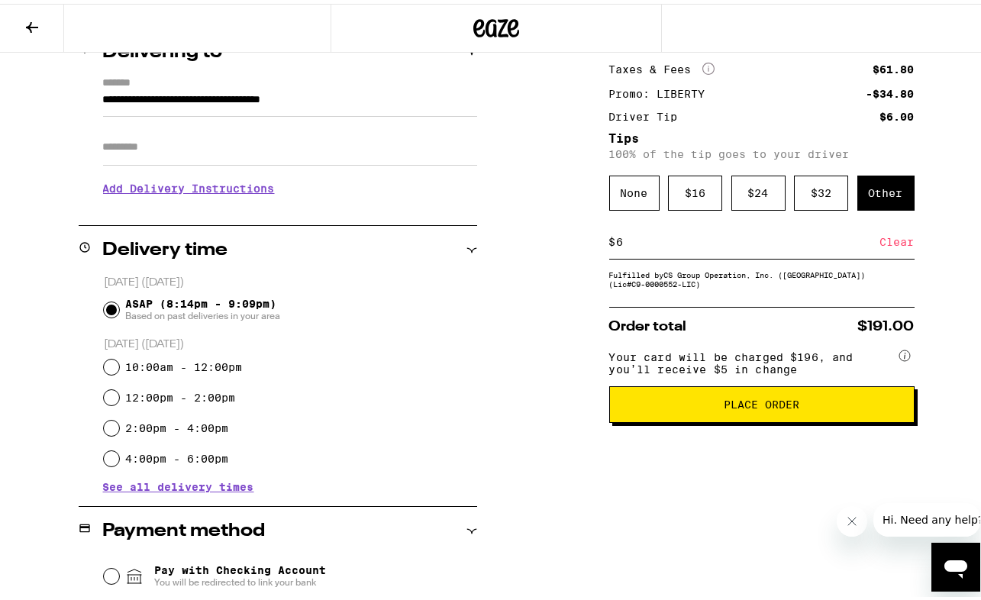
click at [763, 405] on span "Place Order" at bounding box center [762, 400] width 76 height 11
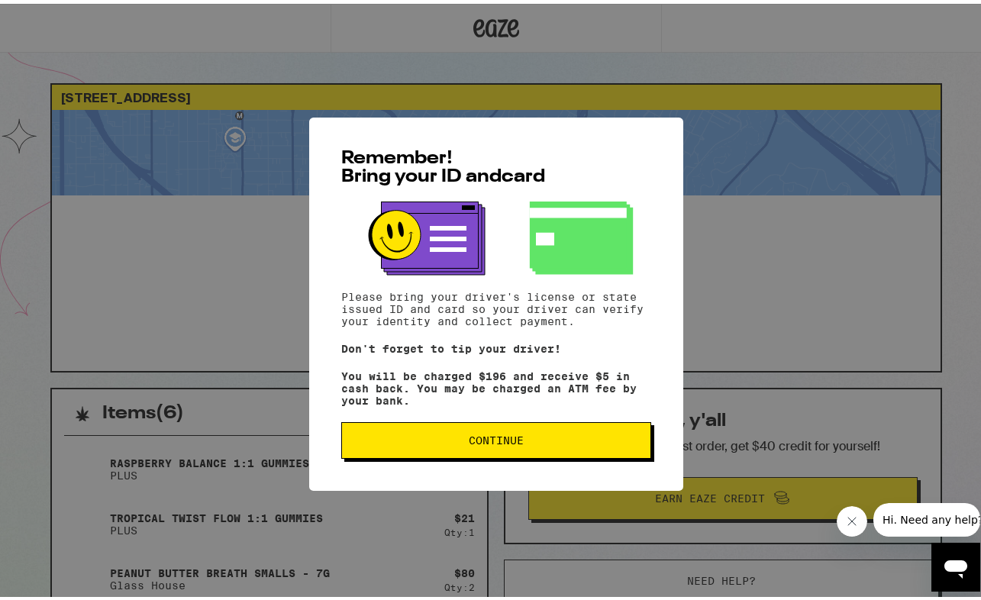
click at [546, 442] on span "Continue" at bounding box center [496, 436] width 284 height 11
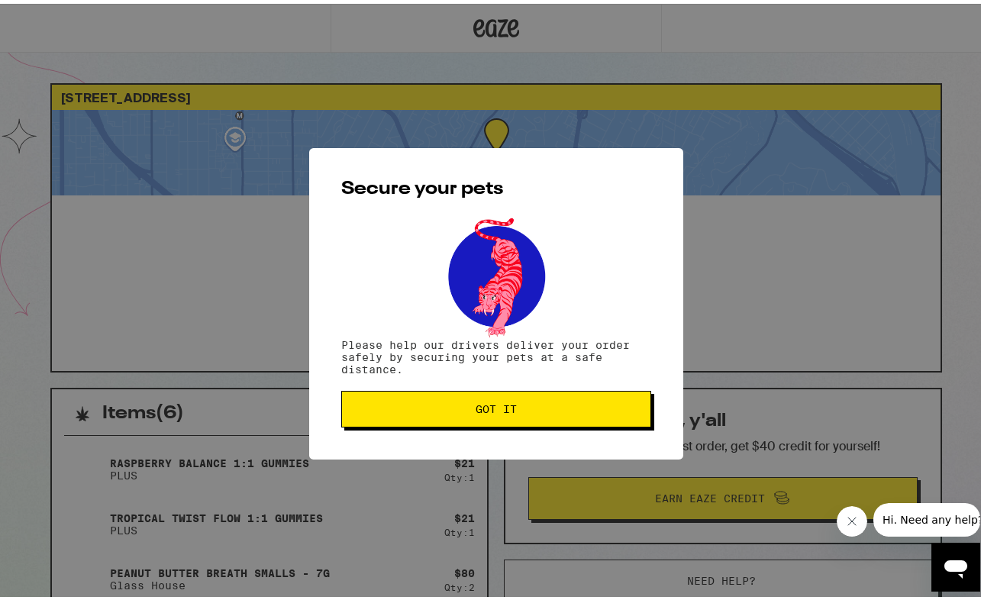
click at [476, 399] on button "Got it" at bounding box center [496, 405] width 310 height 37
